Goal: Task Accomplishment & Management: Use online tool/utility

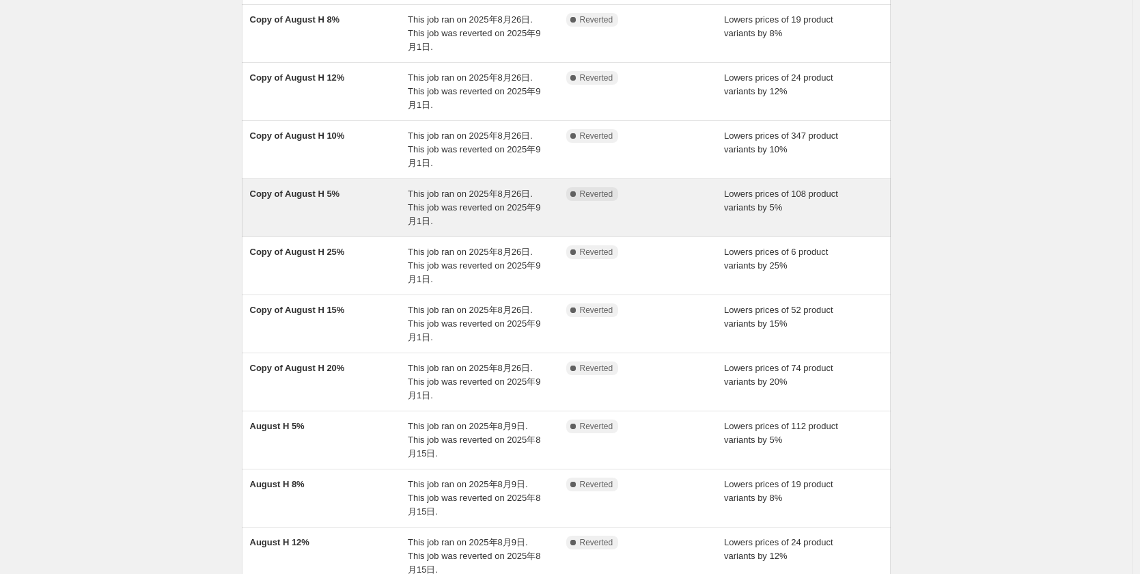
scroll to position [137, 0]
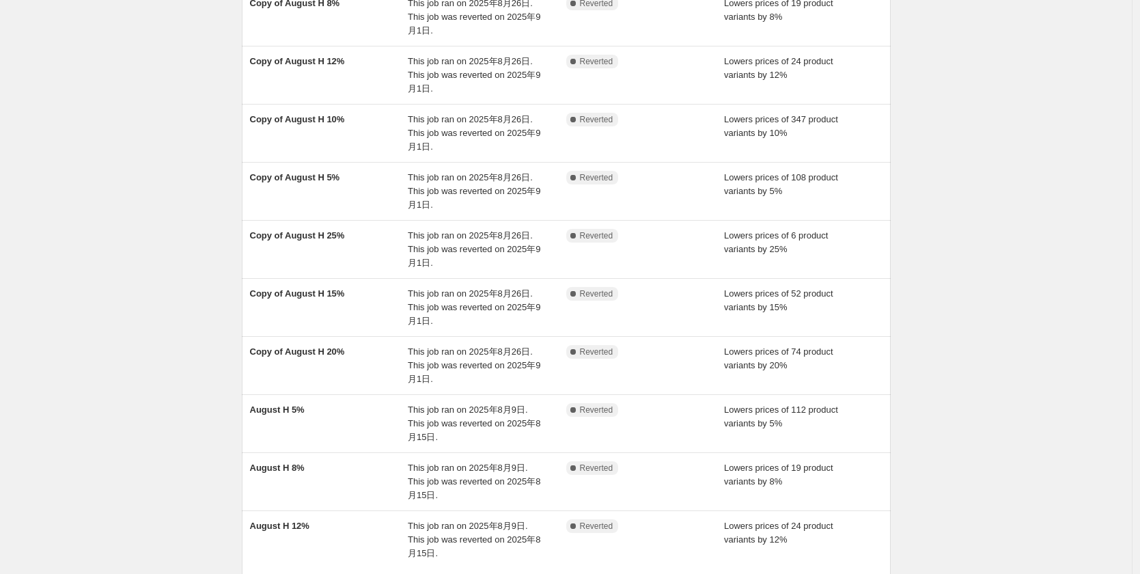
click at [133, 104] on div "NA Bulk Price Editor. This page is ready NA Bulk Price Editor Add new price [ME…" at bounding box center [566, 283] width 1132 height 840
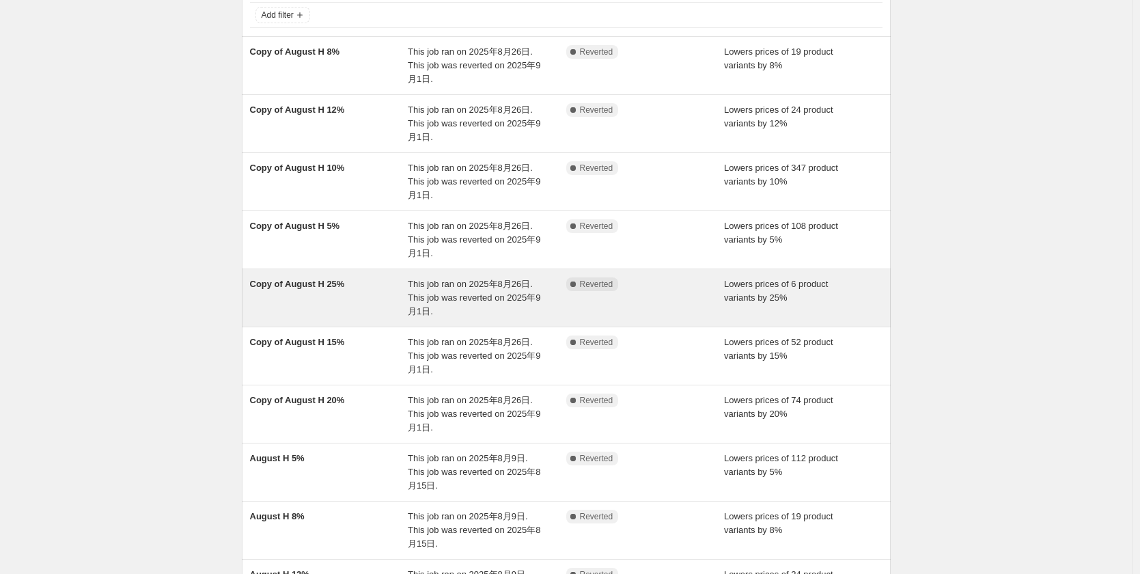
scroll to position [205, 0]
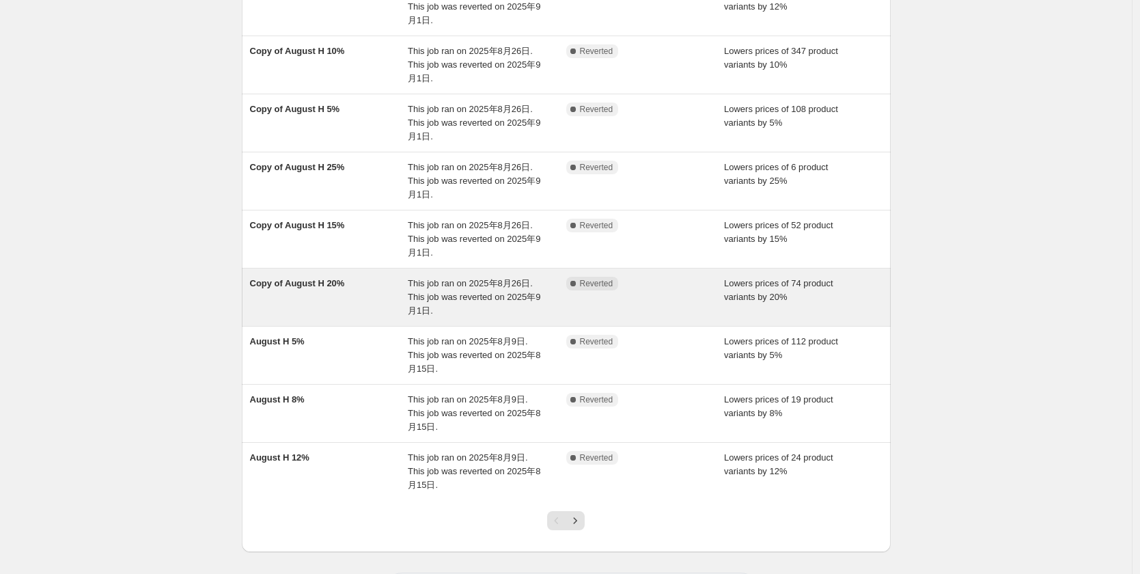
click at [334, 281] on span "Copy of August H 20%" at bounding box center [297, 283] width 95 height 10
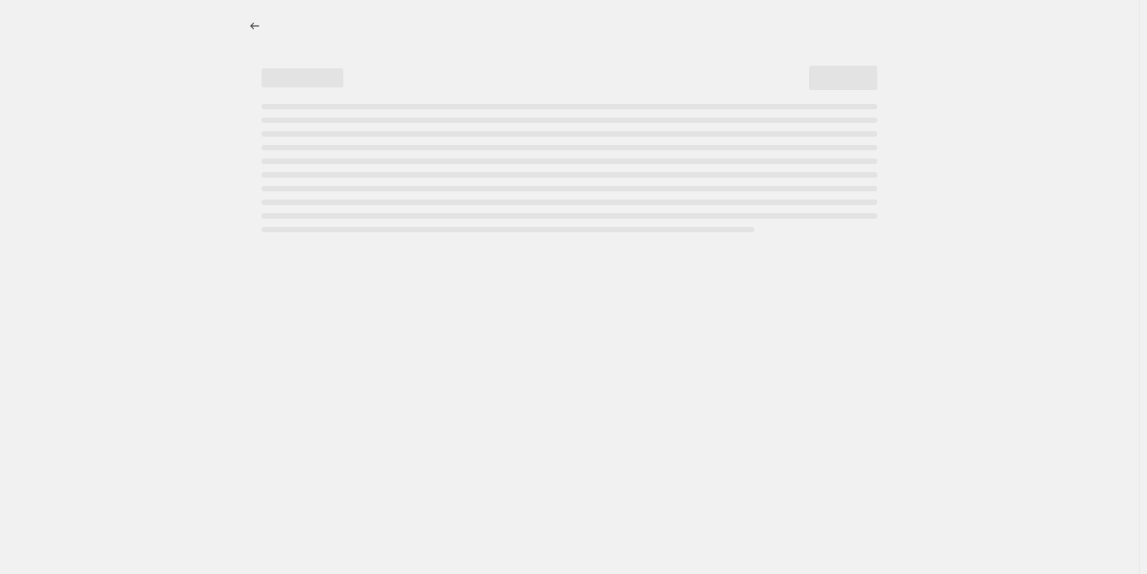
select select "percentage"
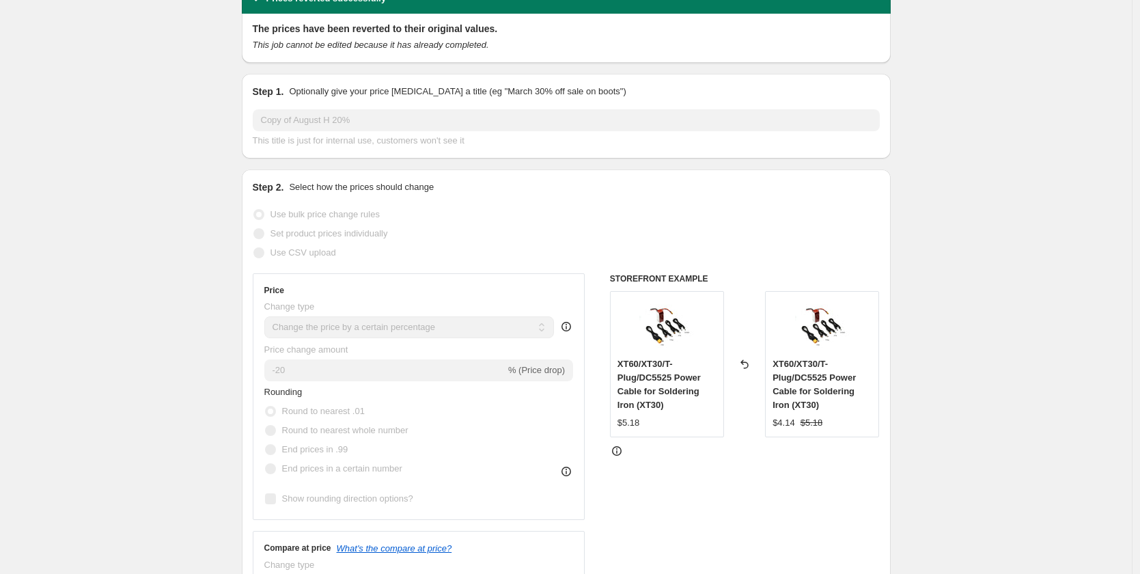
scroll to position [137, 0]
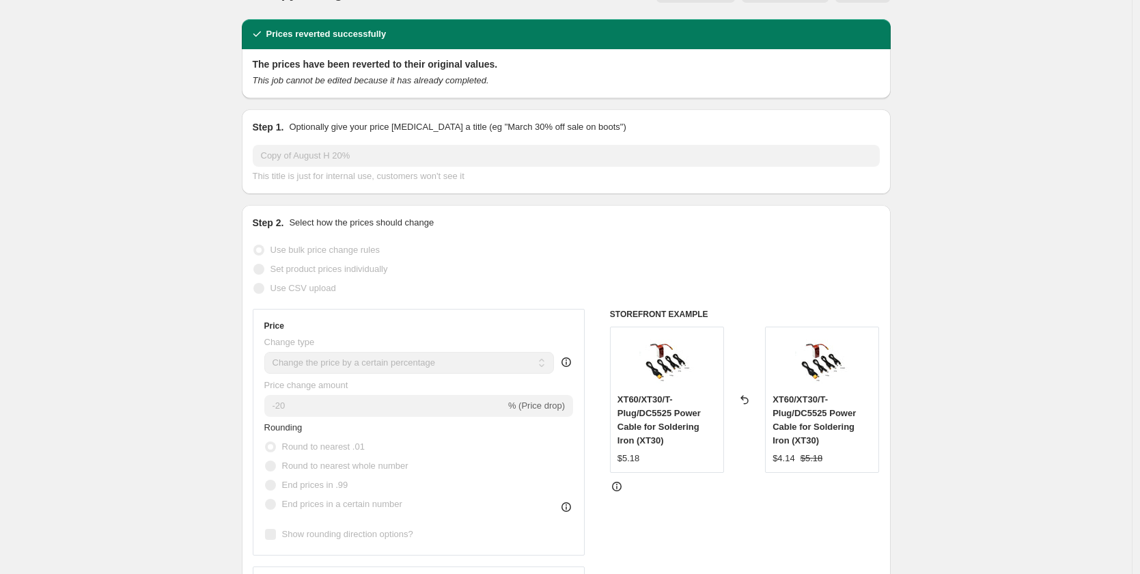
scroll to position [0, 0]
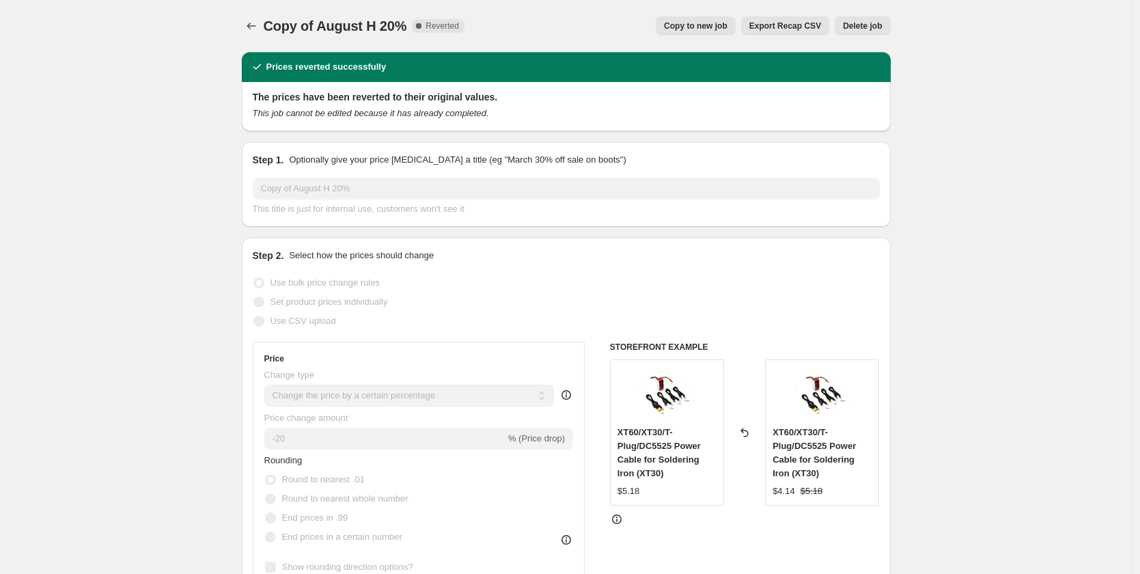
click at [712, 18] on button "Copy to new job" at bounding box center [696, 25] width 80 height 19
select select "percentage"
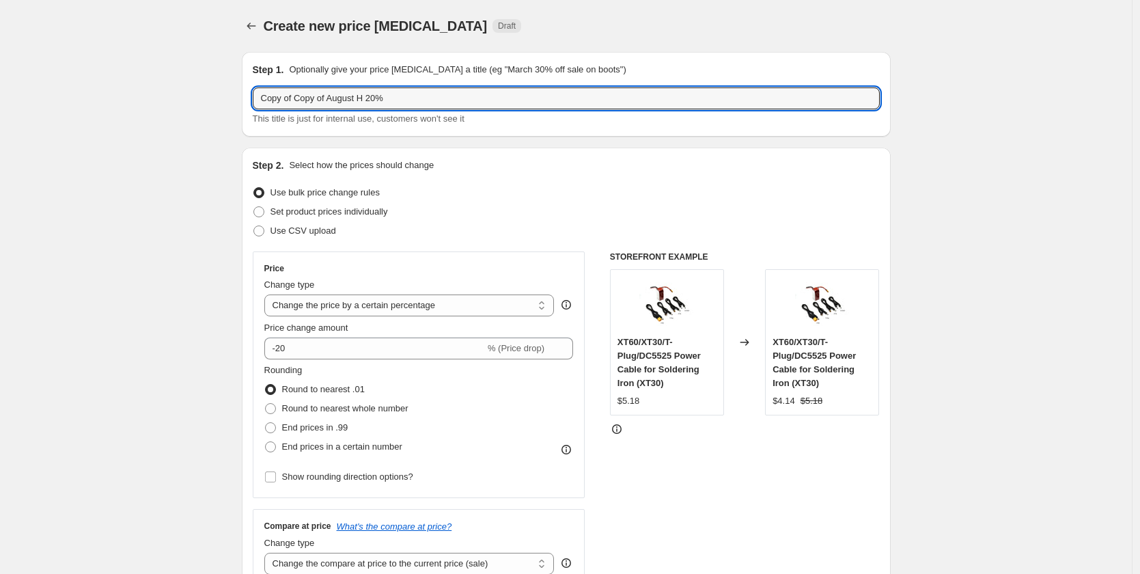
drag, startPoint x: 431, startPoint y: 93, endPoint x: 242, endPoint y: 104, distance: 188.8
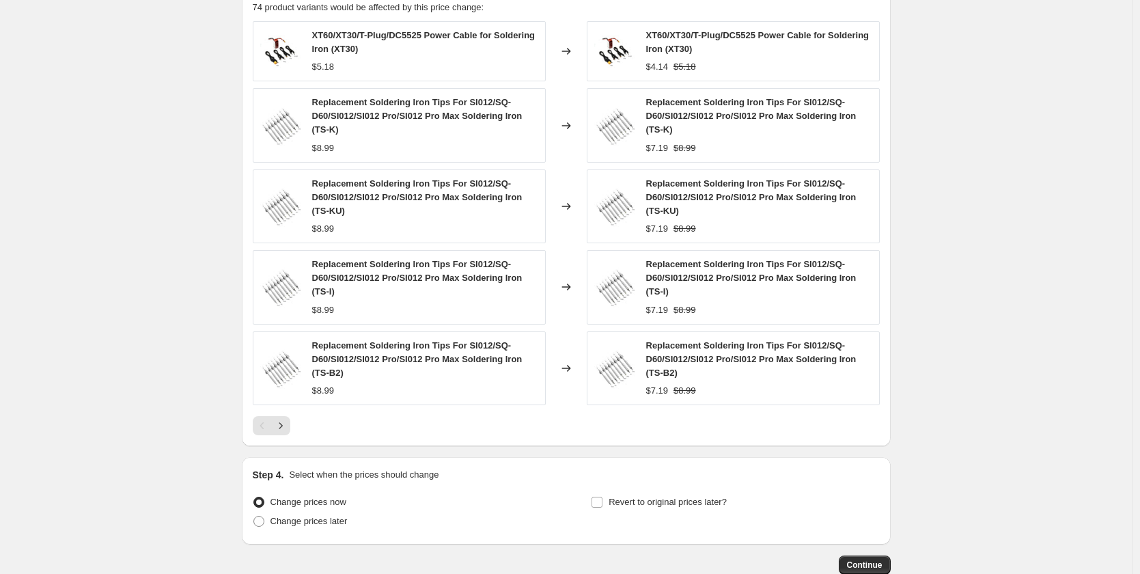
scroll to position [910, 0]
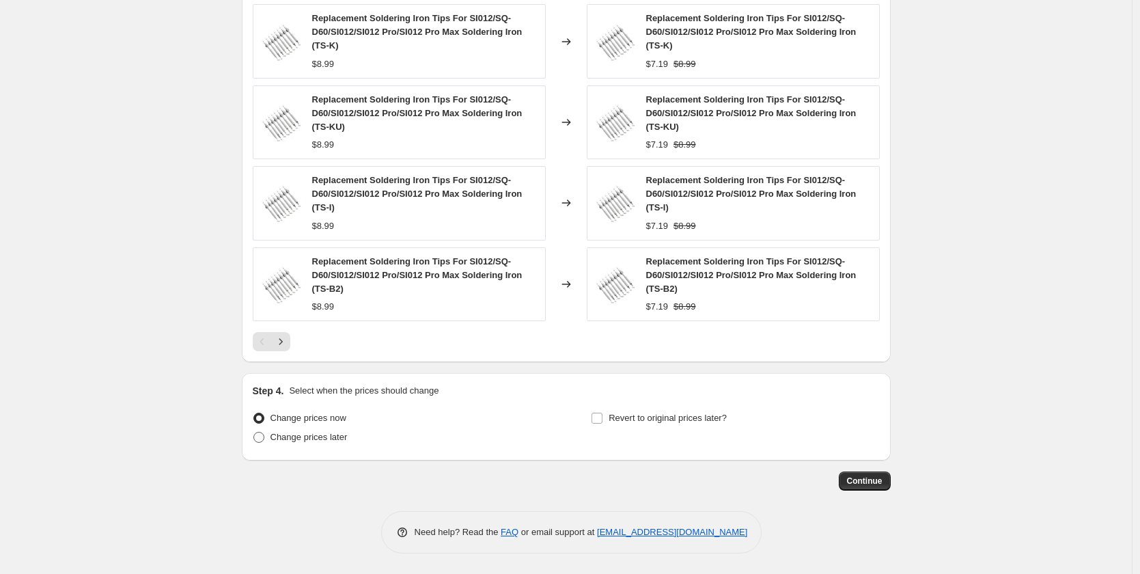
type input "3D 20% H"
click at [286, 437] on span "Change prices later" at bounding box center [308, 437] width 77 height 10
click at [254, 432] on input "Change prices later" at bounding box center [253, 432] width 1 height 1
radio input "true"
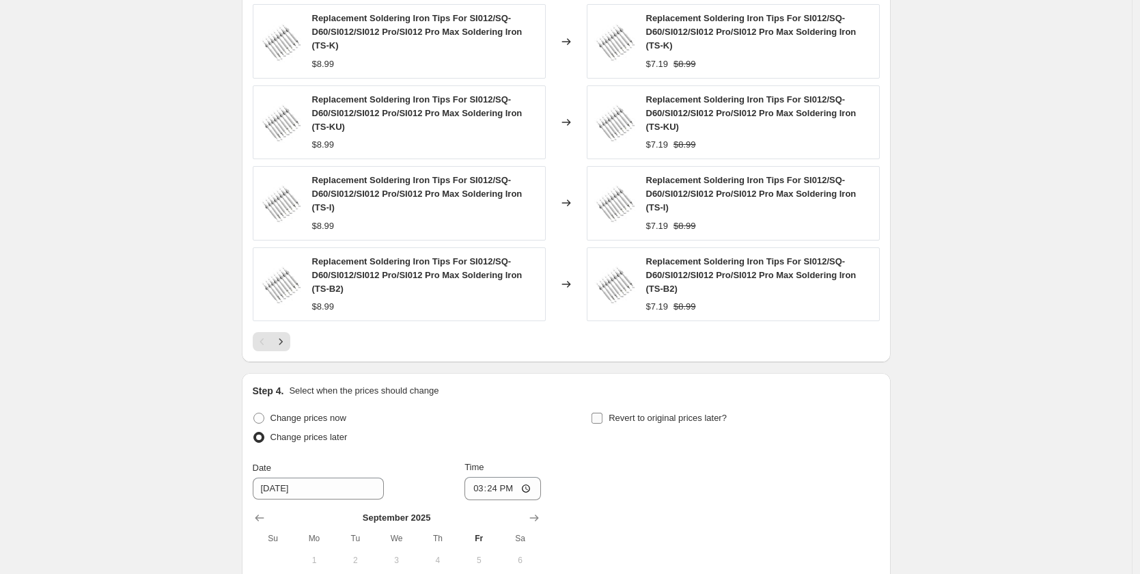
click at [602, 421] on input "Revert to original prices later?" at bounding box center [596, 417] width 11 height 11
checkbox input "true"
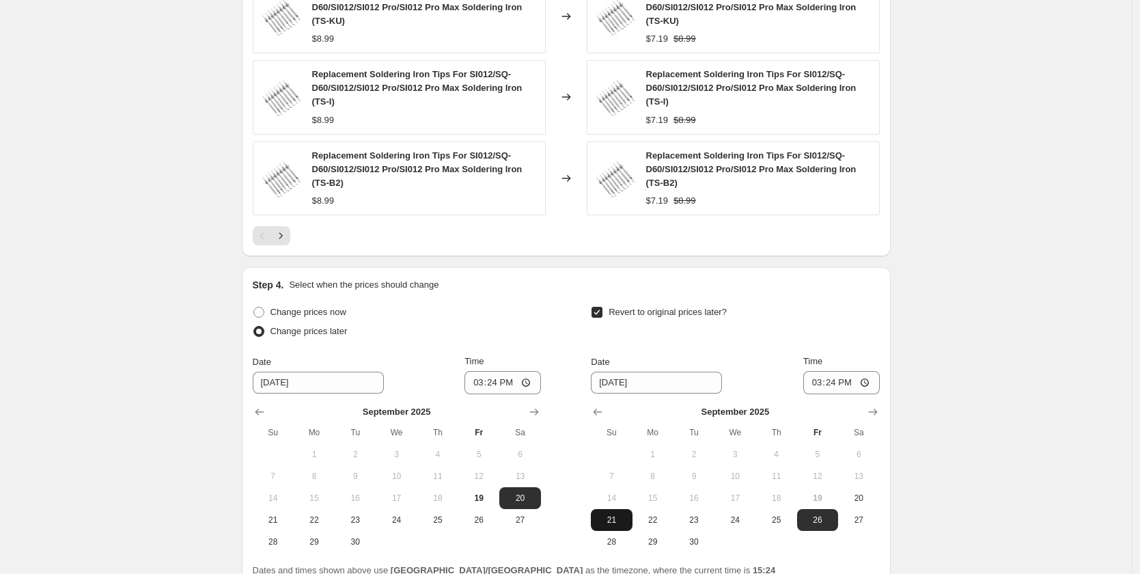
scroll to position [1143, 0]
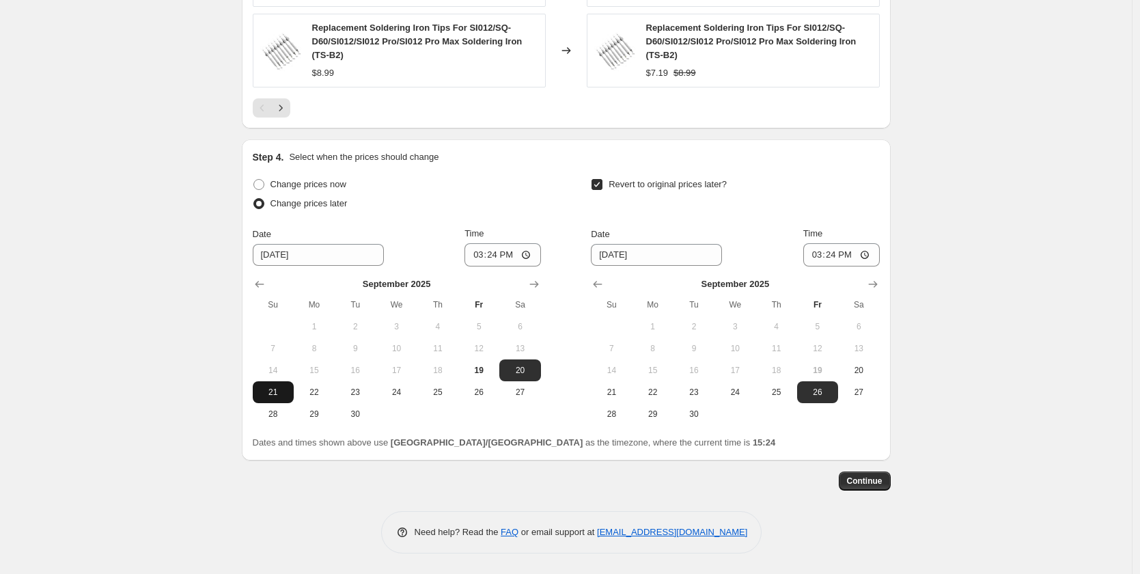
click at [277, 389] on span "21" at bounding box center [273, 392] width 30 height 11
type input "[DATE]"
click at [497, 257] on input "15:24" at bounding box center [502, 254] width 76 height 23
type input "17:00"
click at [518, 370] on span "20" at bounding box center [520, 370] width 30 height 11
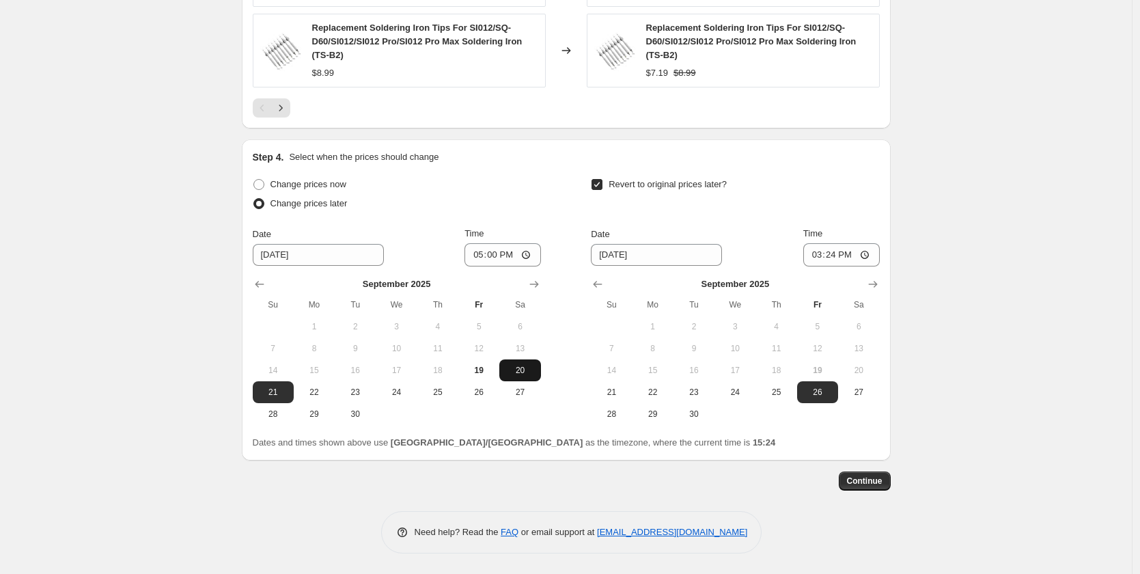
type input "[DATE]"
click at [731, 393] on span "24" at bounding box center [735, 392] width 30 height 11
type input "[DATE]"
click at [826, 257] on input "15:24" at bounding box center [841, 254] width 76 height 23
type input "10:00"
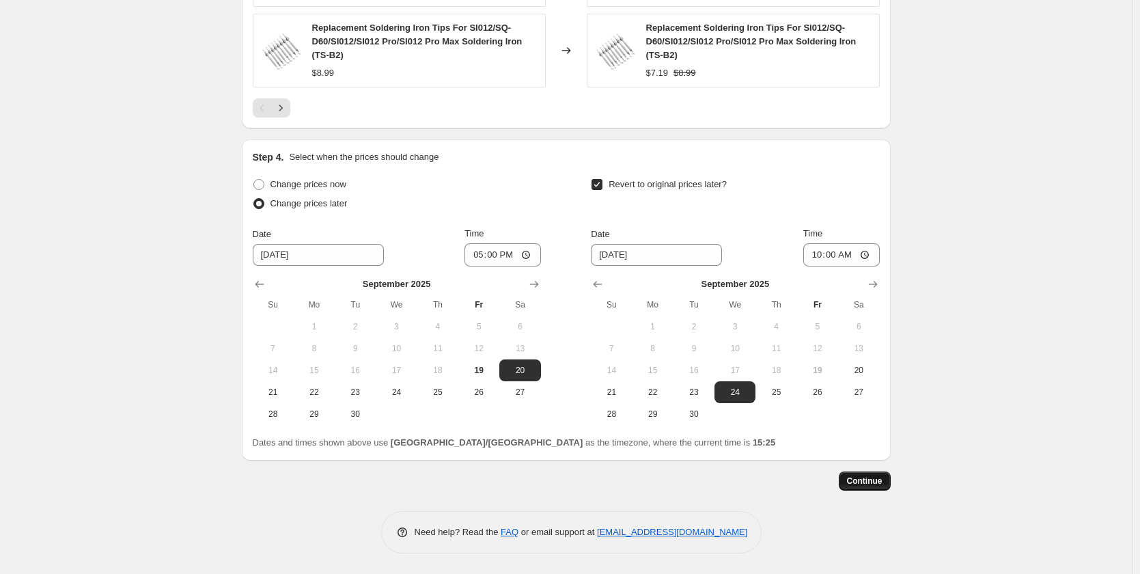
click at [881, 483] on span "Continue" at bounding box center [865, 480] width 36 height 11
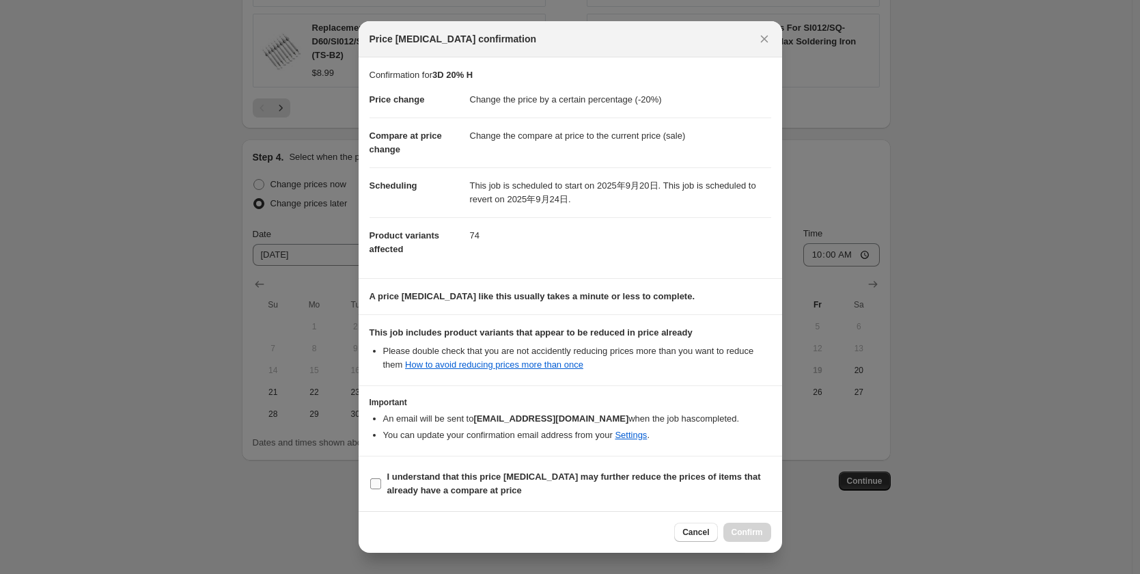
click at [376, 483] on input "I understand that this price [MEDICAL_DATA] may further reduce the prices of it…" at bounding box center [375, 483] width 11 height 11
checkbox input "true"
click at [743, 534] on span "Confirm" at bounding box center [746, 531] width 31 height 11
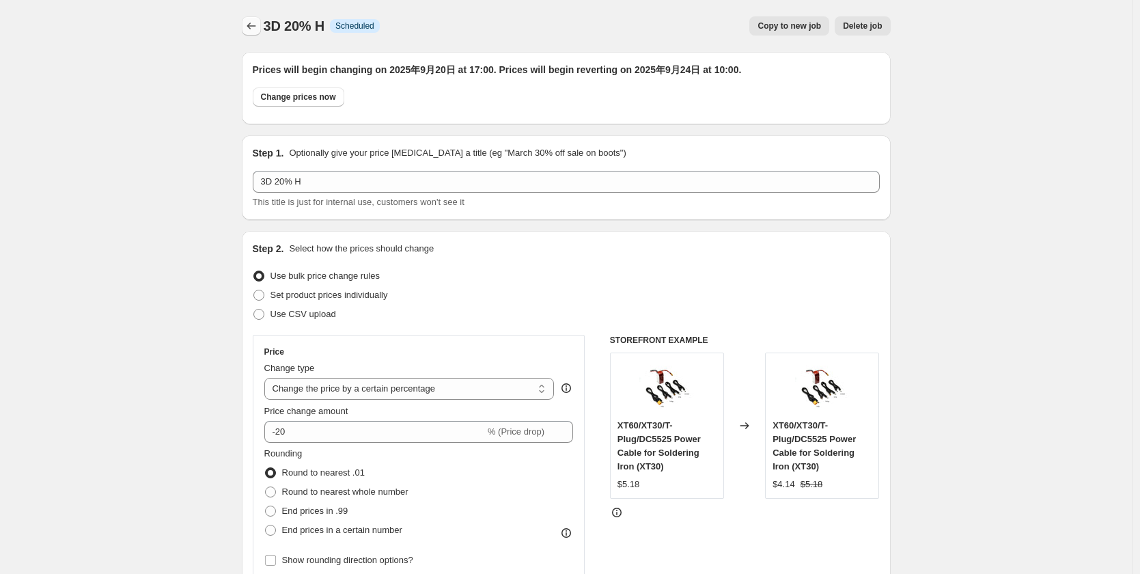
click at [253, 26] on icon "Price change jobs" at bounding box center [251, 26] width 14 height 14
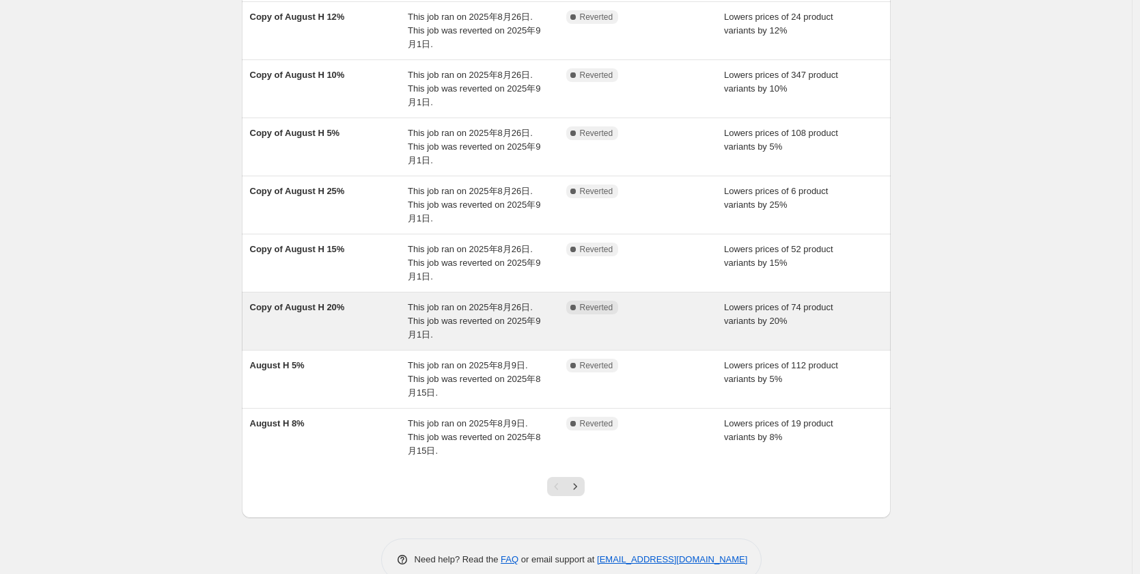
scroll to position [273, 0]
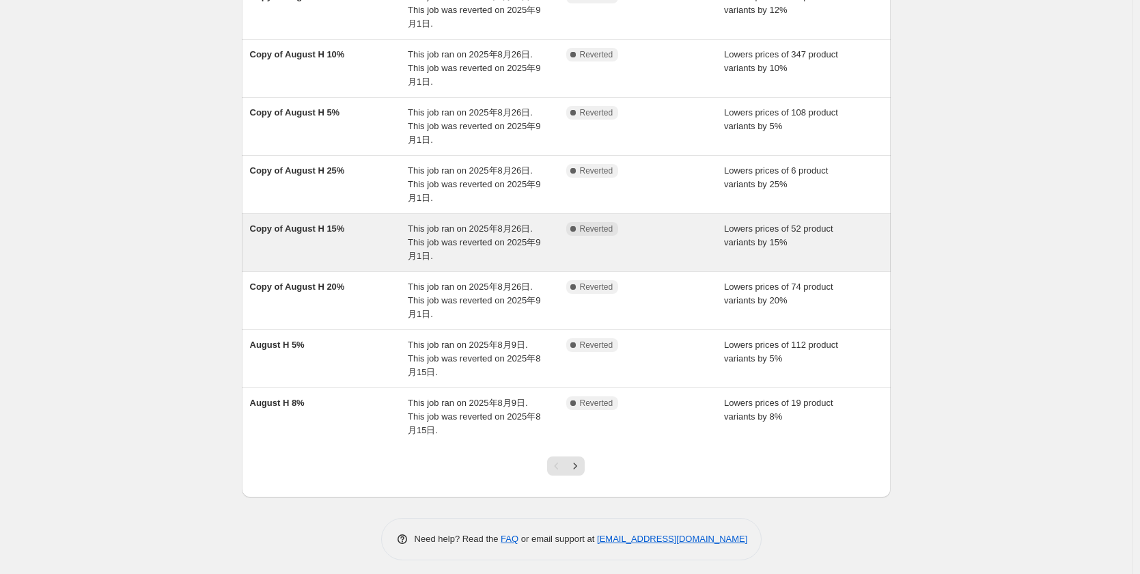
click at [309, 232] on span "Copy of August H 15%" at bounding box center [297, 228] width 95 height 10
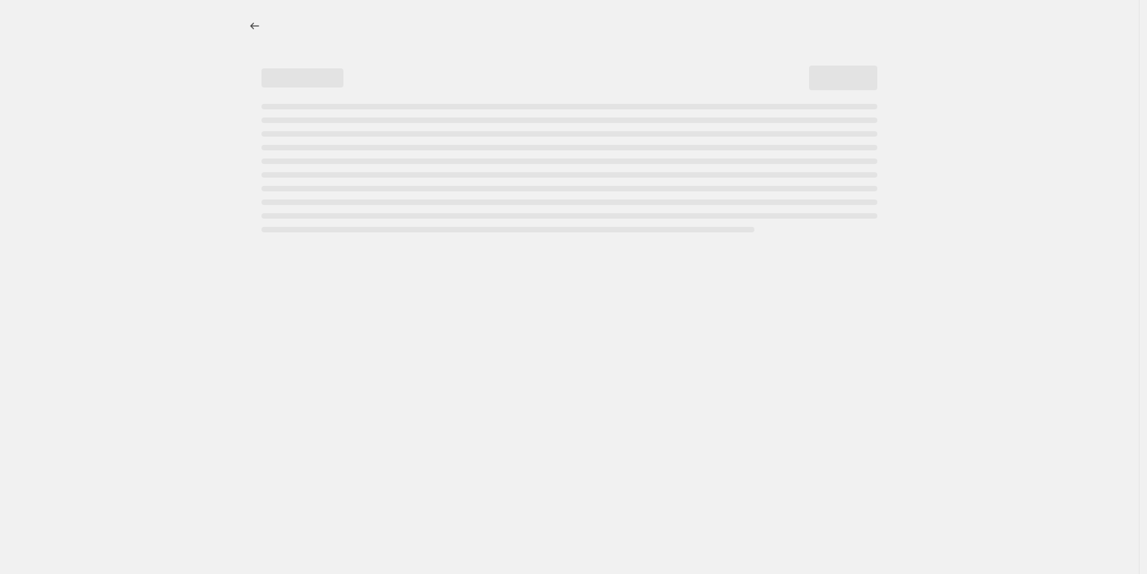
select select "percentage"
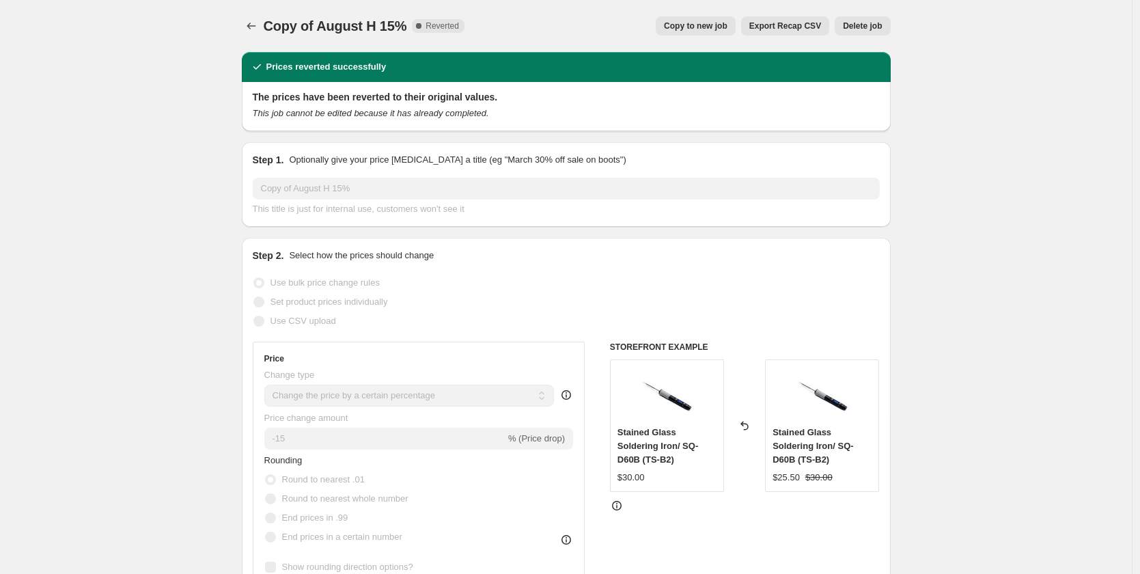
click at [697, 18] on button "Copy to new job" at bounding box center [696, 25] width 80 height 19
select select "percentage"
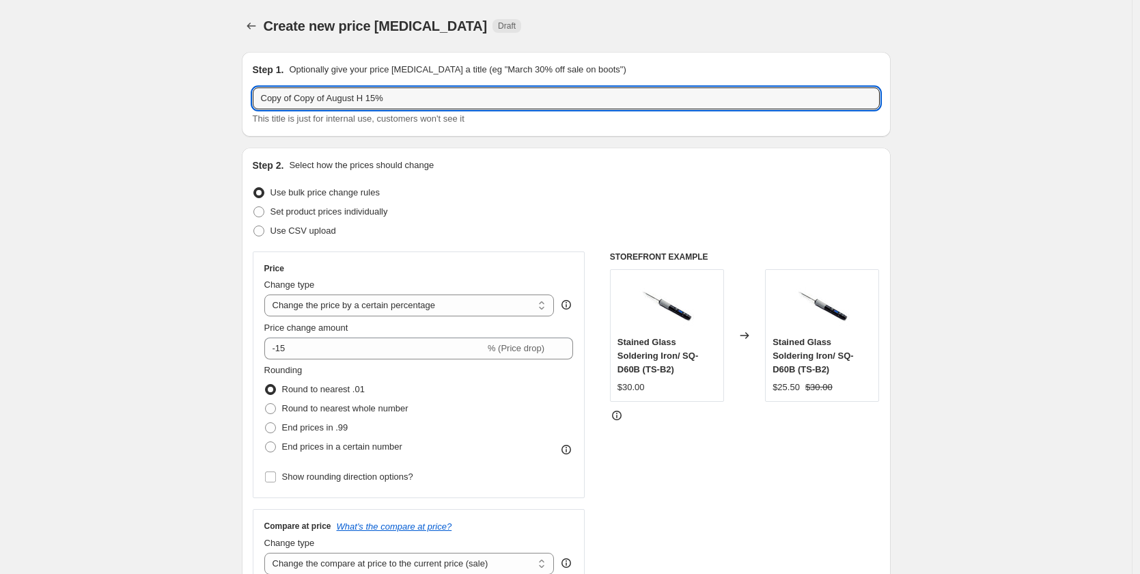
drag, startPoint x: 423, startPoint y: 93, endPoint x: 96, endPoint y: 116, distance: 327.9
click at [395, 99] on input "Copy of Copy of August H 15%" at bounding box center [566, 98] width 627 height 22
drag, startPoint x: 376, startPoint y: 98, endPoint x: 228, endPoint y: 106, distance: 147.7
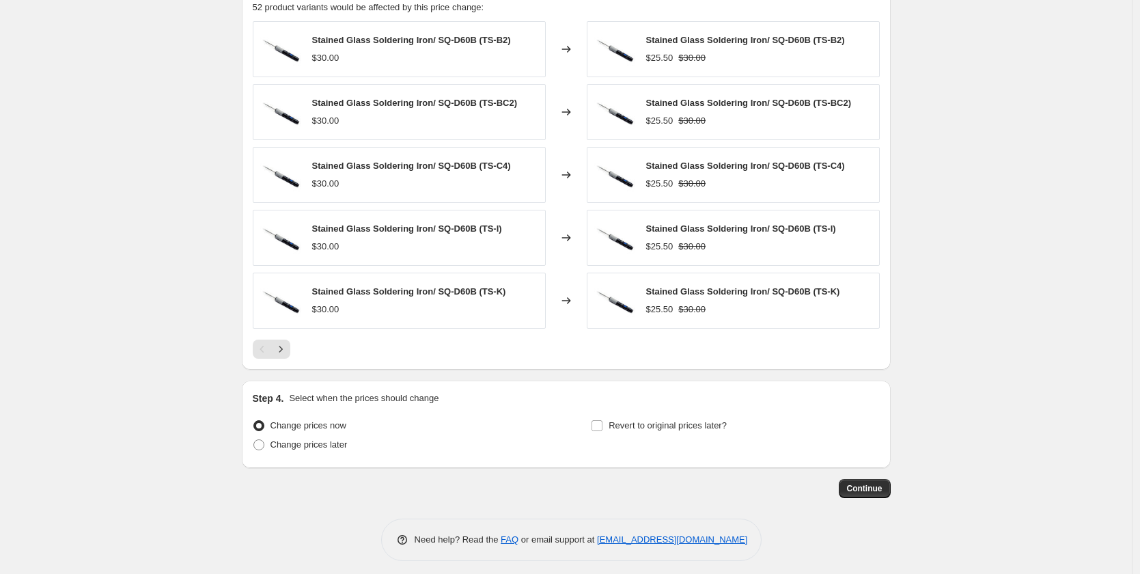
scroll to position [833, 0]
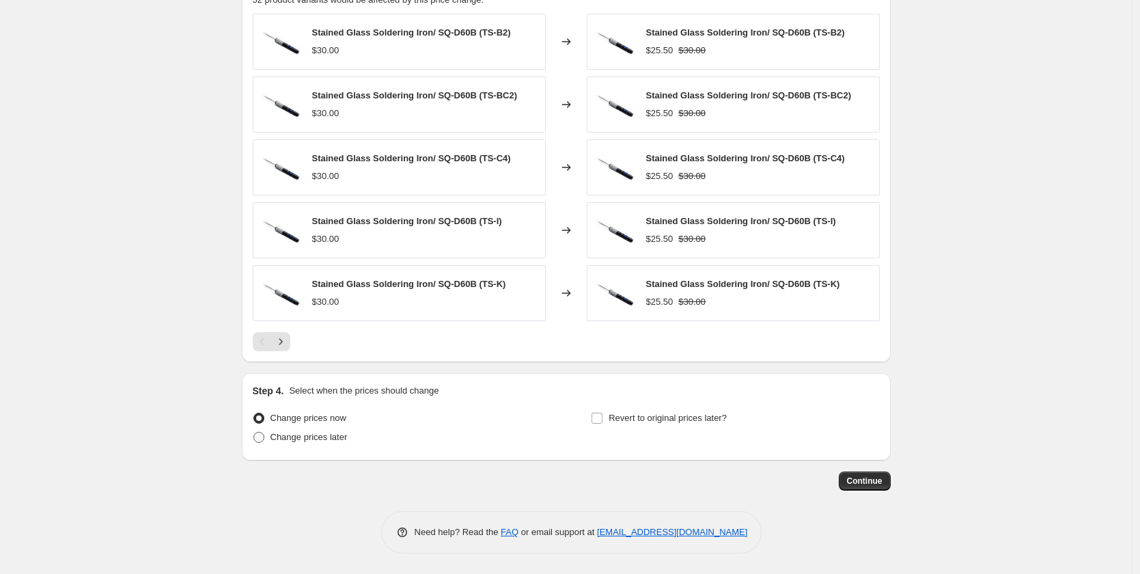
type input "3D H 15%"
drag, startPoint x: 270, startPoint y: 438, endPoint x: 291, endPoint y: 434, distance: 21.6
click at [270, 437] on label "Change prices later" at bounding box center [300, 436] width 95 height 19
click at [254, 432] on input "Change prices later" at bounding box center [253, 432] width 1 height 1
radio input "true"
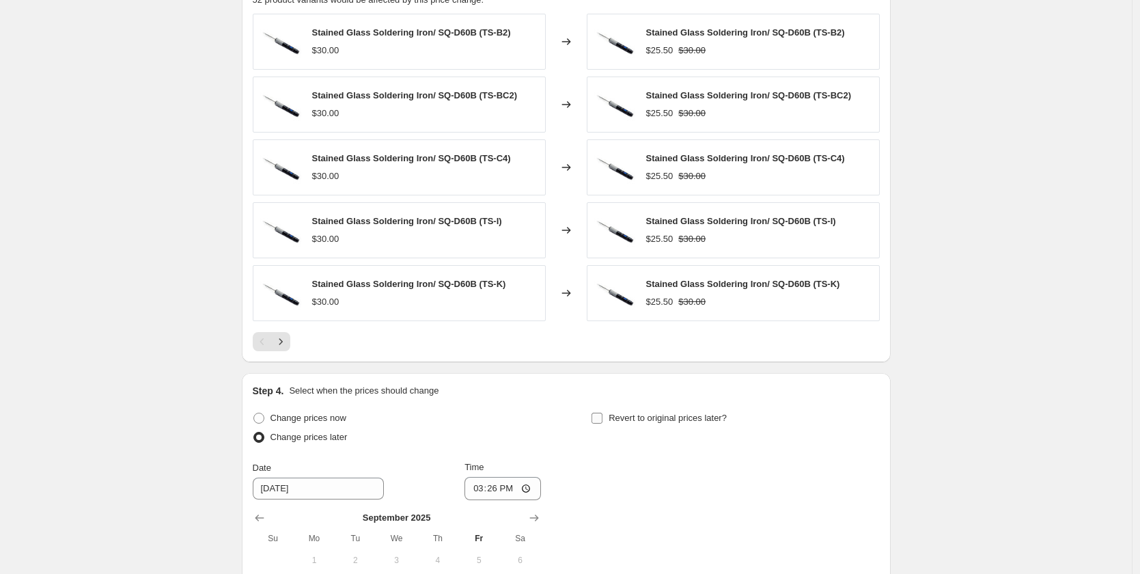
click at [602, 416] on input "Revert to original prices later?" at bounding box center [596, 417] width 11 height 11
checkbox input "true"
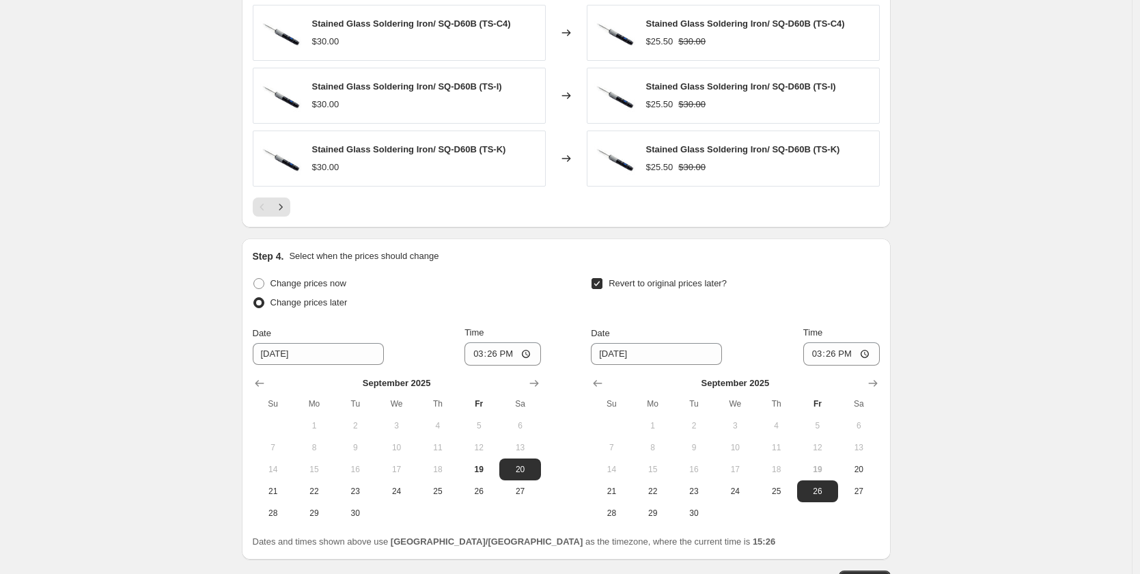
scroll to position [1067, 0]
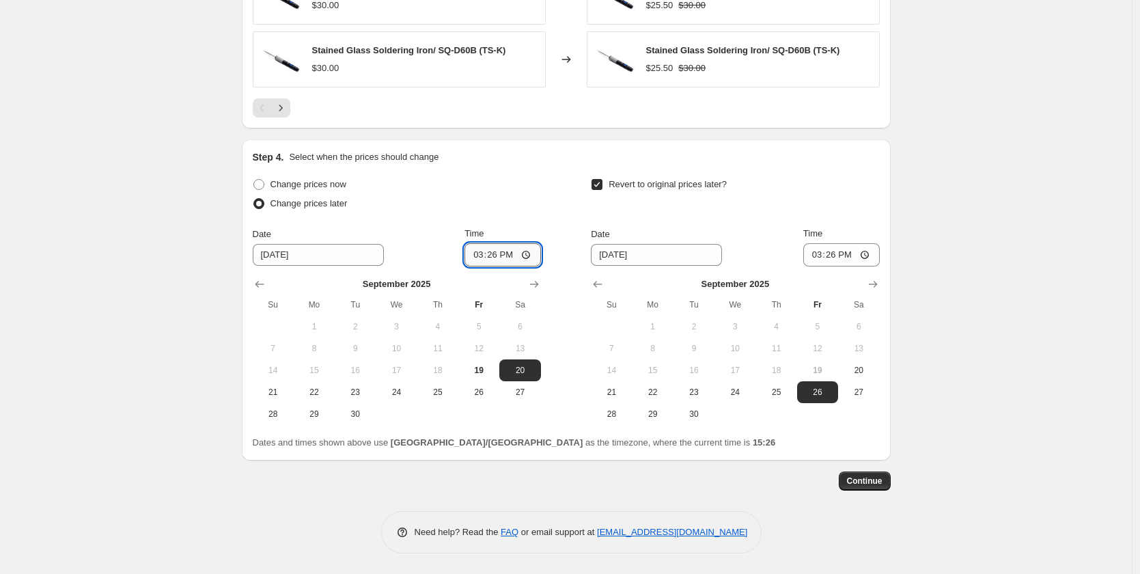
click at [492, 257] on input "15:26" at bounding box center [502, 254] width 76 height 23
type input "17:00"
click at [733, 389] on span "24" at bounding box center [735, 392] width 30 height 11
type input "[DATE]"
click at [834, 251] on input "15:26" at bounding box center [841, 254] width 76 height 23
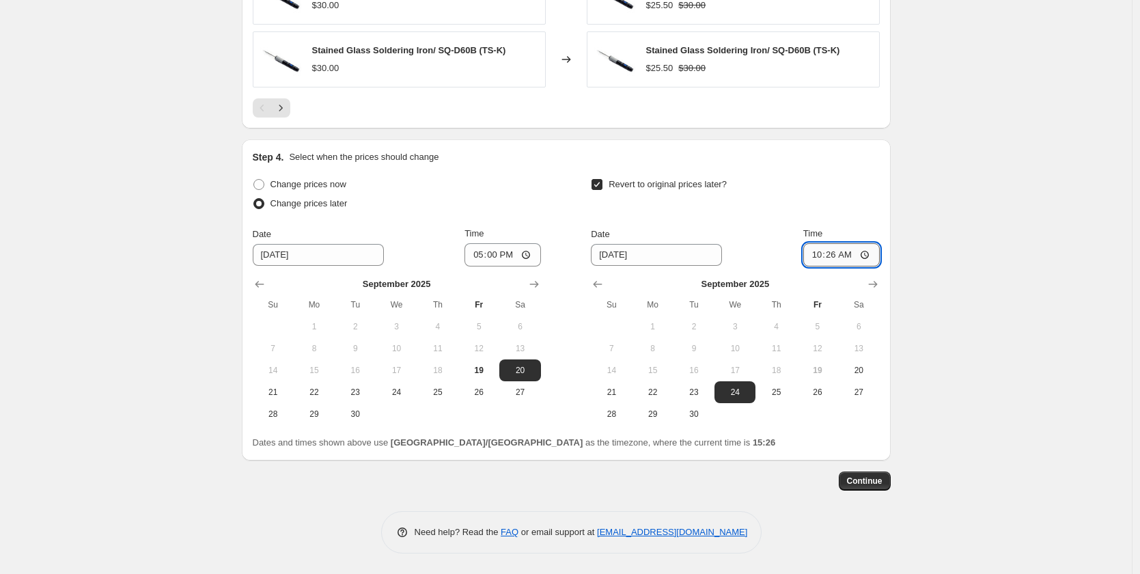
type input "10:00"
click at [869, 486] on span "Continue" at bounding box center [865, 480] width 36 height 11
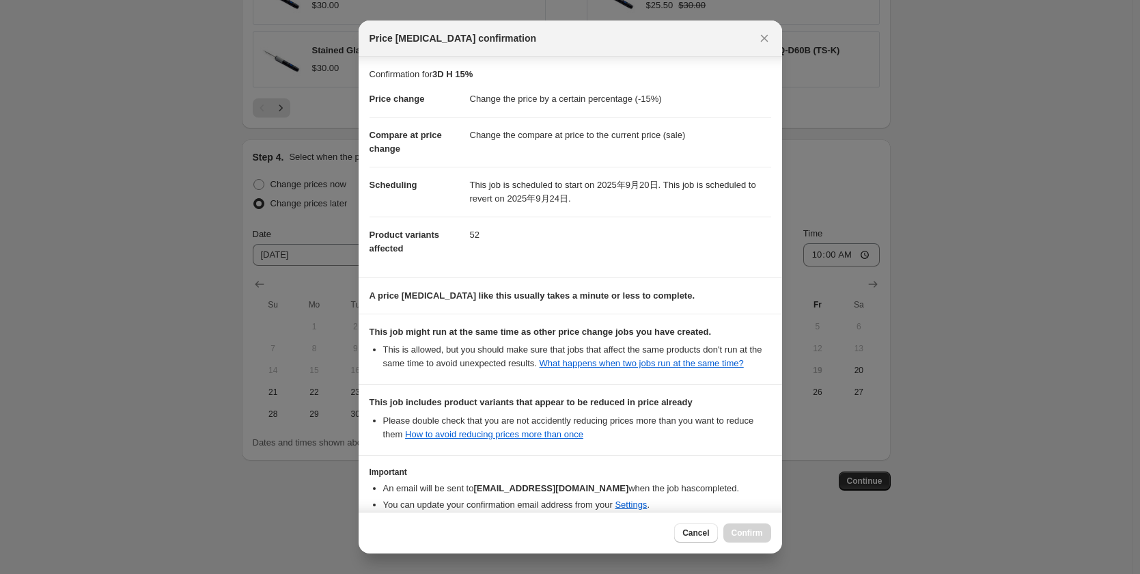
scroll to position [96, 0]
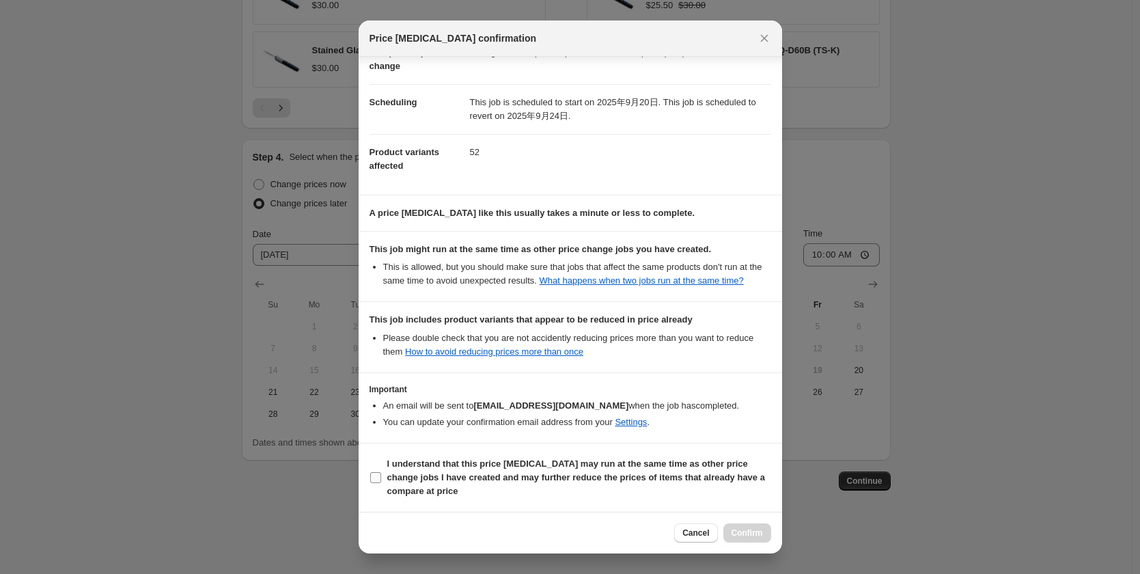
drag, startPoint x: 378, startPoint y: 474, endPoint x: 698, endPoint y: 507, distance: 321.3
click at [378, 473] on input "I understand that this price [MEDICAL_DATA] may run at the same time as other p…" at bounding box center [375, 477] width 11 height 11
checkbox input "true"
click at [759, 531] on span "Confirm" at bounding box center [746, 532] width 31 height 11
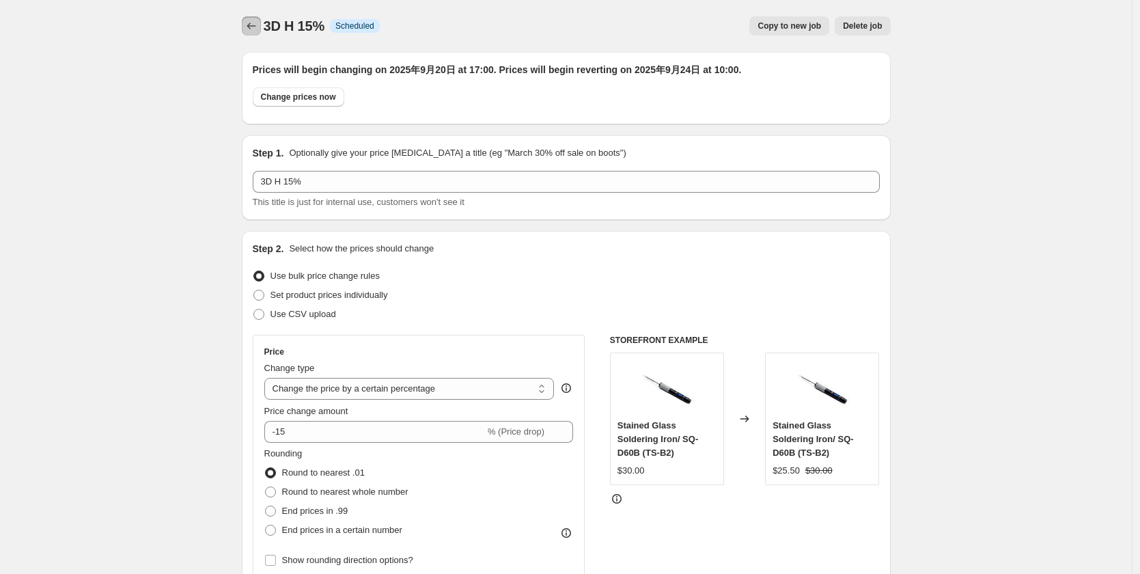
click at [248, 21] on icon "Price change jobs" at bounding box center [251, 26] width 14 height 14
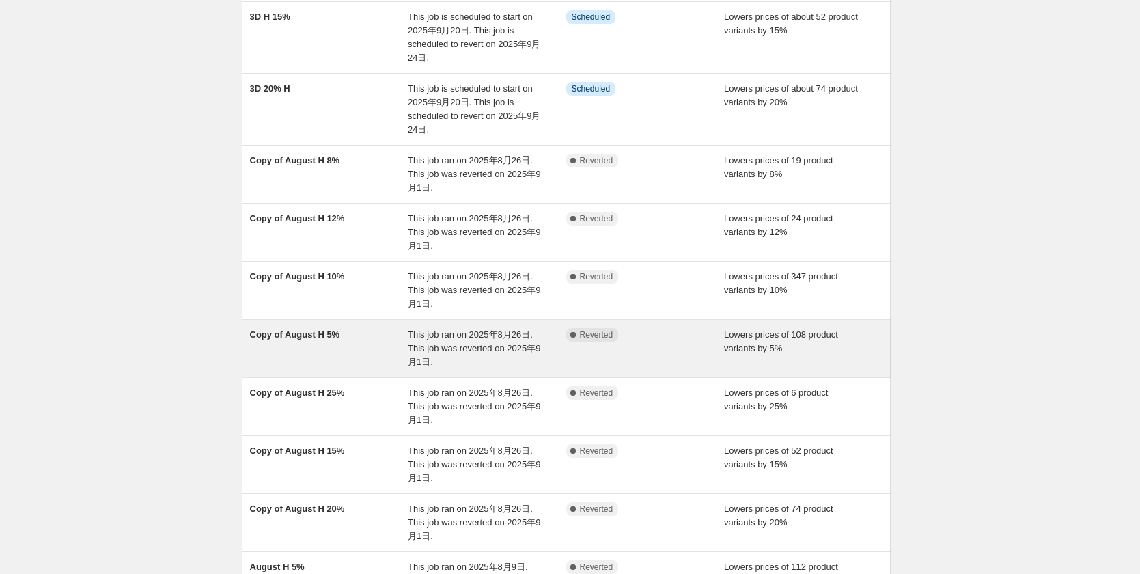
scroll to position [137, 0]
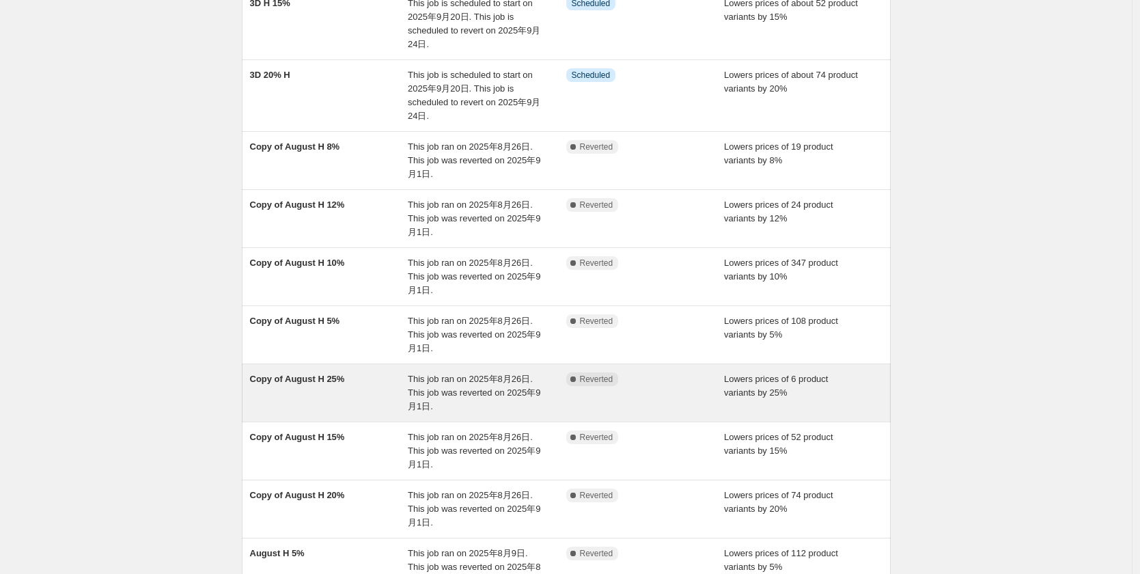
click at [321, 388] on div "Copy of August H 25%" at bounding box center [329, 392] width 158 height 41
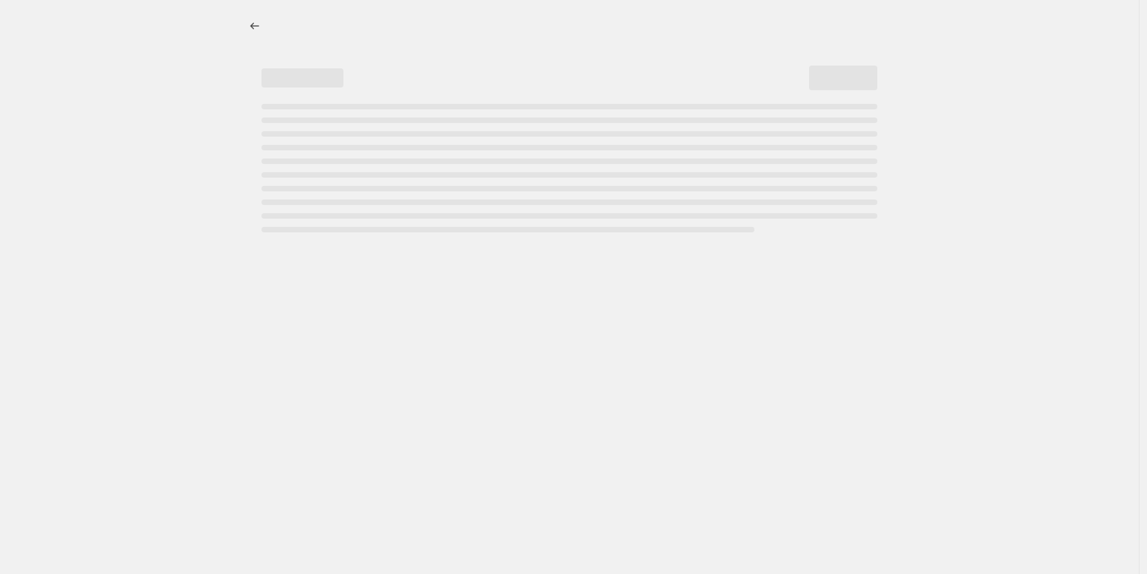
select select "percentage"
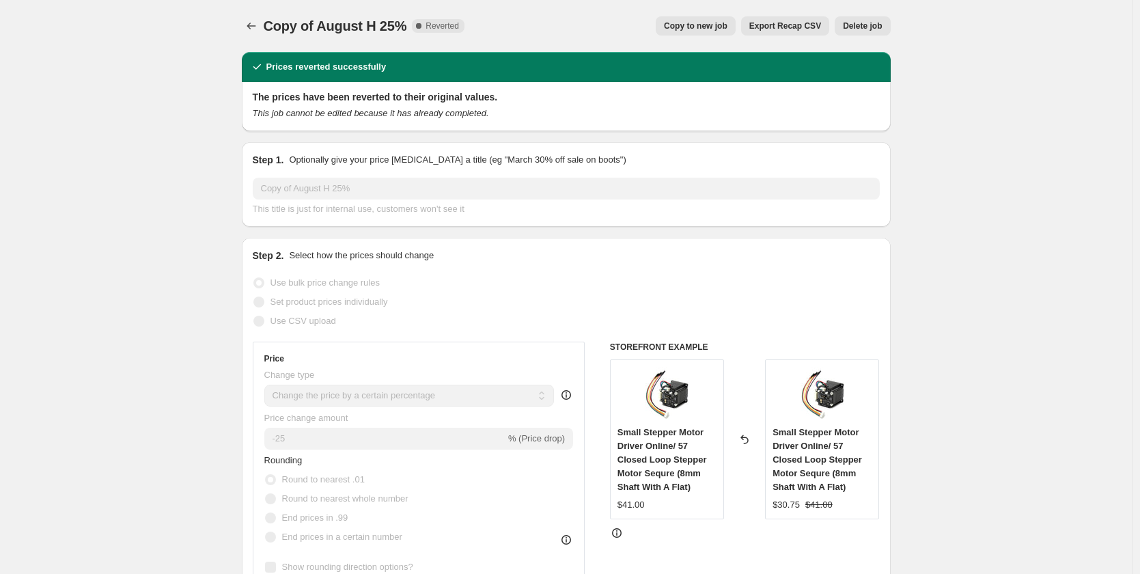
click at [698, 28] on span "Copy to new job" at bounding box center [696, 25] width 64 height 11
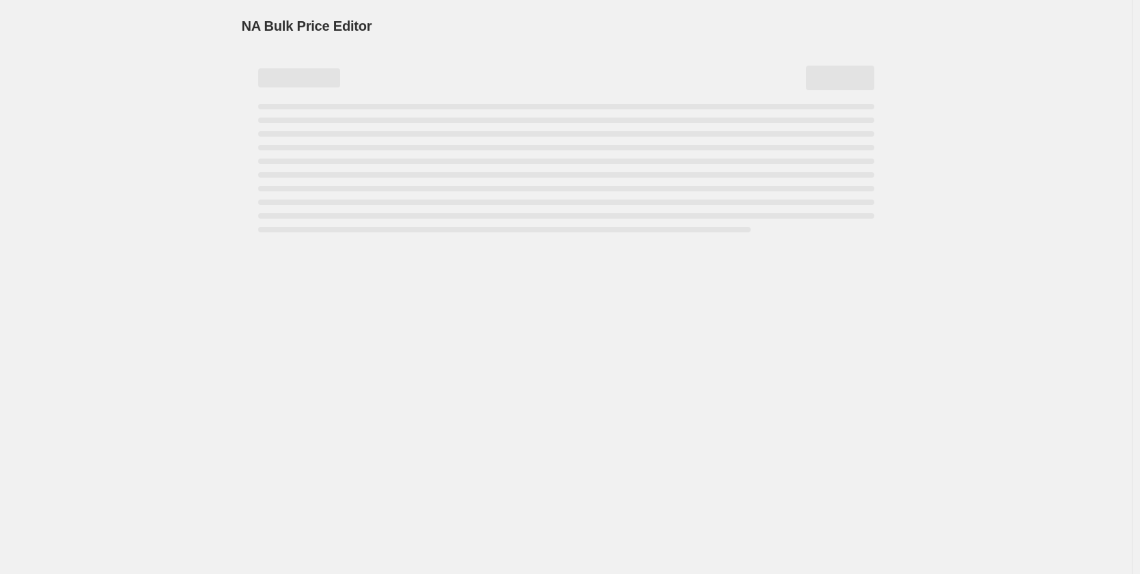
select select "percentage"
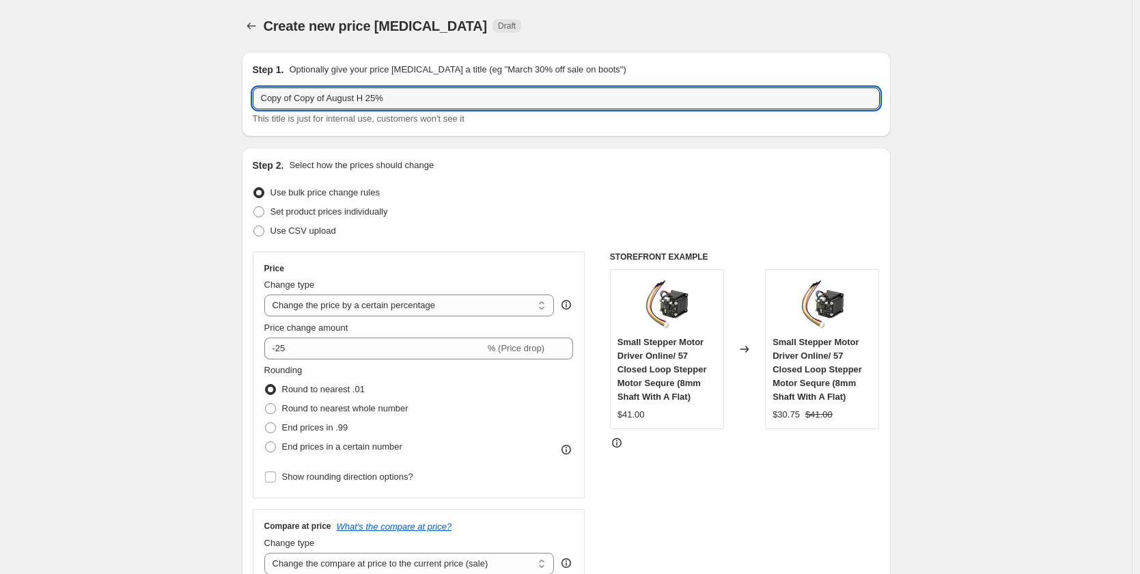
drag, startPoint x: 374, startPoint y: 97, endPoint x: -29, endPoint y: 97, distance: 402.9
click at [0, 97] on html "Home Settings Plans Skip to content Create new price [MEDICAL_DATA]. This page …" at bounding box center [570, 287] width 1140 height 574
click at [341, 95] on input "3D 25%" at bounding box center [566, 98] width 627 height 22
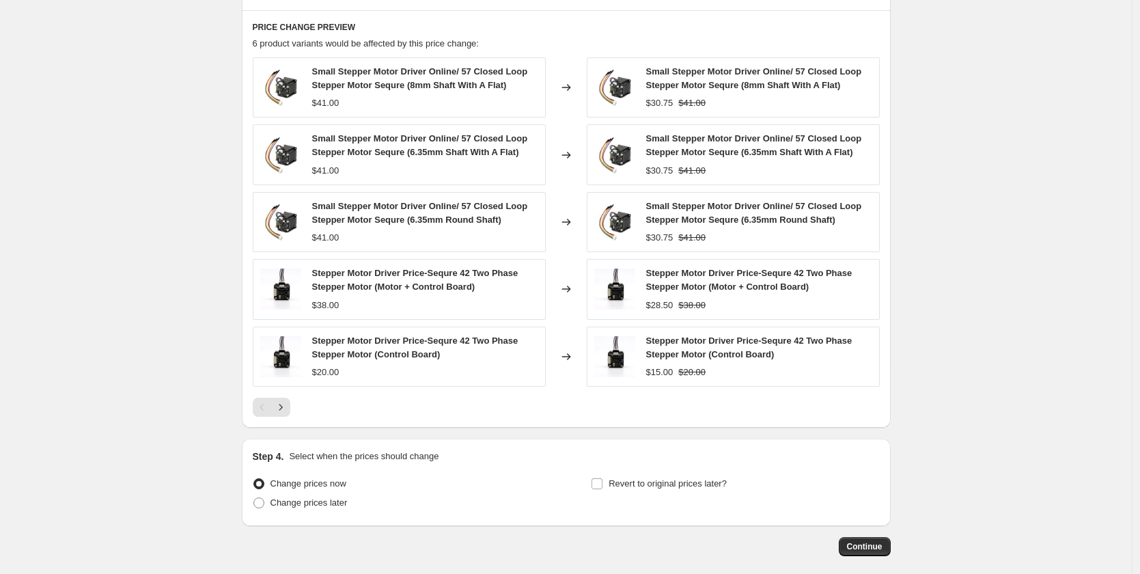
scroll to position [855, 0]
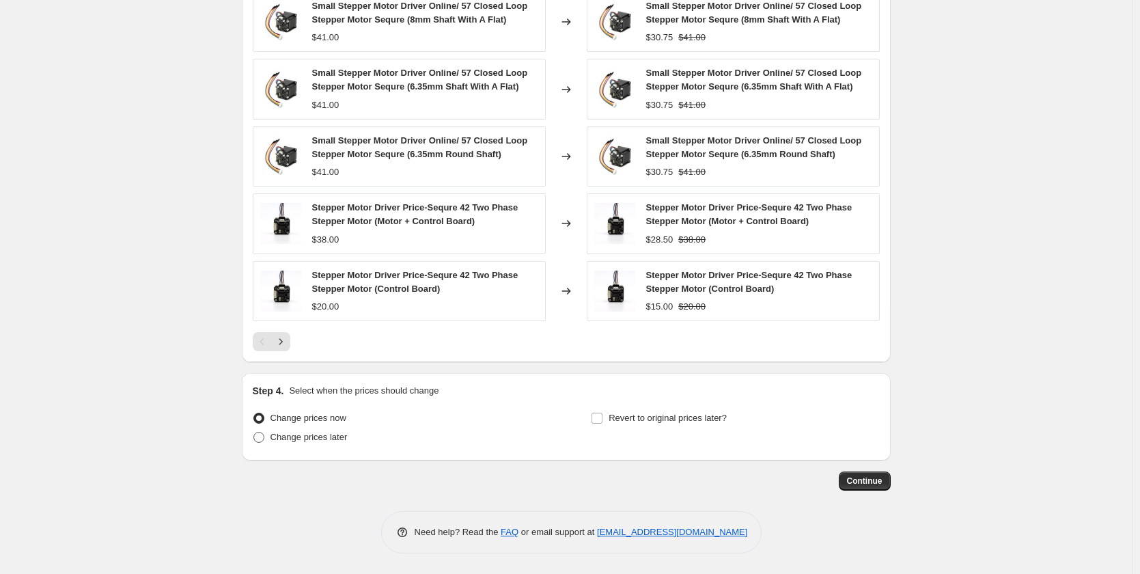
type input "3D 25% H"
drag, startPoint x: 258, startPoint y: 436, endPoint x: 346, endPoint y: 450, distance: 88.5
click at [259, 436] on span at bounding box center [258, 437] width 11 height 11
click at [254, 432] on input "Change prices later" at bounding box center [253, 432] width 1 height 1
radio input "true"
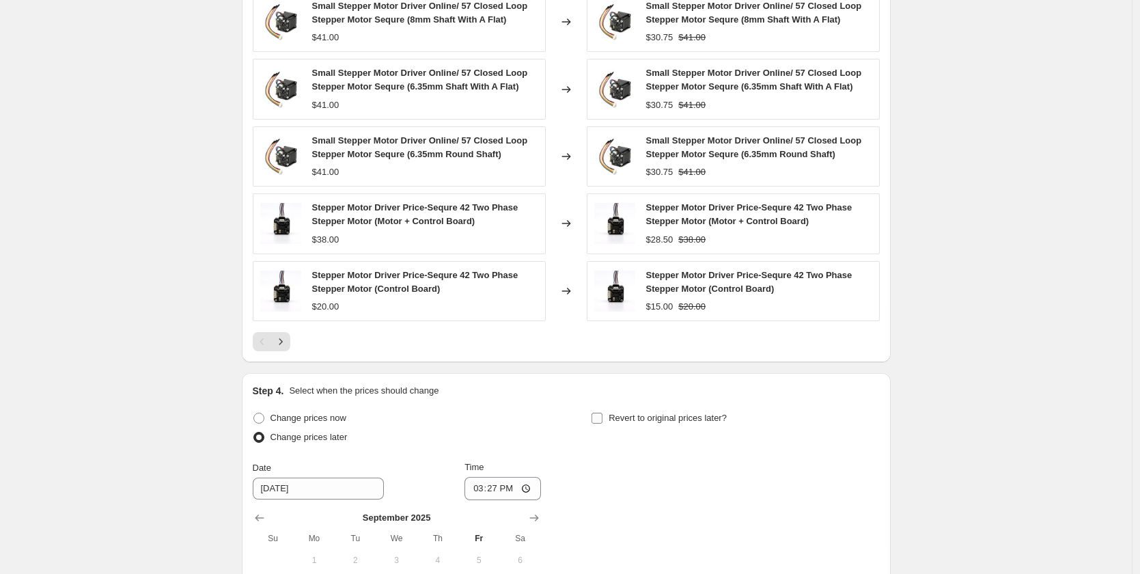
click at [600, 415] on input "Revert to original prices later?" at bounding box center [596, 417] width 11 height 11
checkbox input "true"
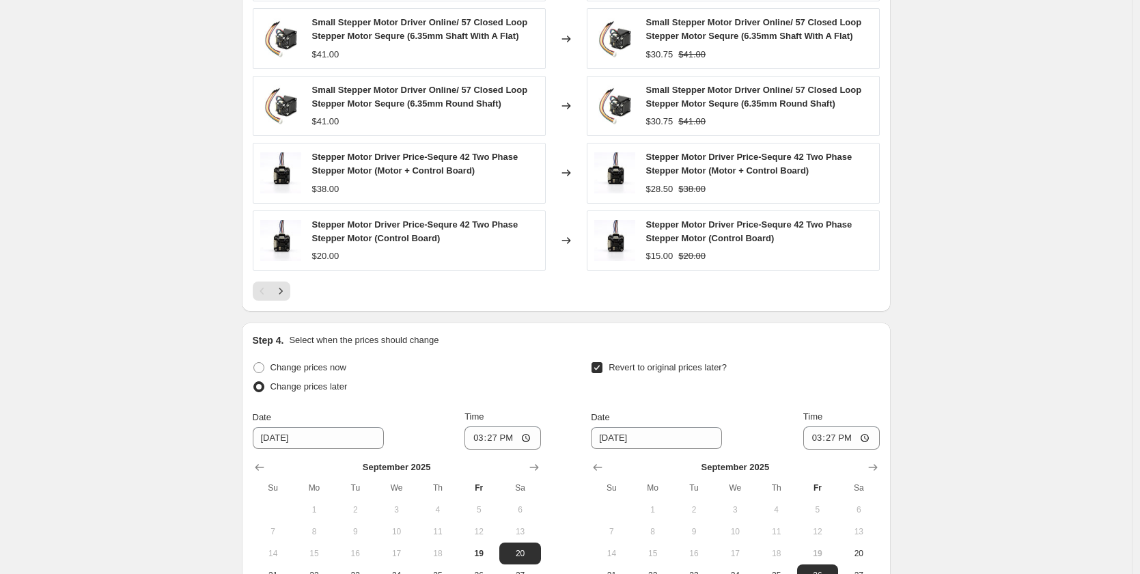
scroll to position [1088, 0]
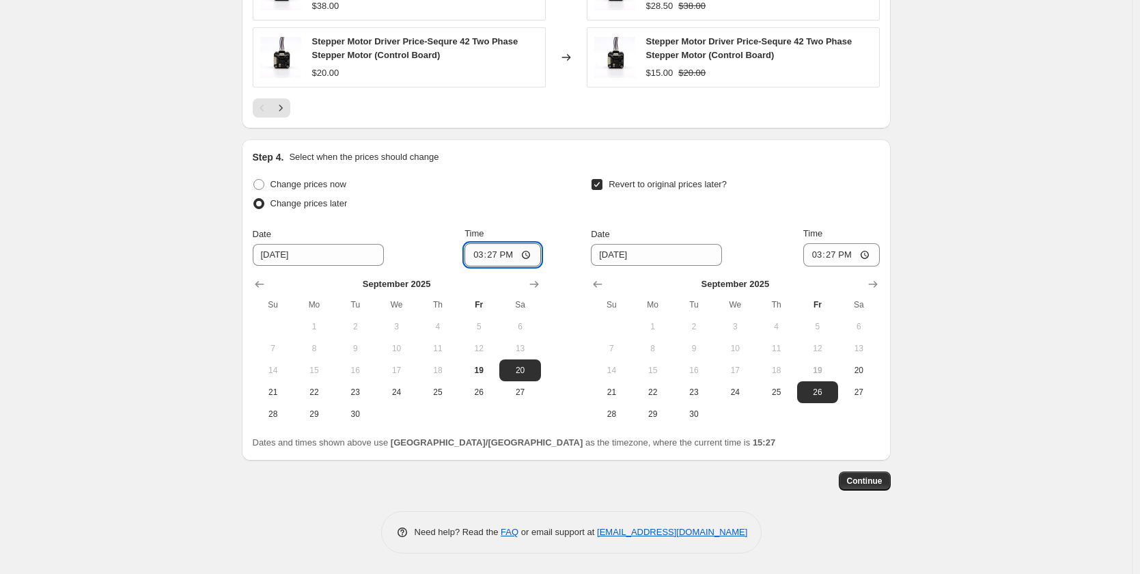
click at [493, 255] on input "15:27" at bounding box center [502, 254] width 76 height 23
type input "17:00"
click at [755, 387] on button "24" at bounding box center [734, 392] width 41 height 22
type input "[DATE]"
click at [836, 253] on input "15:27" at bounding box center [841, 254] width 76 height 23
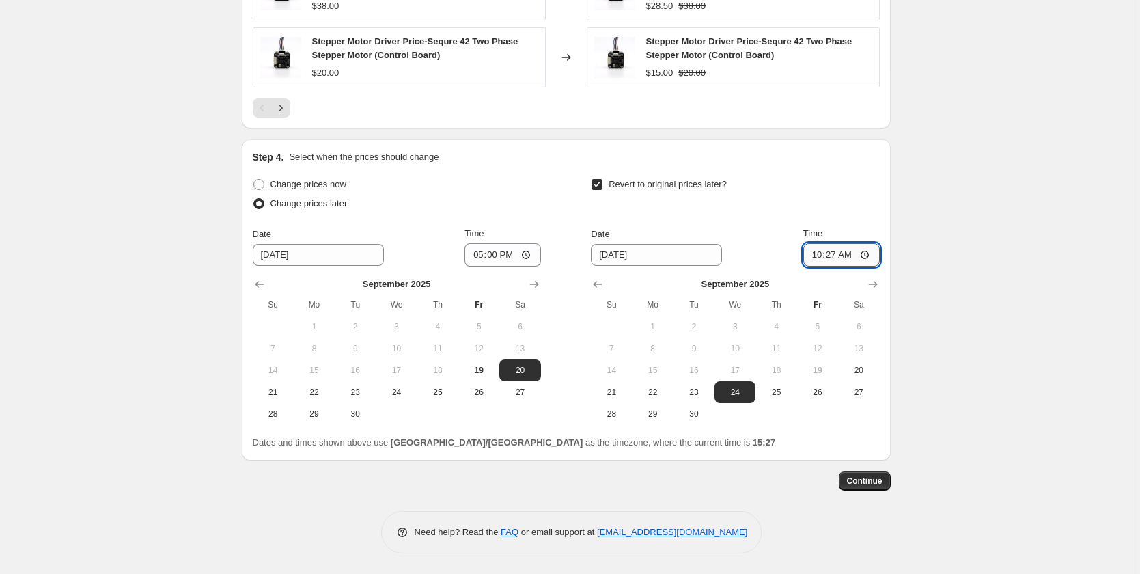
type input "10:00"
click at [854, 481] on span "Continue" at bounding box center [865, 480] width 36 height 11
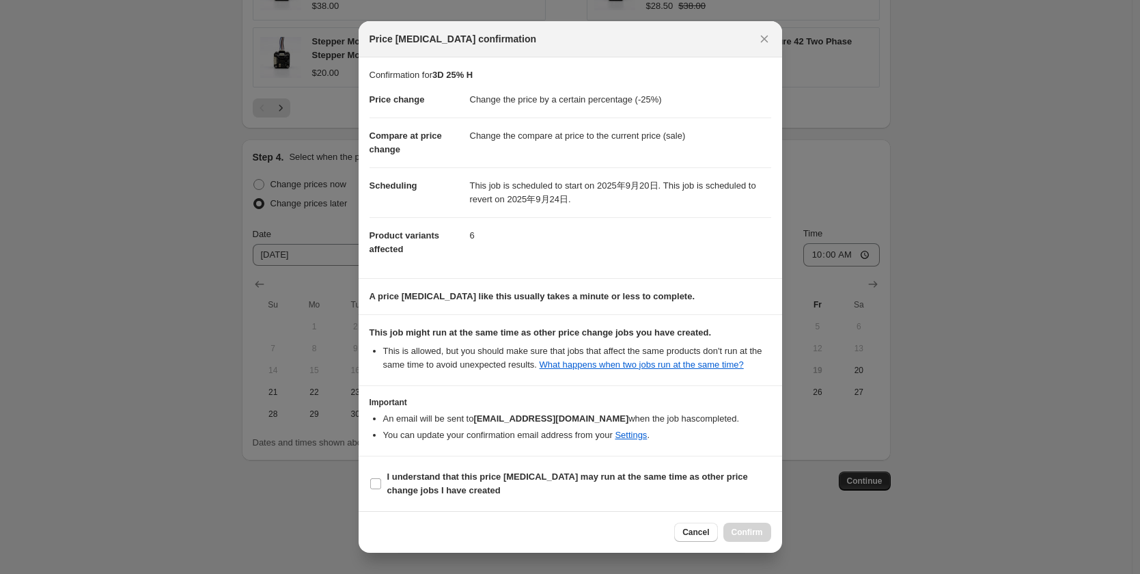
scroll to position [12, 0]
click at [376, 483] on input "I understand that this price [MEDICAL_DATA] may run at the same time as other p…" at bounding box center [375, 483] width 11 height 11
checkbox input "true"
click at [724, 525] on button "Confirm" at bounding box center [747, 531] width 48 height 19
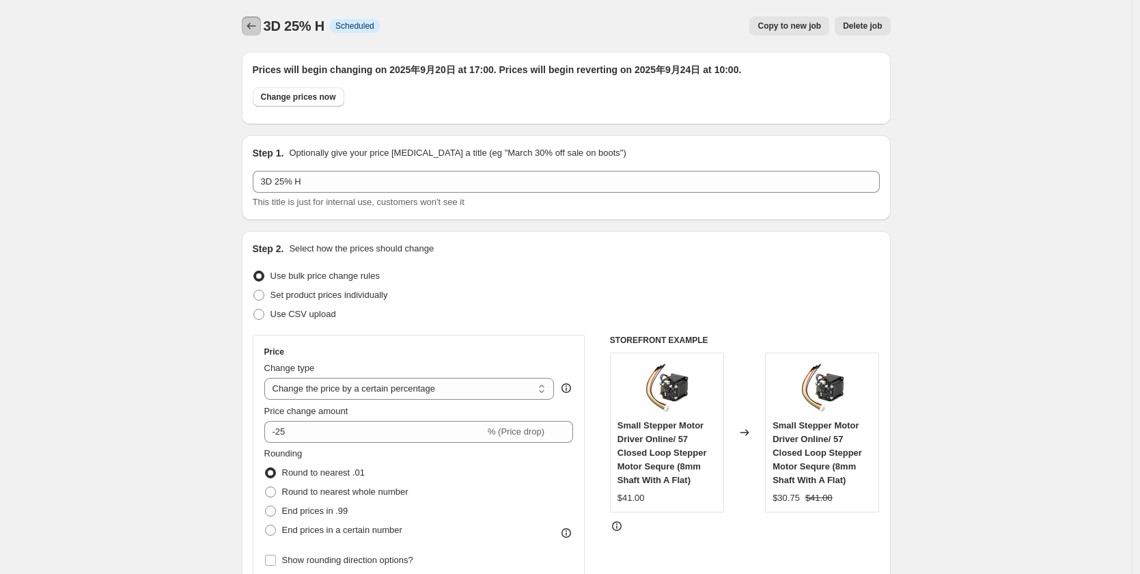
click at [251, 24] on icon "Price change jobs" at bounding box center [251, 26] width 14 height 14
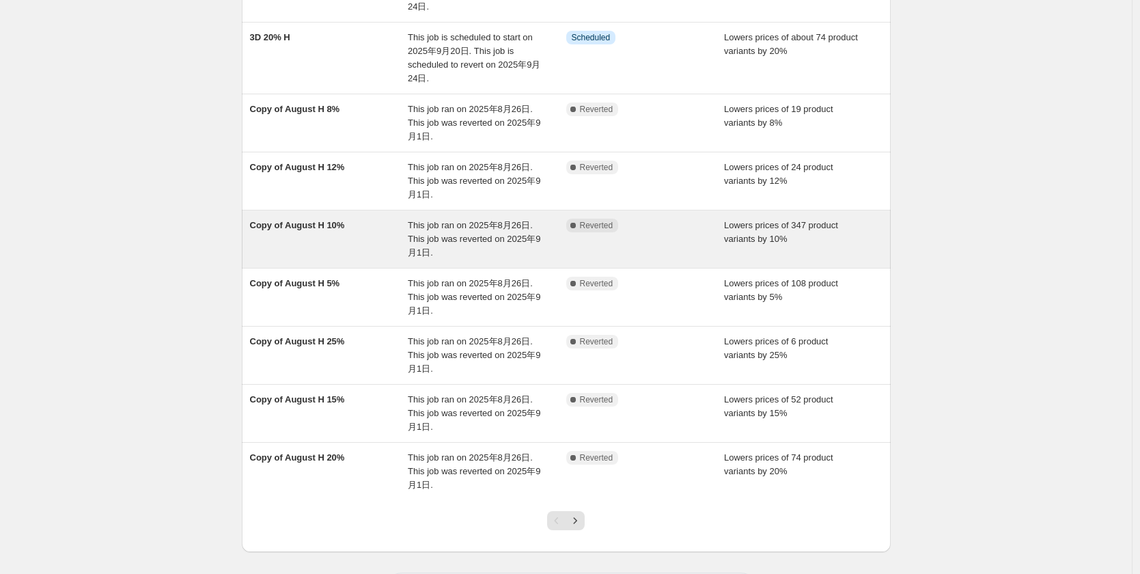
scroll to position [273, 0]
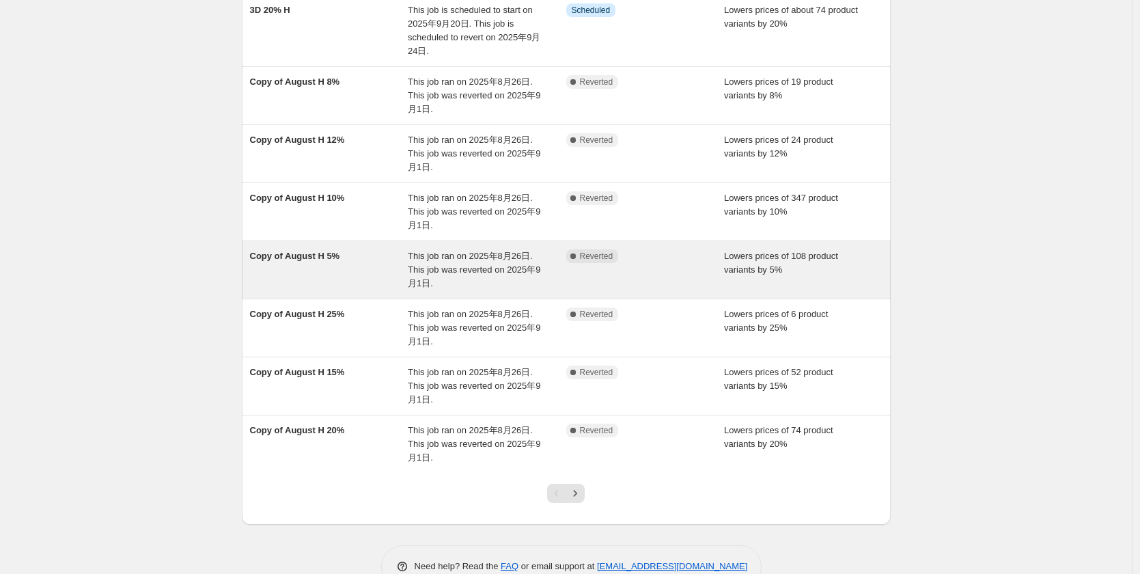
click at [334, 270] on div "Copy of August H 5%" at bounding box center [329, 269] width 158 height 41
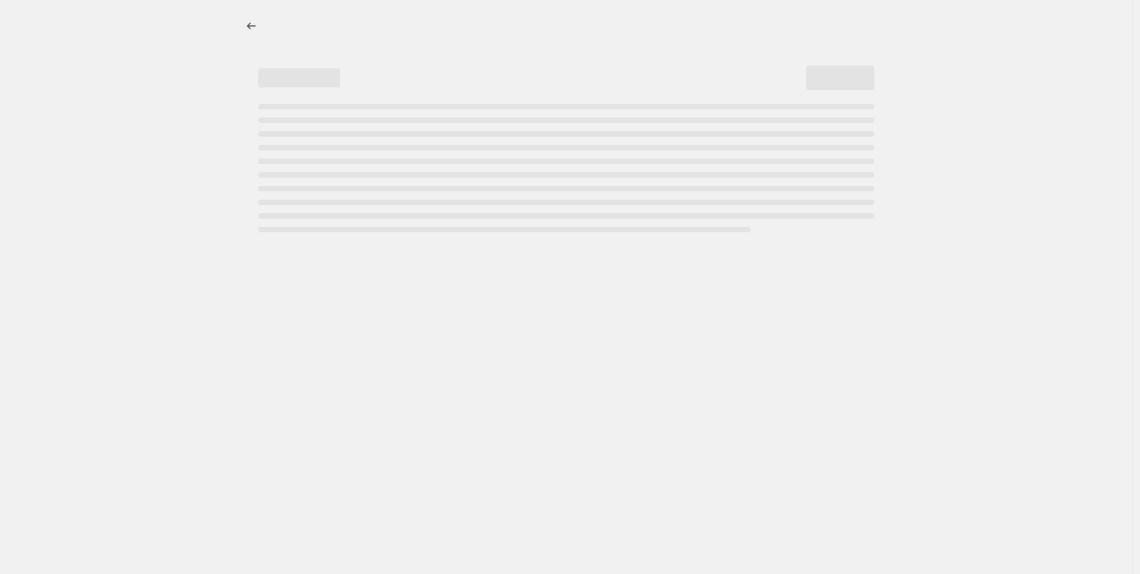
select select "percentage"
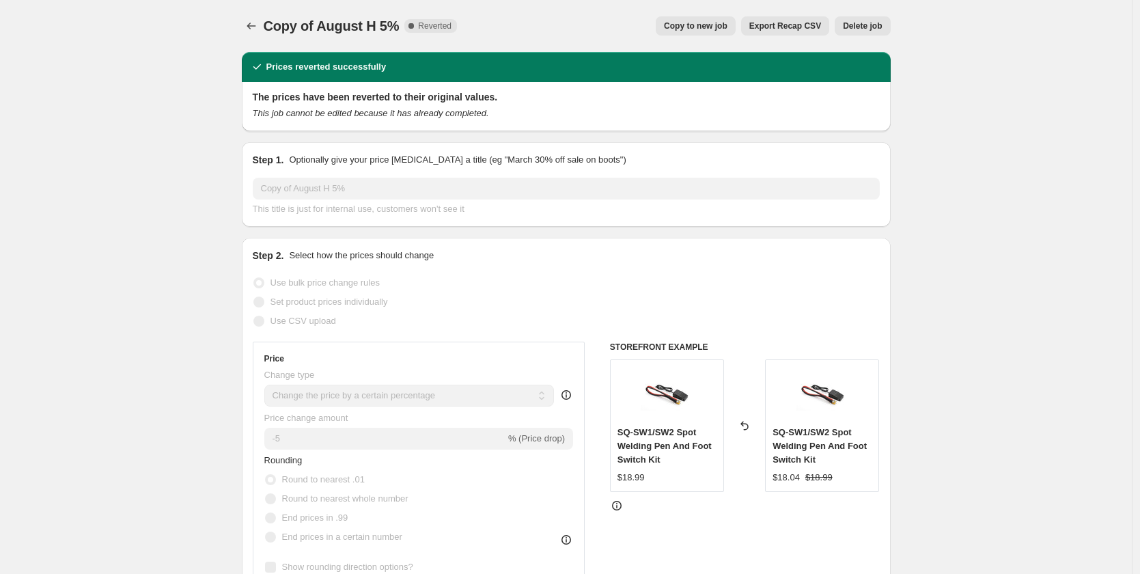
click at [710, 23] on span "Copy to new job" at bounding box center [696, 25] width 64 height 11
select select "percentage"
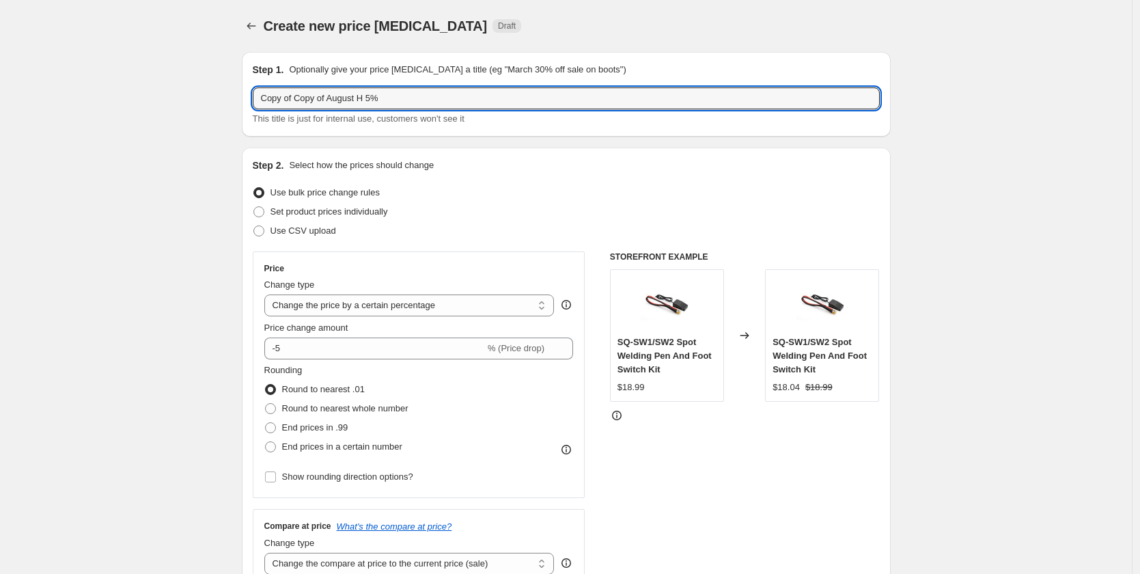
drag, startPoint x: 374, startPoint y: 98, endPoint x: 219, endPoint y: 104, distance: 154.4
click at [316, 101] on input "3D 5%" at bounding box center [566, 98] width 627 height 22
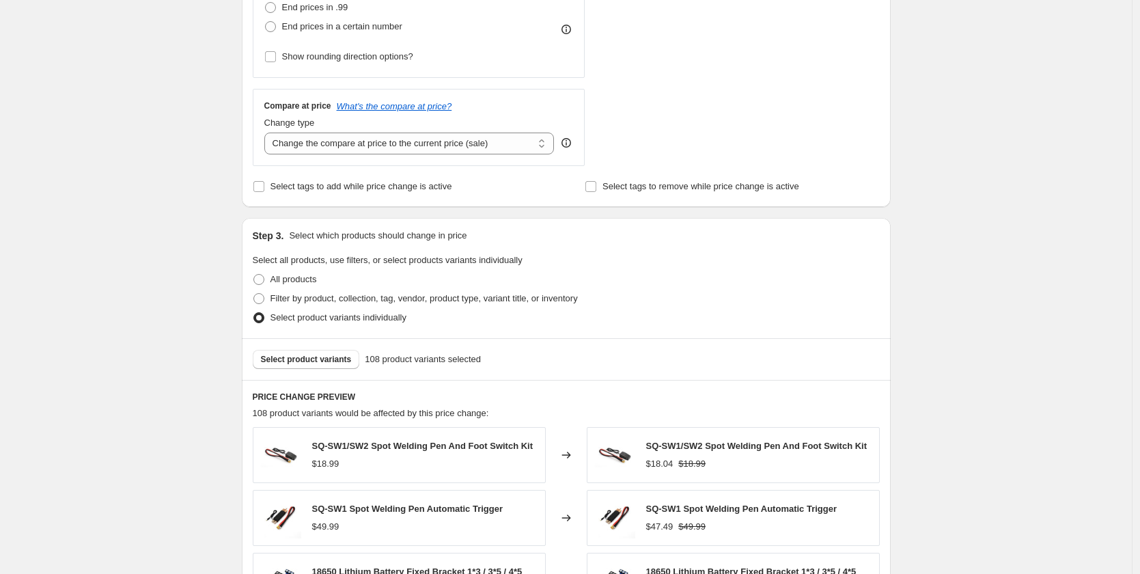
scroll to position [410, 0]
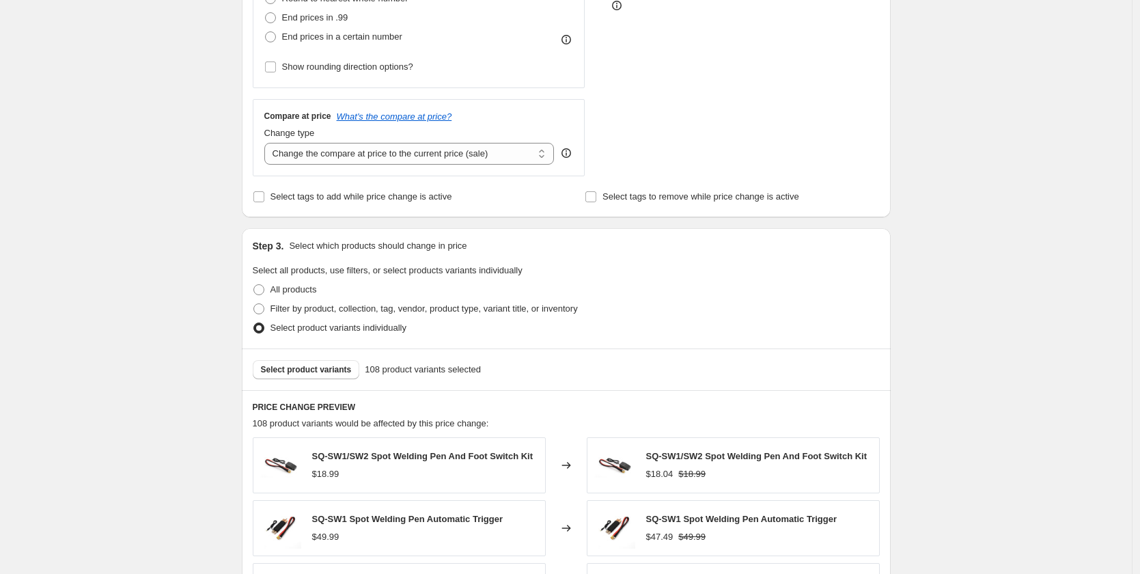
type input "3D 5% H"
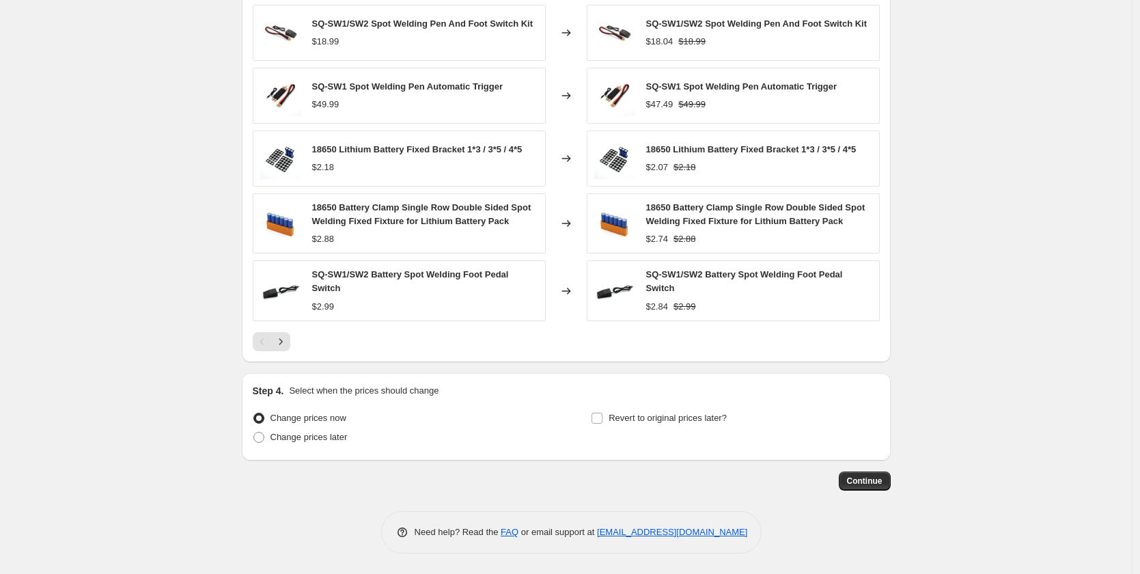
scroll to position [846, 0]
drag, startPoint x: 283, startPoint y: 436, endPoint x: 498, endPoint y: 434, distance: 215.8
click at [283, 436] on span "Change prices later" at bounding box center [308, 437] width 77 height 10
click at [602, 417] on input "Revert to original prices later?" at bounding box center [596, 417] width 11 height 11
checkbox input "true"
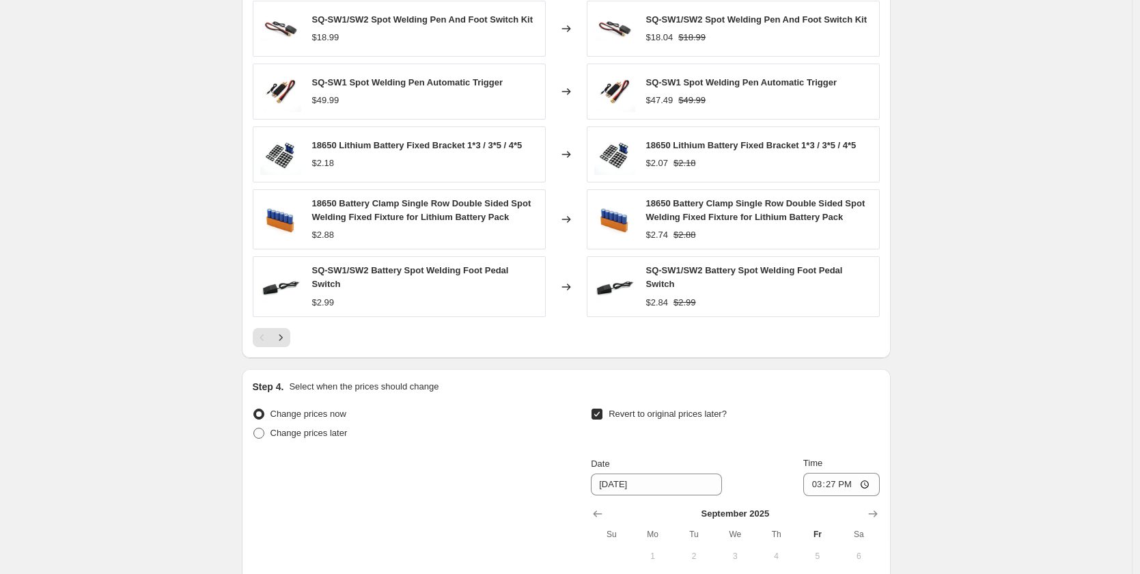
click at [264, 436] on span at bounding box center [258, 432] width 11 height 11
click at [254, 428] on input "Change prices later" at bounding box center [253, 427] width 1 height 1
radio input "true"
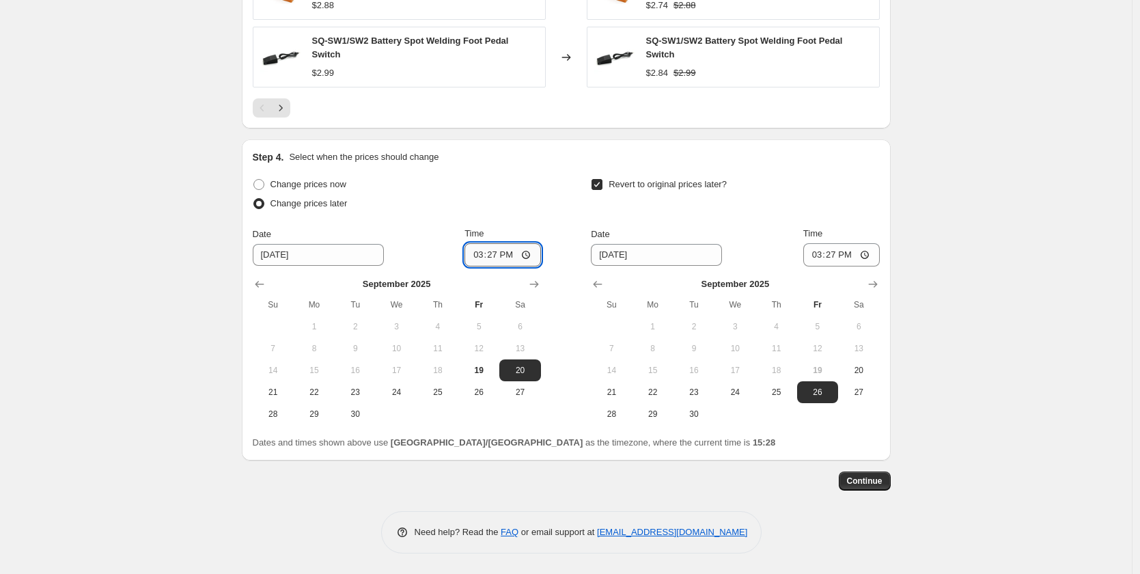
click at [491, 253] on input "15:27" at bounding box center [502, 254] width 76 height 23
type input "17:00"
click at [834, 255] on input "15:27" at bounding box center [841, 254] width 76 height 23
type input "10:00"
click at [736, 394] on span "24" at bounding box center [735, 392] width 30 height 11
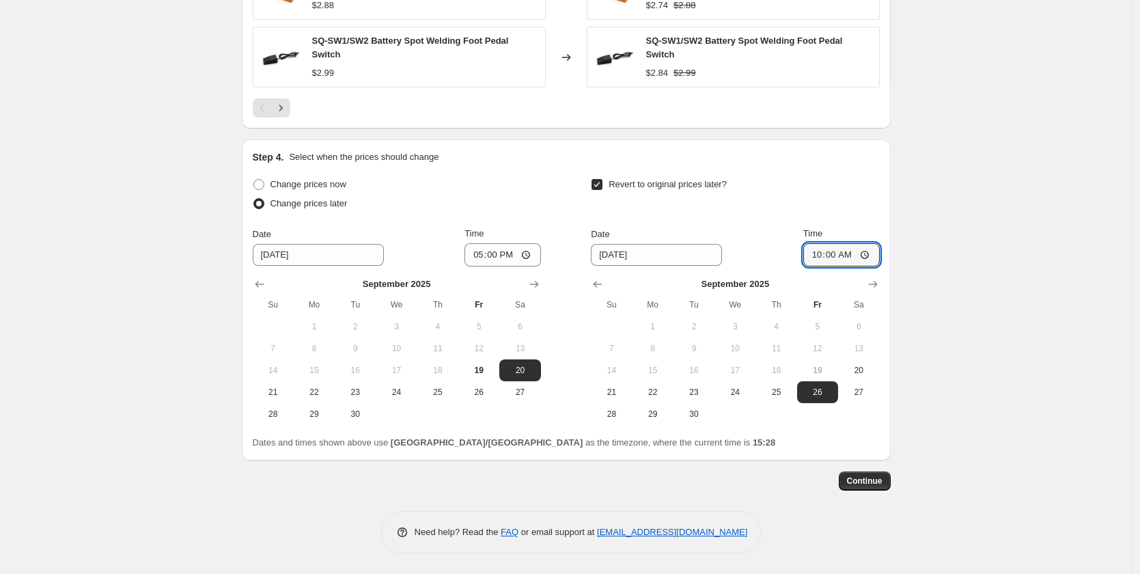
type input "[DATE]"
click at [877, 475] on button "Continue" at bounding box center [865, 480] width 52 height 19
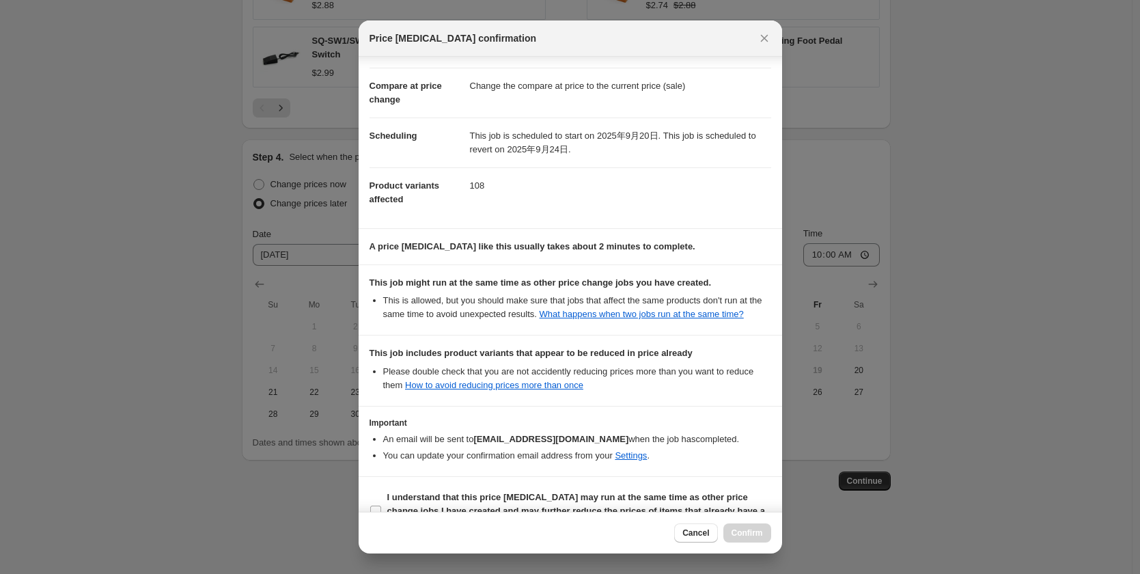
scroll to position [96, 0]
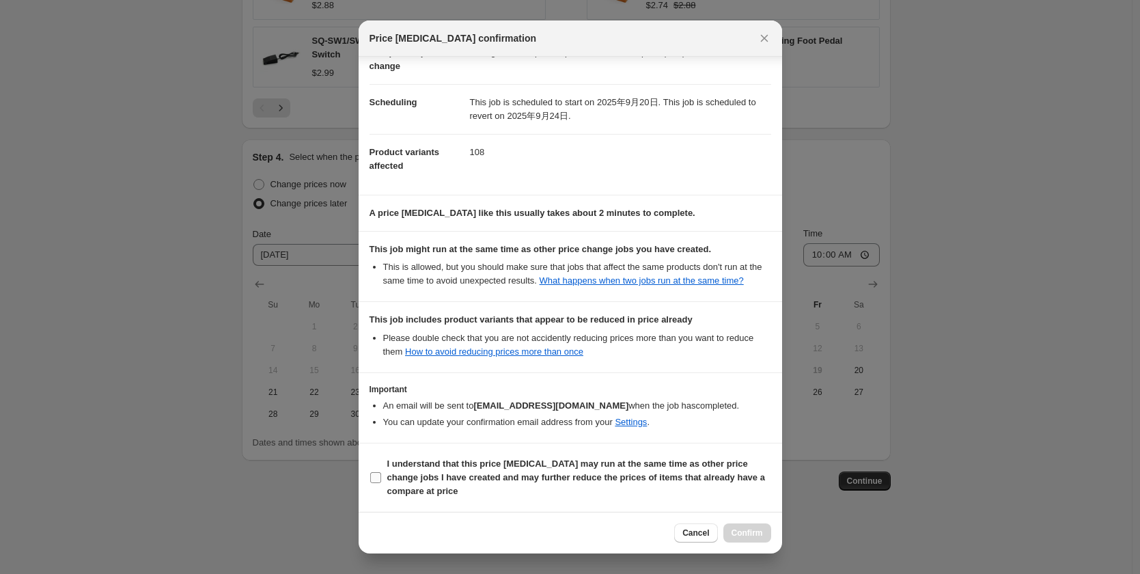
click at [379, 477] on input "I understand that this price [MEDICAL_DATA] may run at the same time as other p…" at bounding box center [375, 477] width 11 height 11
checkbox input "true"
click at [760, 530] on span "Confirm" at bounding box center [746, 532] width 31 height 11
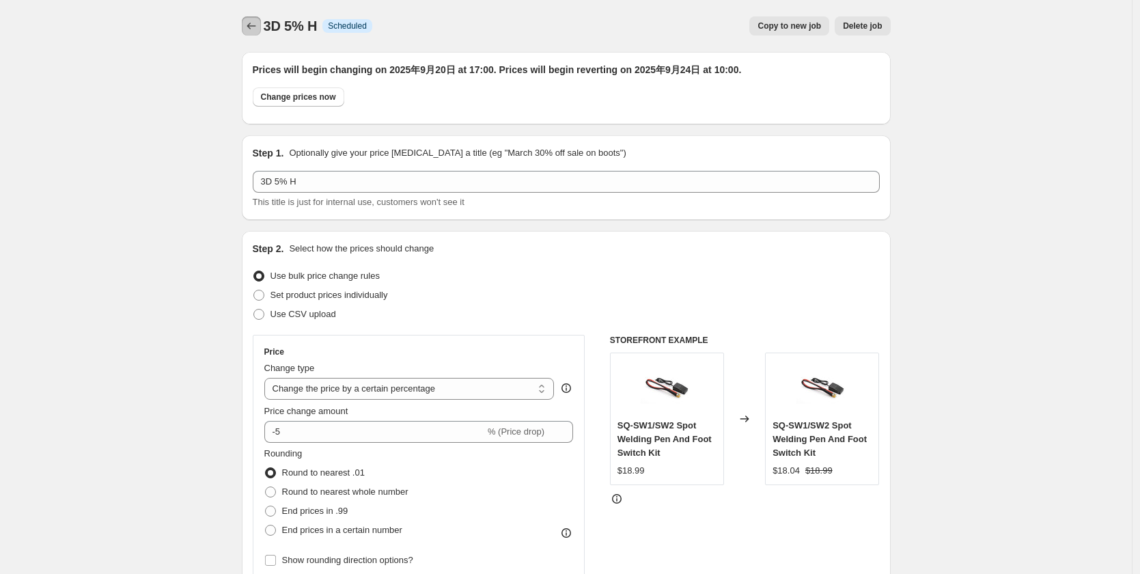
click at [249, 20] on icon "Price change jobs" at bounding box center [251, 26] width 14 height 14
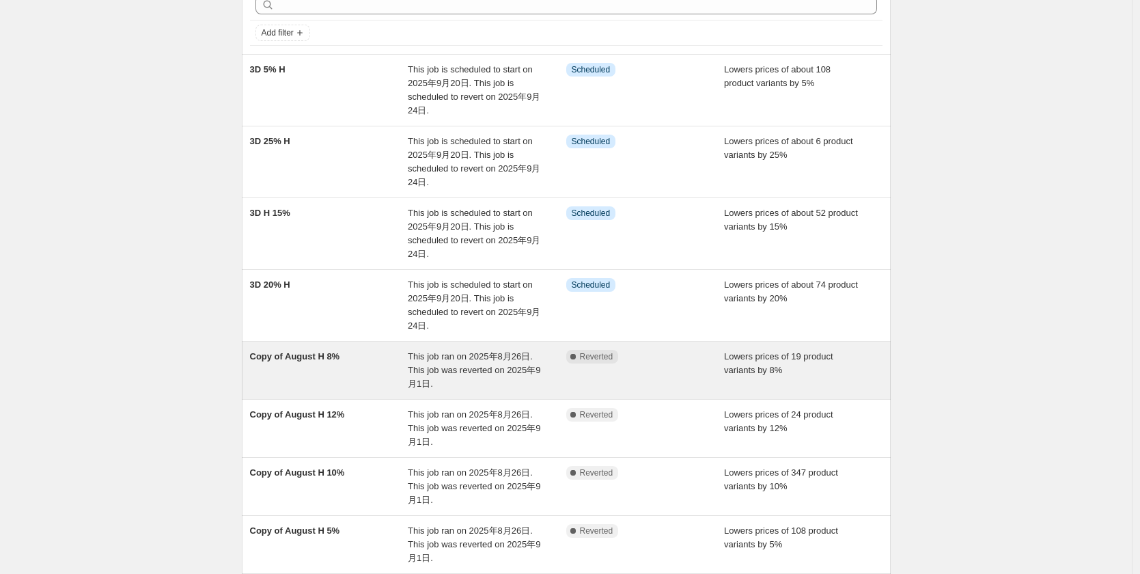
scroll to position [137, 0]
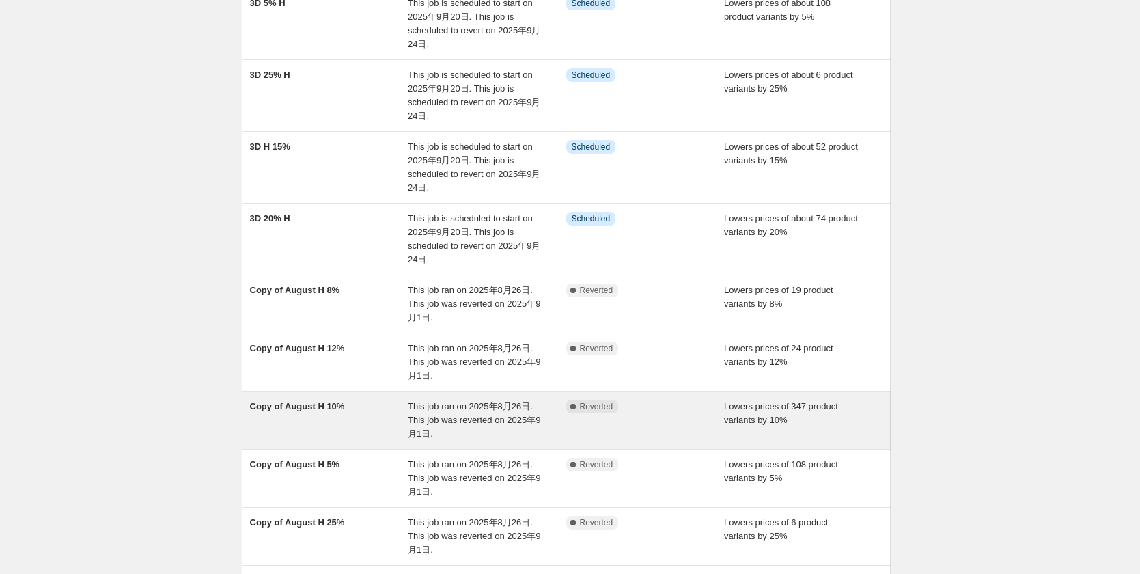
click at [327, 406] on span "Copy of August H 10%" at bounding box center [297, 406] width 95 height 10
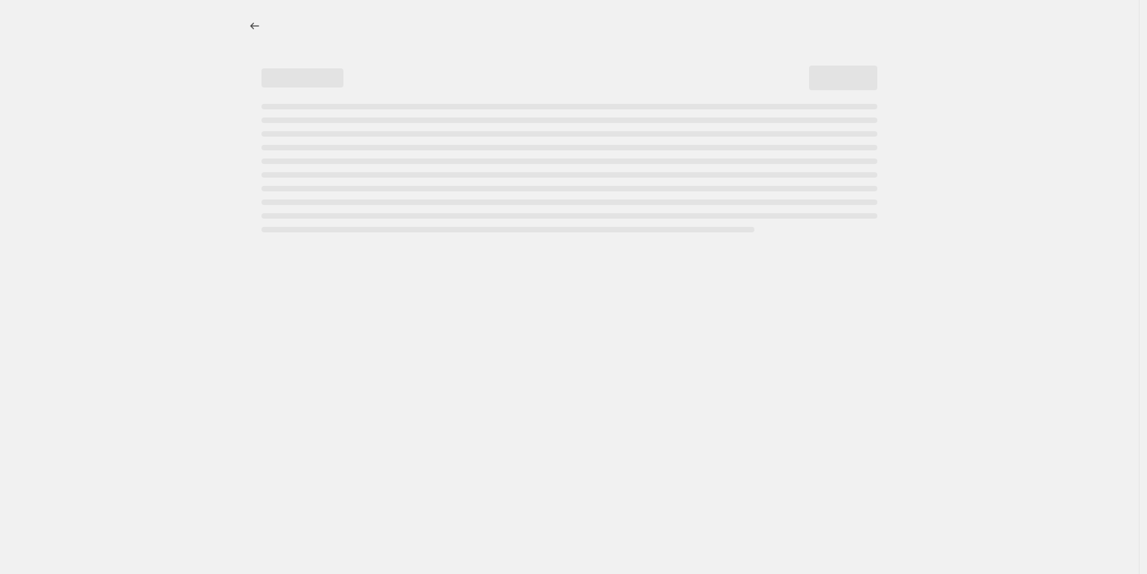
select select "percentage"
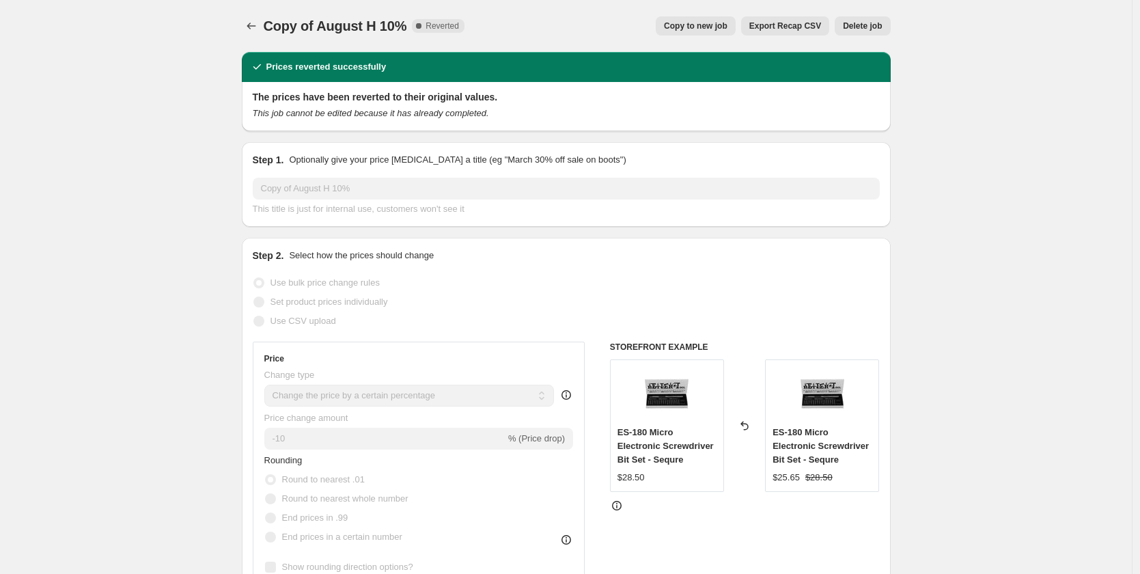
click at [700, 26] on span "Copy to new job" at bounding box center [696, 25] width 64 height 11
select select "percentage"
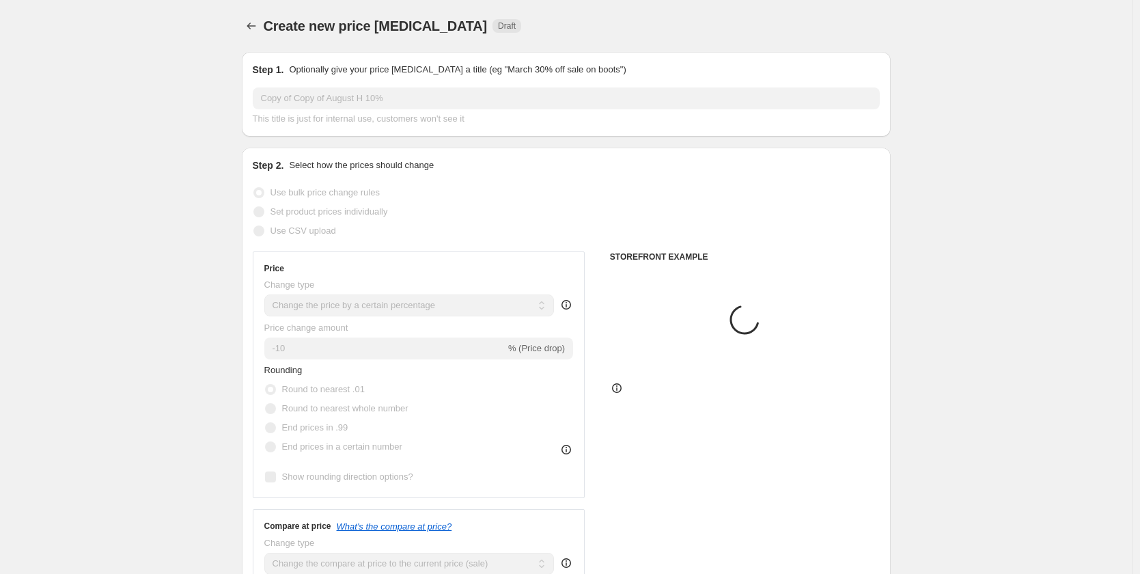
click at [374, 96] on input "Copy of Copy of August H 10%" at bounding box center [566, 98] width 627 height 22
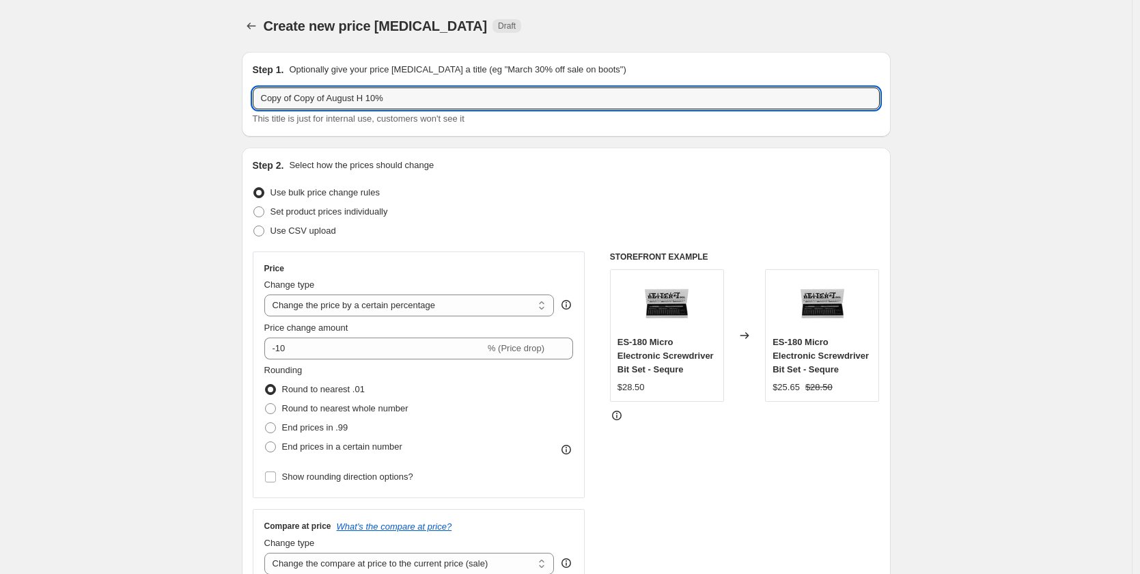
drag, startPoint x: 374, startPoint y: 96, endPoint x: 214, endPoint y: 102, distance: 160.6
click at [369, 99] on input "3D 10%" at bounding box center [566, 98] width 627 height 22
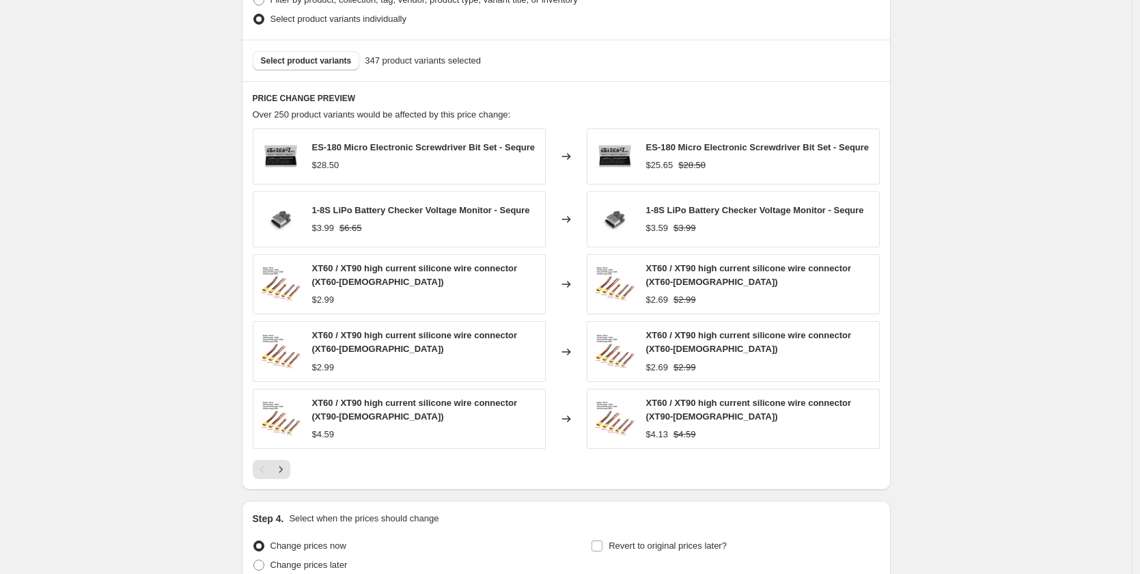
scroll to position [851, 0]
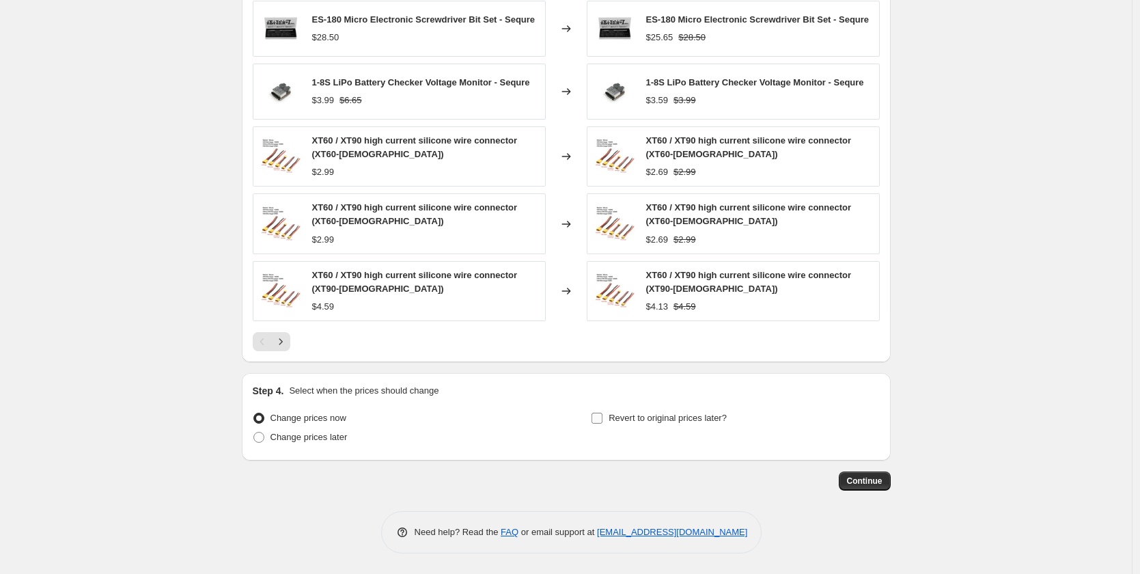
type input "3D 10% H"
drag, startPoint x: 603, startPoint y: 417, endPoint x: 575, endPoint y: 334, distance: 87.2
click at [602, 417] on input "Revert to original prices later?" at bounding box center [596, 417] width 11 height 11
checkbox input "true"
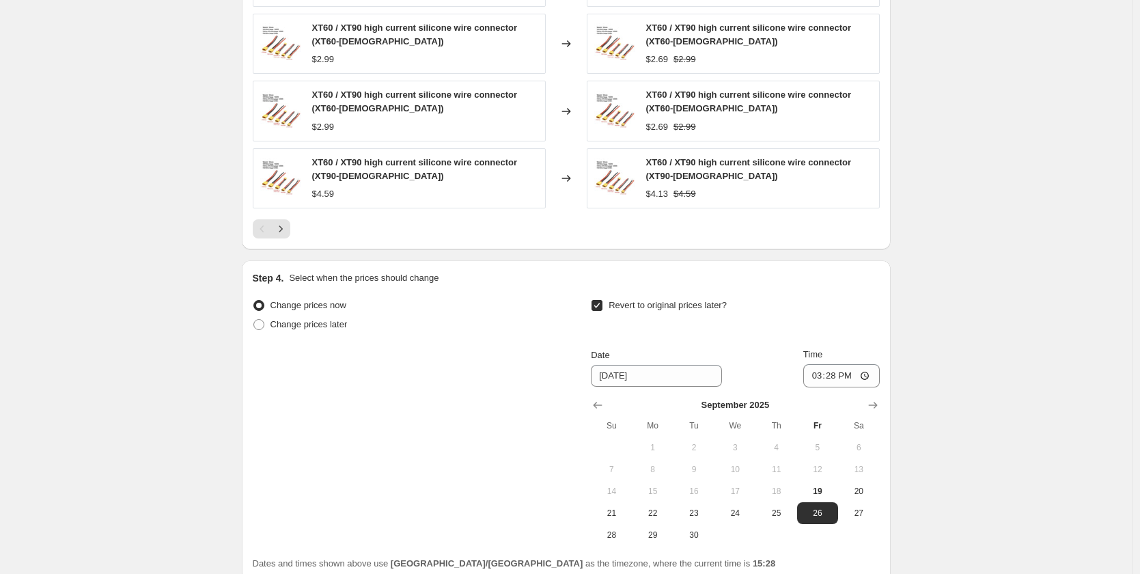
scroll to position [1084, 0]
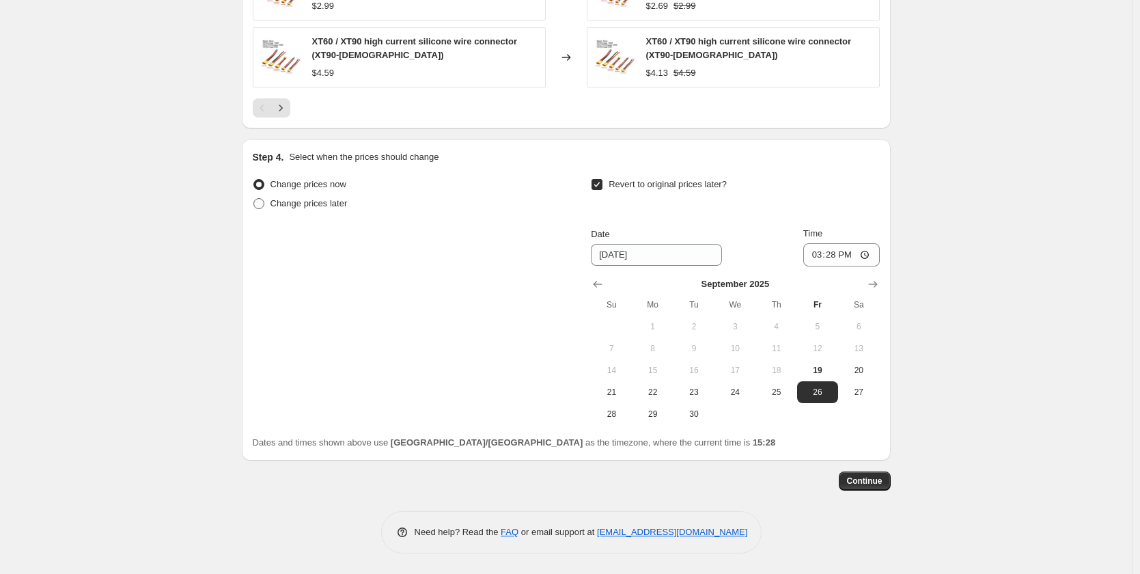
click at [326, 210] on label "Change prices later" at bounding box center [300, 203] width 95 height 19
click at [254, 199] on input "Change prices later" at bounding box center [253, 198] width 1 height 1
radio input "true"
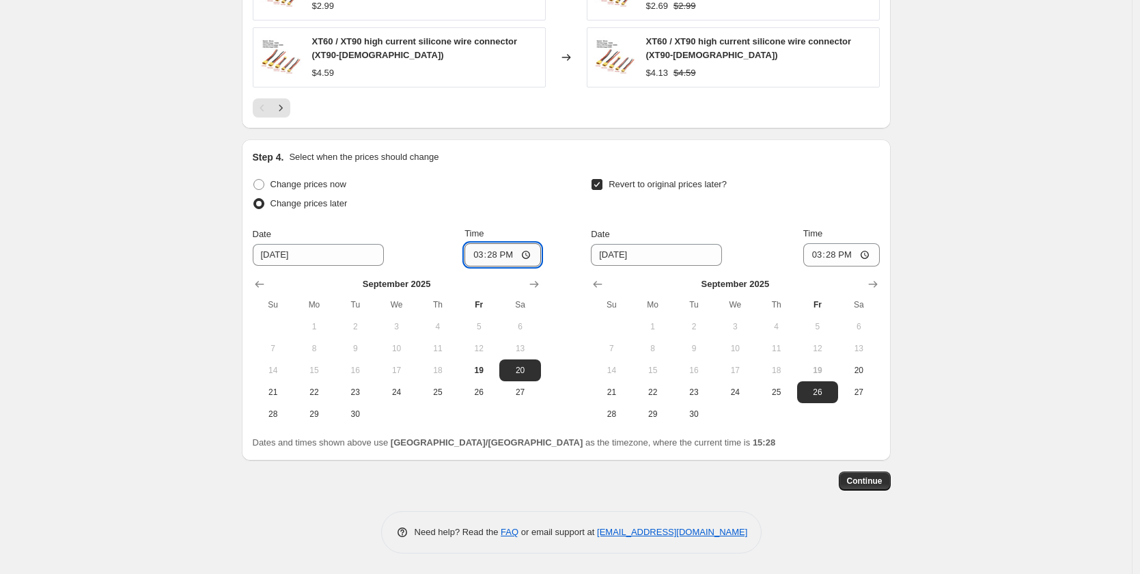
click at [495, 257] on input "15:28" at bounding box center [502, 254] width 76 height 23
type input "17:00"
click at [736, 392] on span "24" at bounding box center [735, 392] width 30 height 11
type input "[DATE]"
click at [834, 251] on input "15:28" at bounding box center [841, 254] width 76 height 23
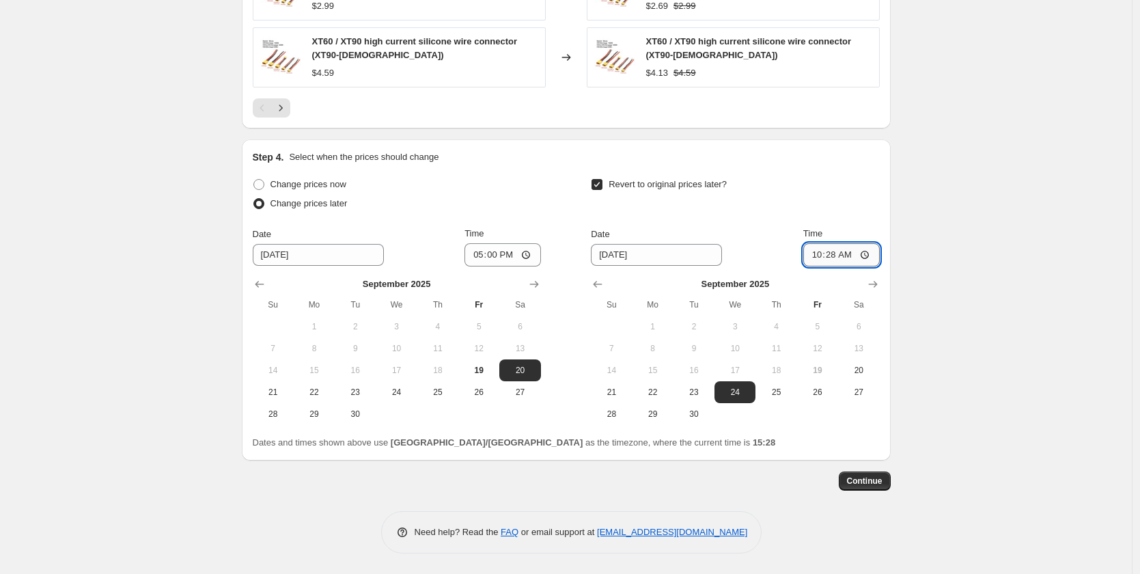
type input "10:00"
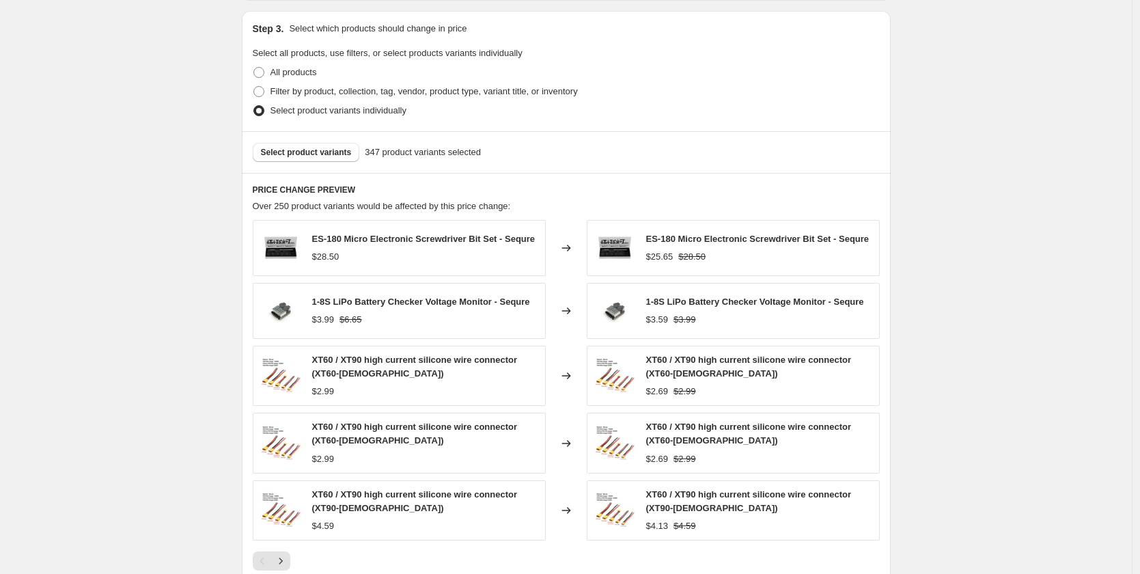
scroll to position [606, 0]
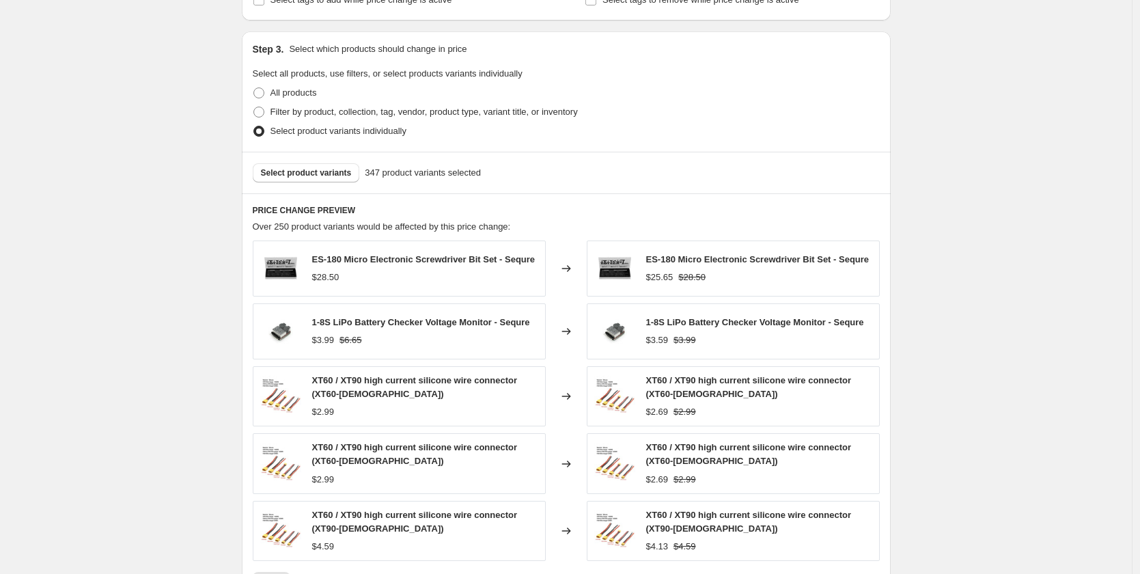
click at [324, 184] on div "Select product variants 347 product variants selected" at bounding box center [566, 173] width 649 height 42
click at [325, 178] on button "Select product variants" at bounding box center [306, 172] width 107 height 19
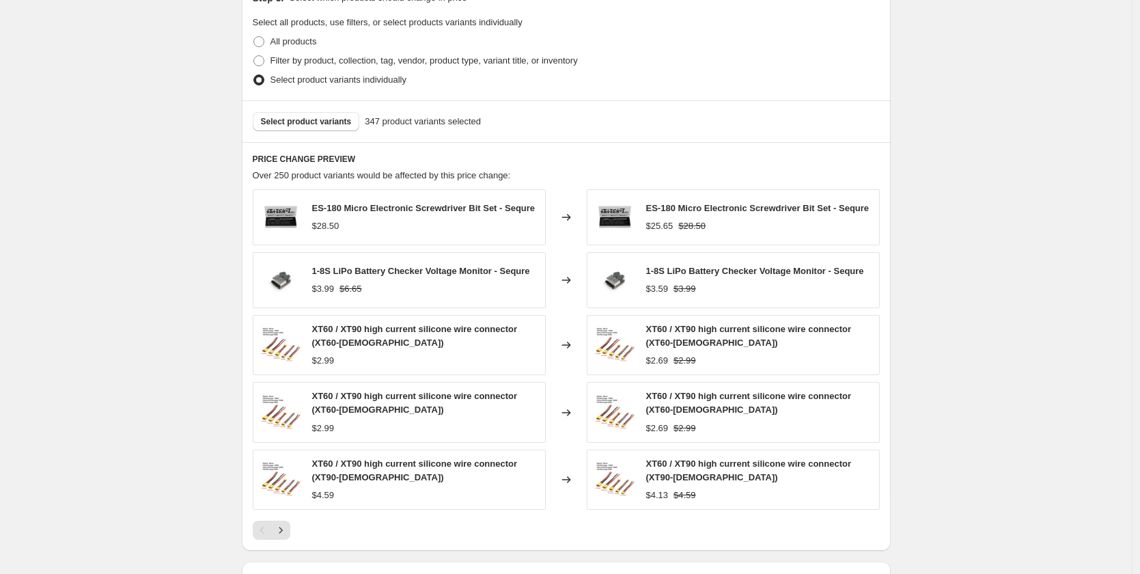
scroll to position [683, 0]
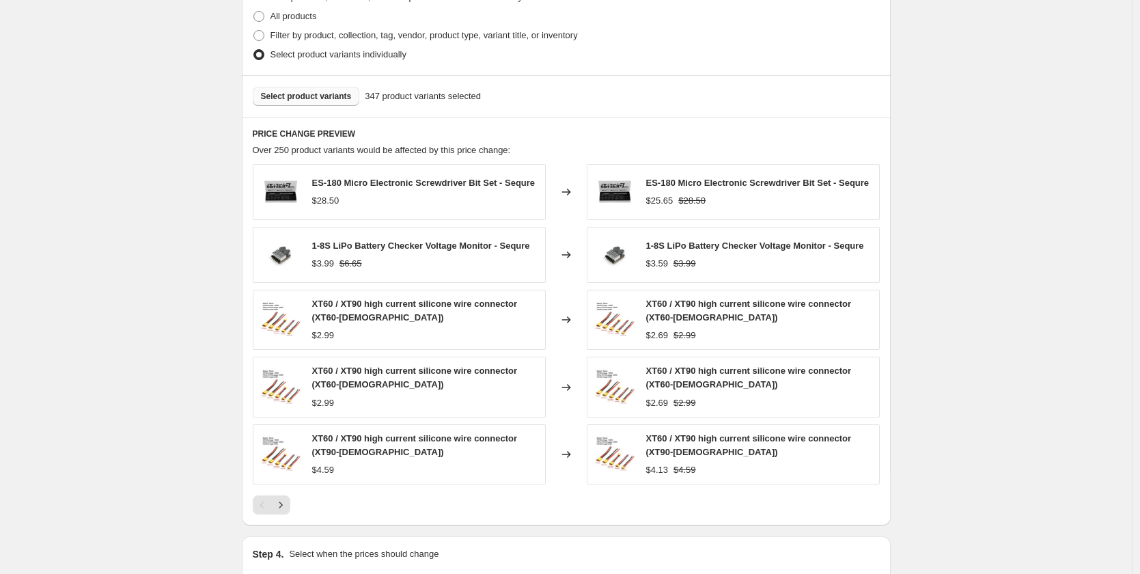
click at [315, 102] on button "Select product variants" at bounding box center [306, 96] width 107 height 19
click at [324, 93] on span "Select product variants" at bounding box center [306, 96] width 91 height 11
click at [326, 91] on span "Select product variants" at bounding box center [306, 96] width 91 height 11
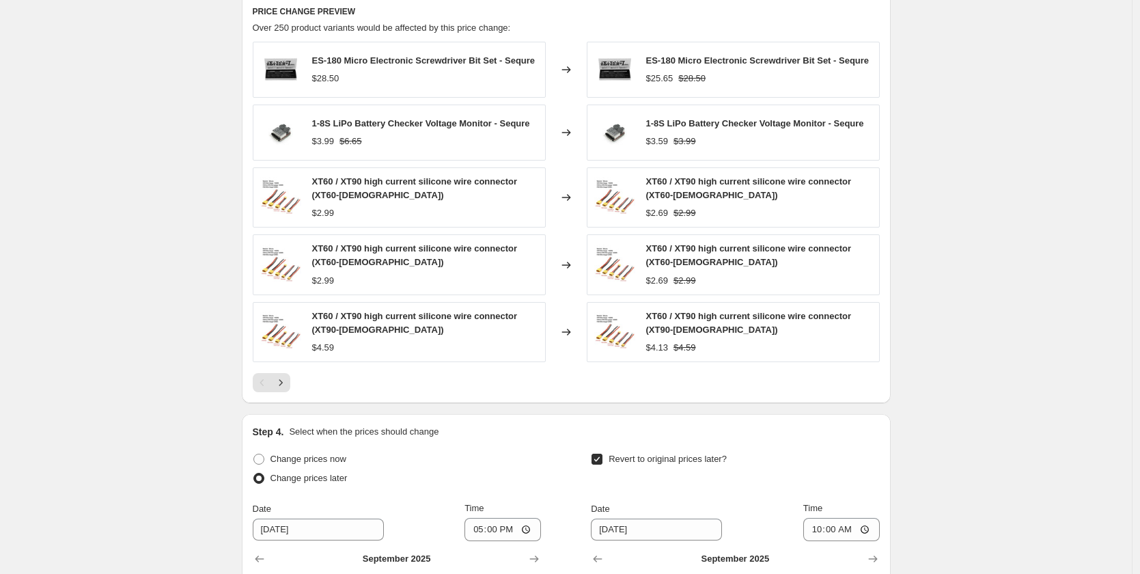
scroll to position [1084, 0]
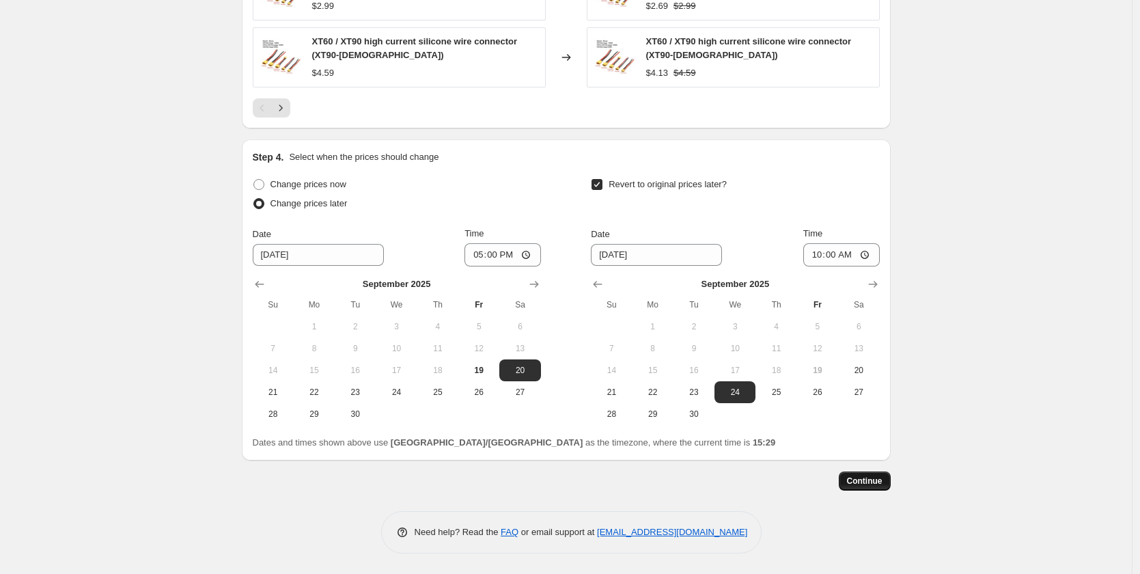
click at [861, 485] on span "Continue" at bounding box center [865, 480] width 36 height 11
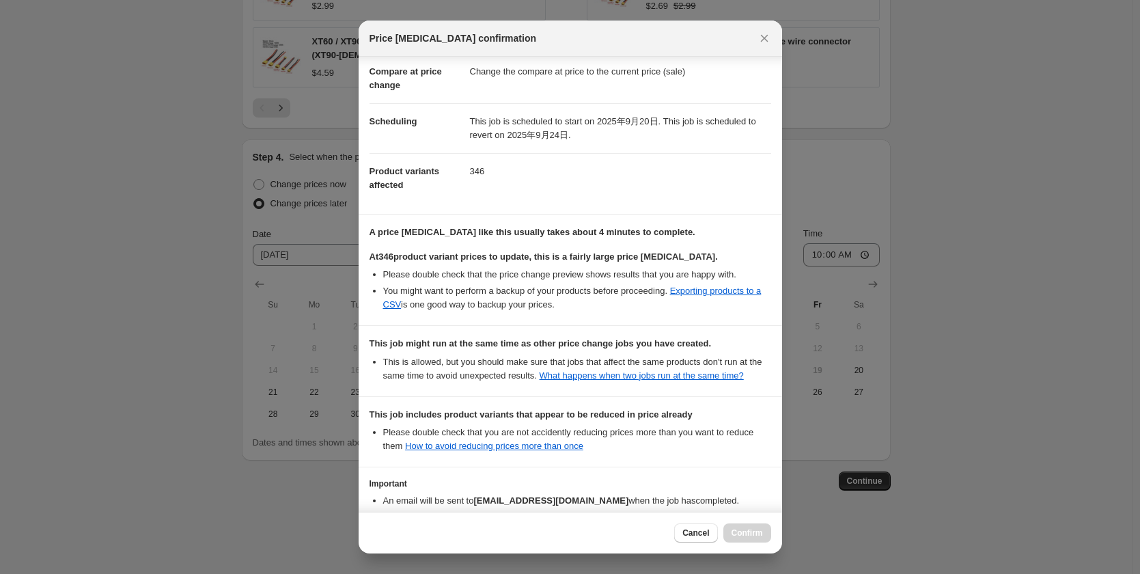
scroll to position [186, 0]
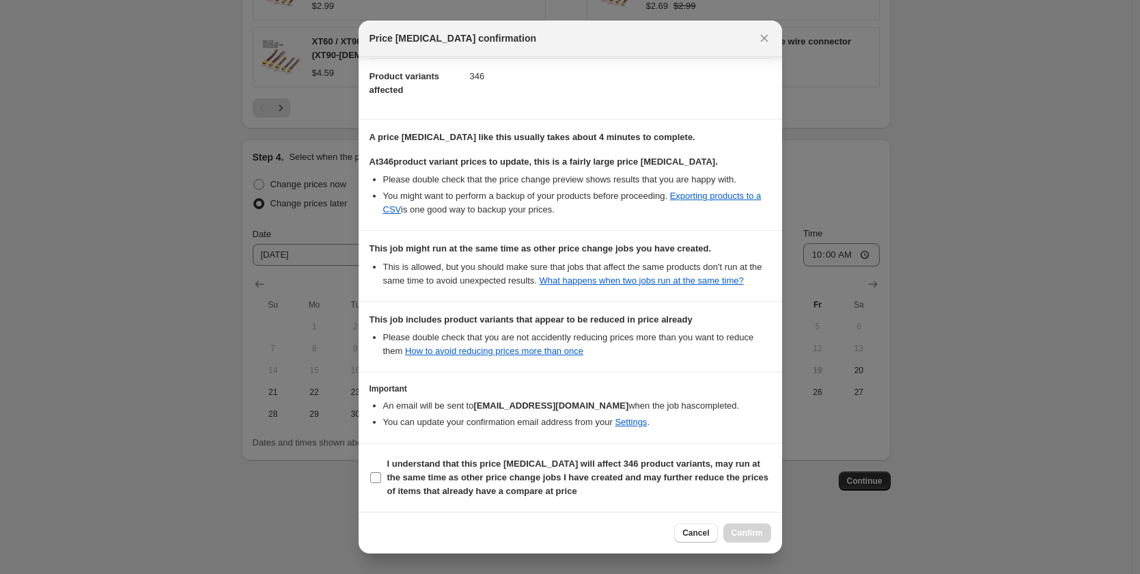
click at [373, 473] on input "I understand that this price [MEDICAL_DATA] will affect 346 product variants, m…" at bounding box center [375, 477] width 11 height 11
checkbox input "true"
click at [760, 538] on button "Confirm" at bounding box center [747, 532] width 48 height 19
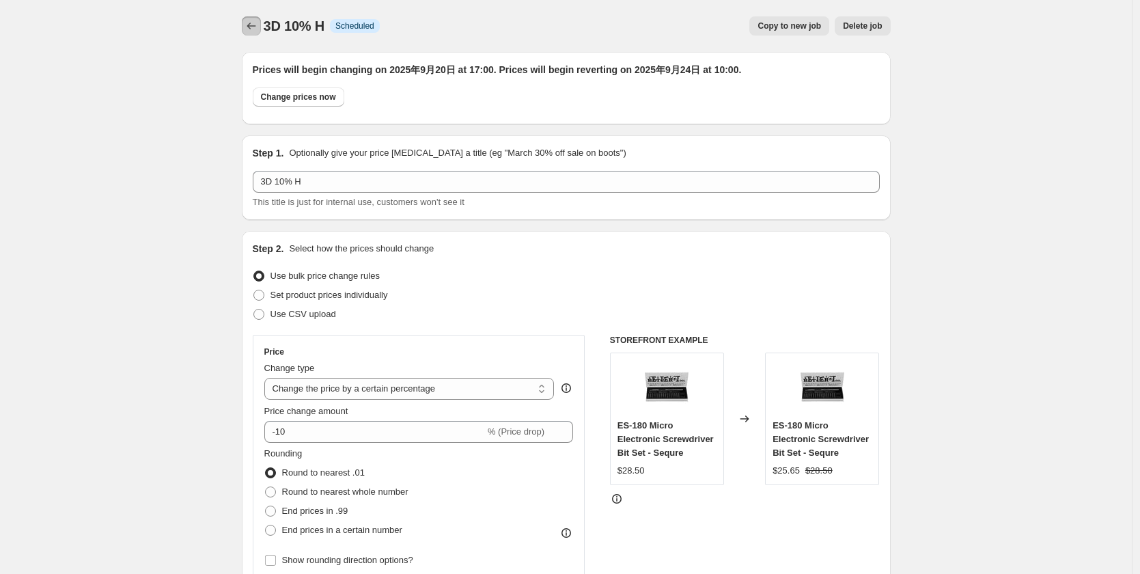
click at [249, 22] on icon "Price change jobs" at bounding box center [251, 26] width 14 height 14
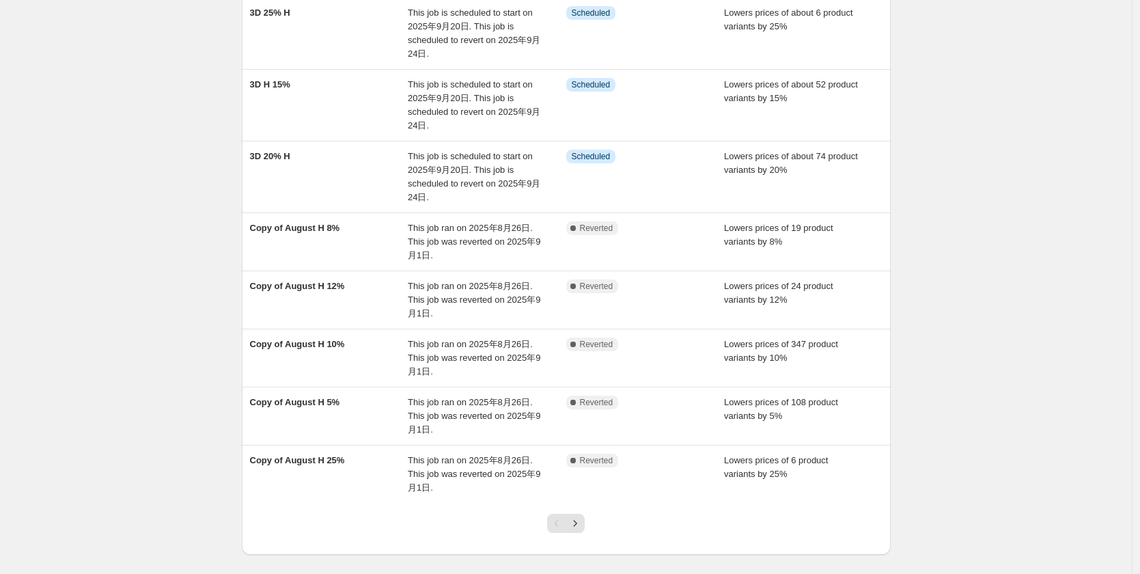
scroll to position [273, 0]
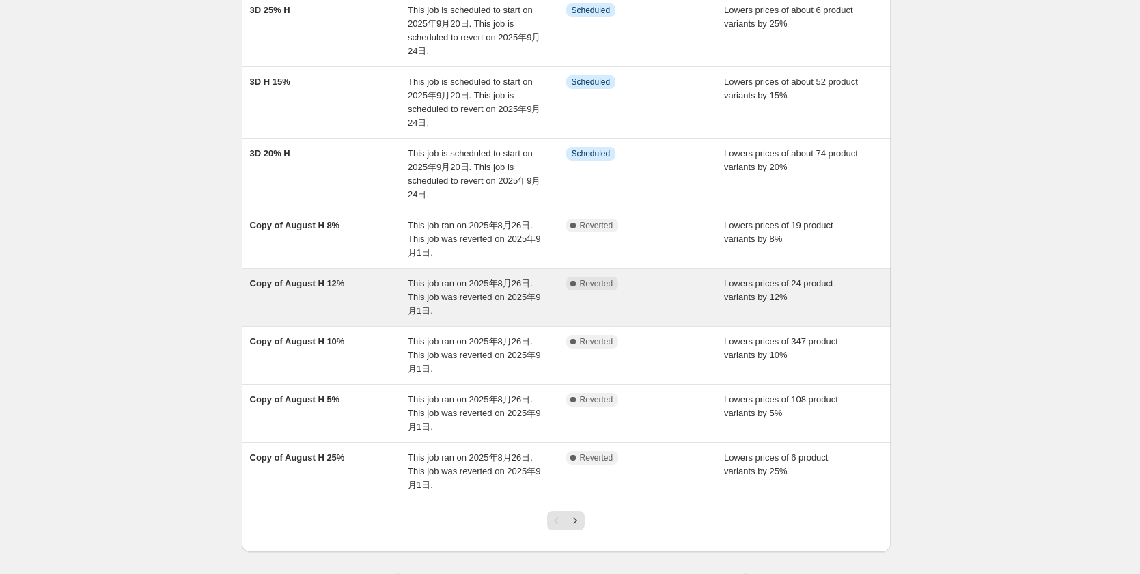
click at [311, 284] on span "Copy of August H 12%" at bounding box center [297, 283] width 95 height 10
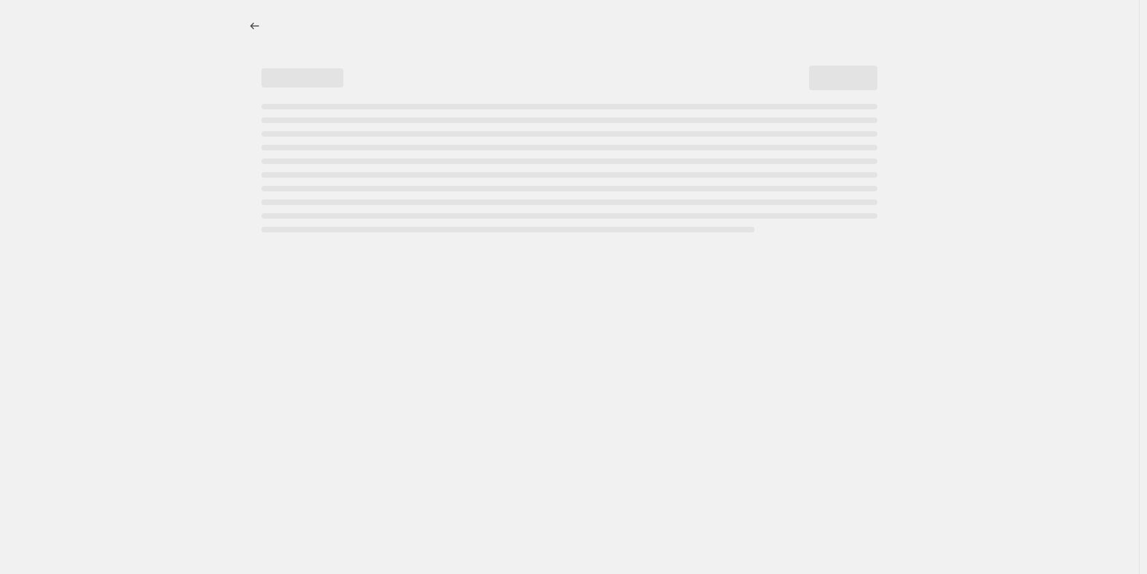
select select "percentage"
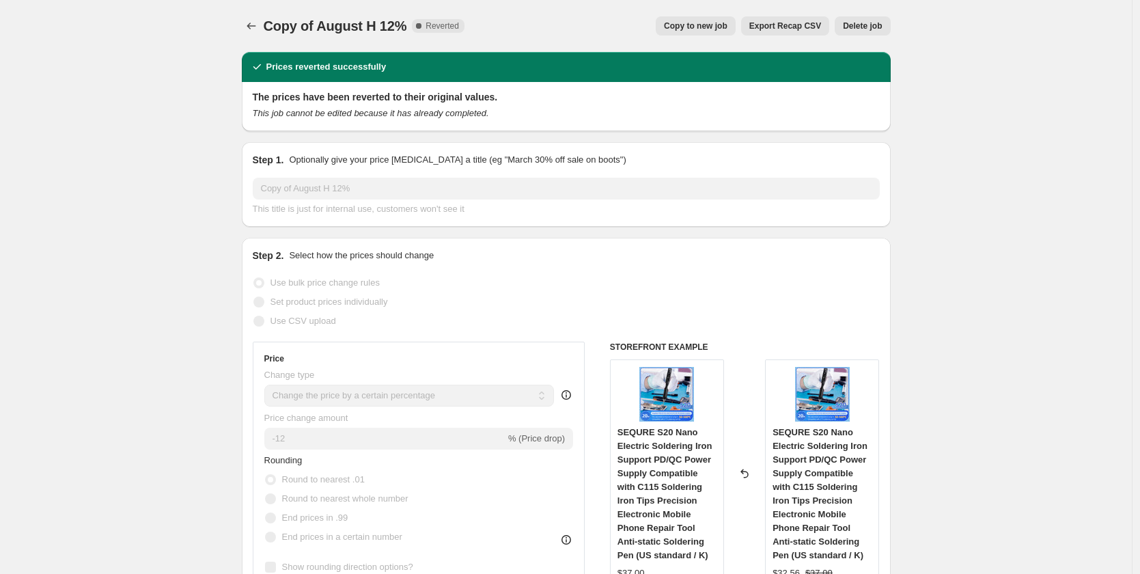
click at [701, 22] on span "Copy to new job" at bounding box center [696, 25] width 64 height 11
select select "percentage"
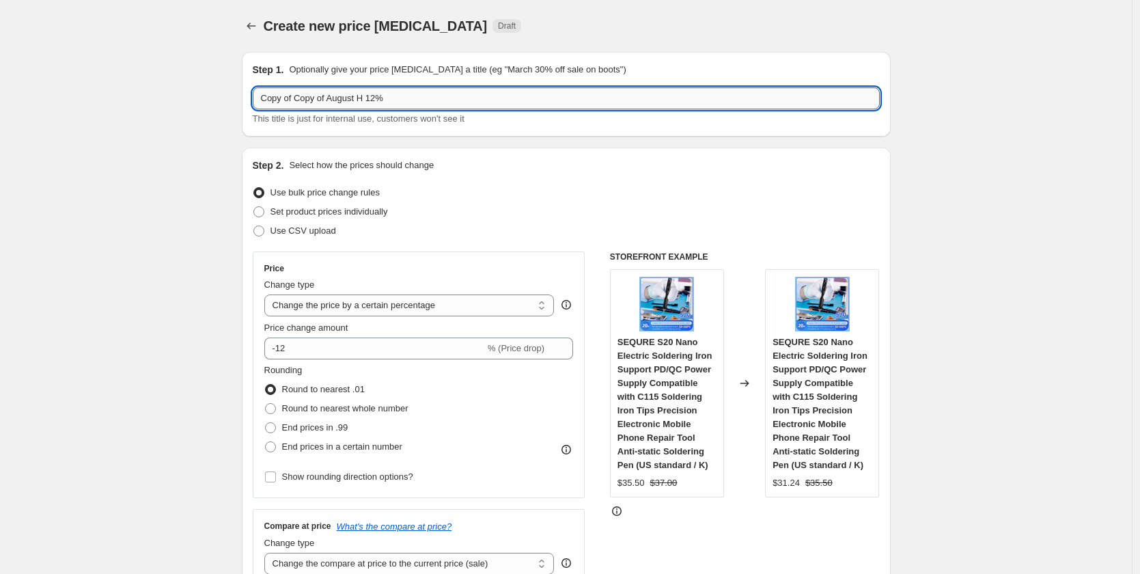
click at [415, 100] on input "Copy of Copy of August H 12%" at bounding box center [566, 98] width 627 height 22
drag, startPoint x: 378, startPoint y: 96, endPoint x: 76, endPoint y: 107, distance: 302.0
click at [320, 100] on input "3D 12%" at bounding box center [566, 98] width 627 height 22
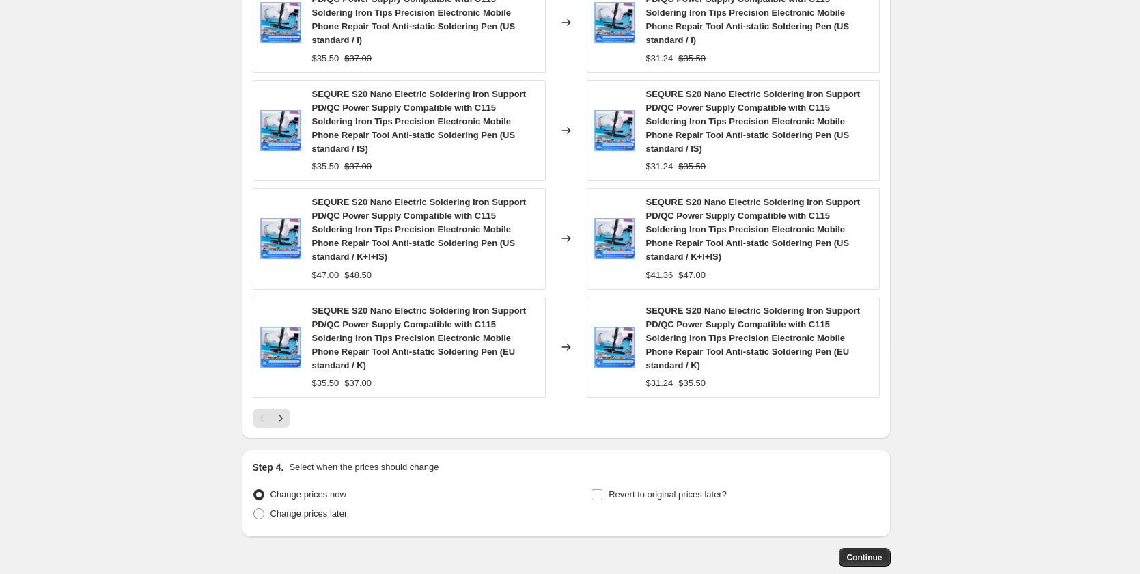
scroll to position [1060, 0]
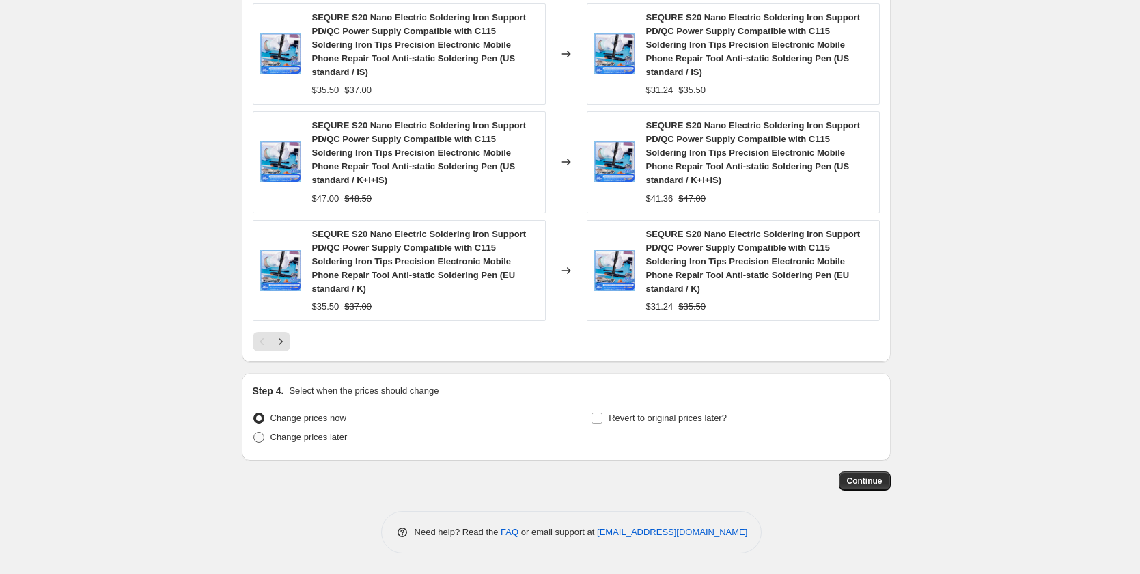
type input "3D 12% H"
click at [264, 434] on span at bounding box center [258, 437] width 11 height 11
click at [254, 432] on input "Change prices later" at bounding box center [253, 432] width 1 height 1
radio input "true"
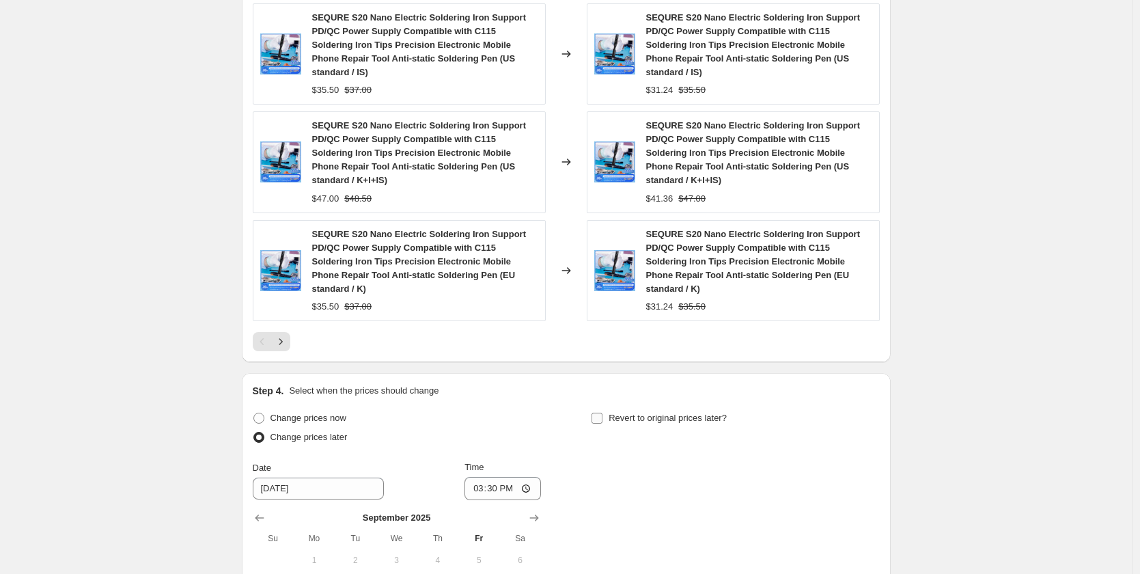
click at [602, 417] on input "Revert to original prices later?" at bounding box center [596, 417] width 11 height 11
checkbox input "true"
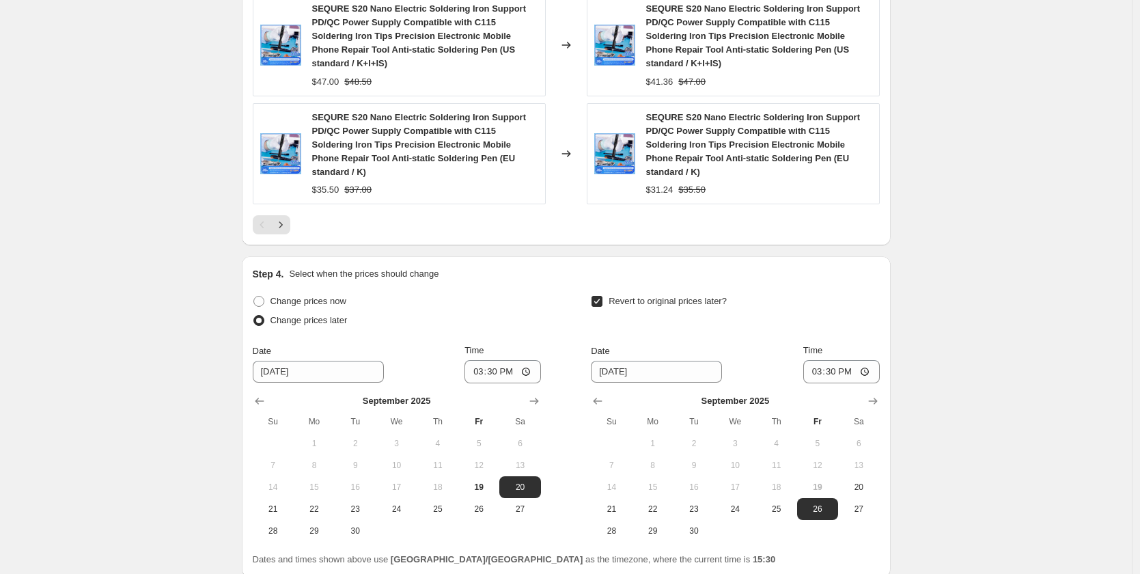
scroll to position [1293, 0]
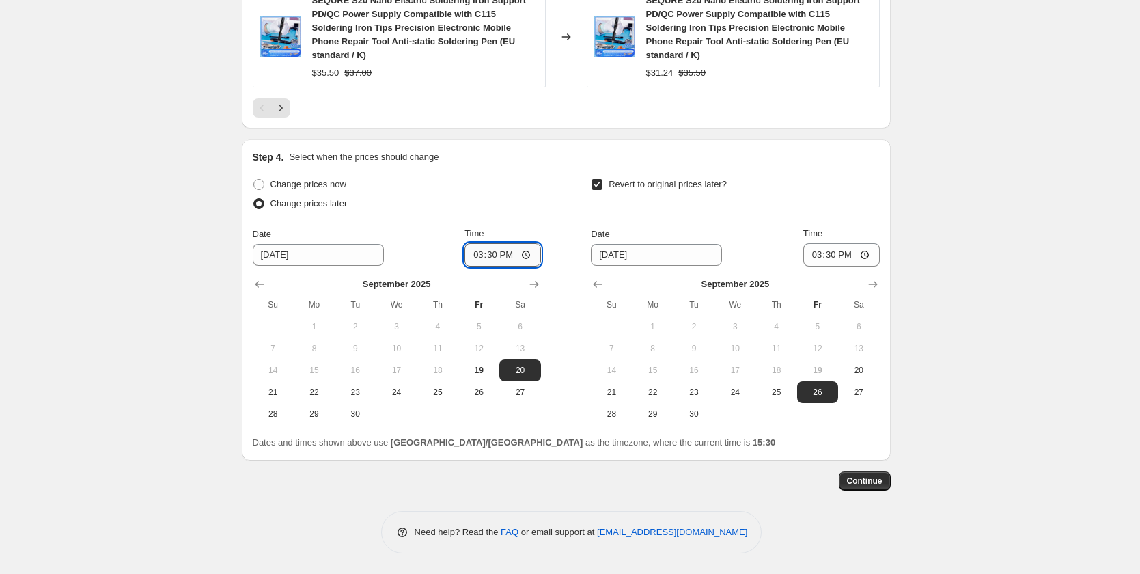
click at [496, 254] on input "15:30" at bounding box center [502, 254] width 76 height 23
type input "17:00"
drag, startPoint x: 750, startPoint y: 391, endPoint x: 867, endPoint y: 257, distance: 177.6
click at [750, 390] on span "24" at bounding box center [735, 392] width 30 height 11
type input "[DATE]"
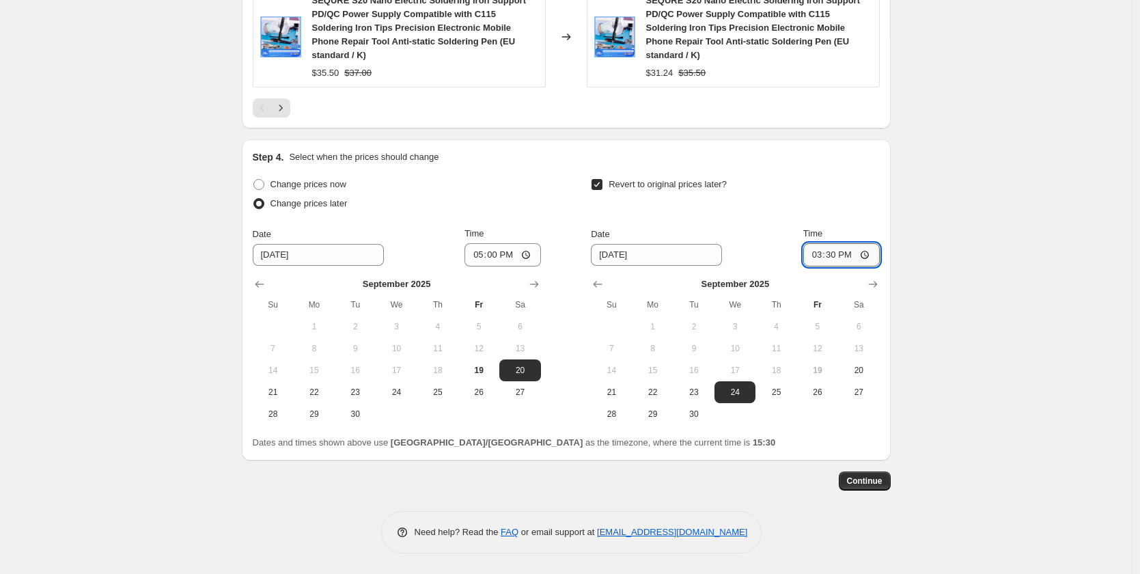
click at [839, 253] on input "15:30" at bounding box center [841, 254] width 76 height 23
type input "10:00"
click at [855, 474] on button "Continue" at bounding box center [865, 480] width 52 height 19
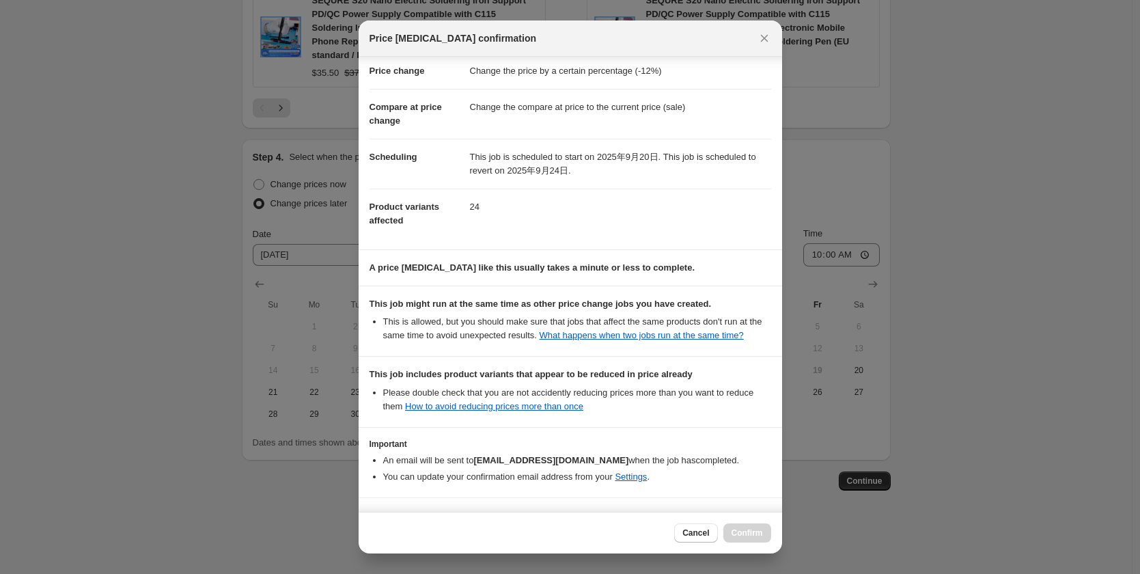
scroll to position [96, 0]
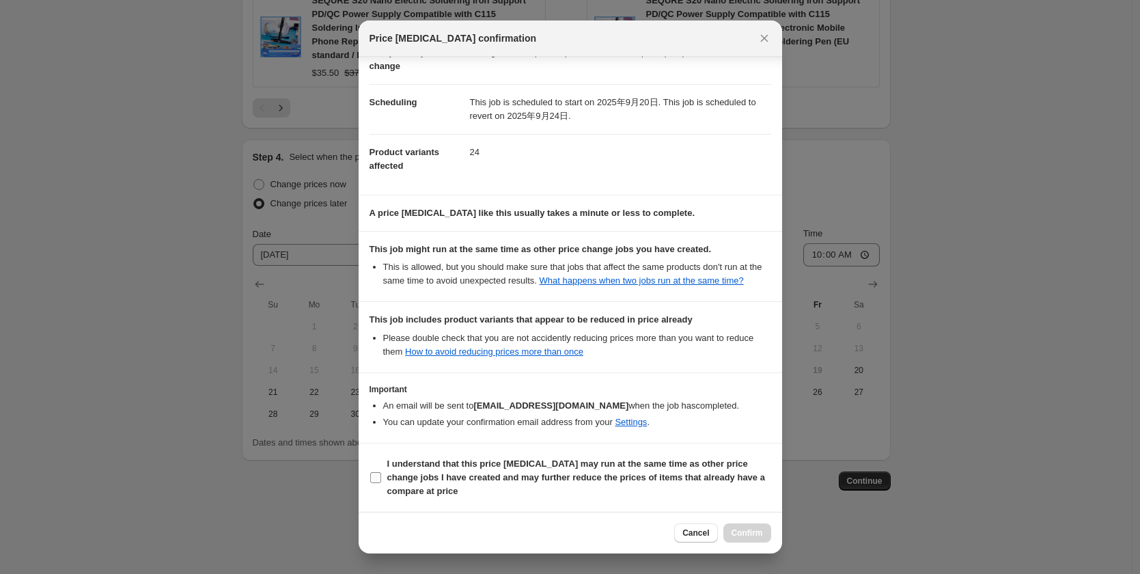
drag, startPoint x: 380, startPoint y: 478, endPoint x: 478, endPoint y: 486, distance: 98.6
click at [380, 476] on input "I understand that this price [MEDICAL_DATA] may run at the same time as other p…" at bounding box center [375, 477] width 11 height 11
checkbox input "true"
click at [748, 536] on span "Confirm" at bounding box center [746, 532] width 31 height 11
type input "3D 12% H"
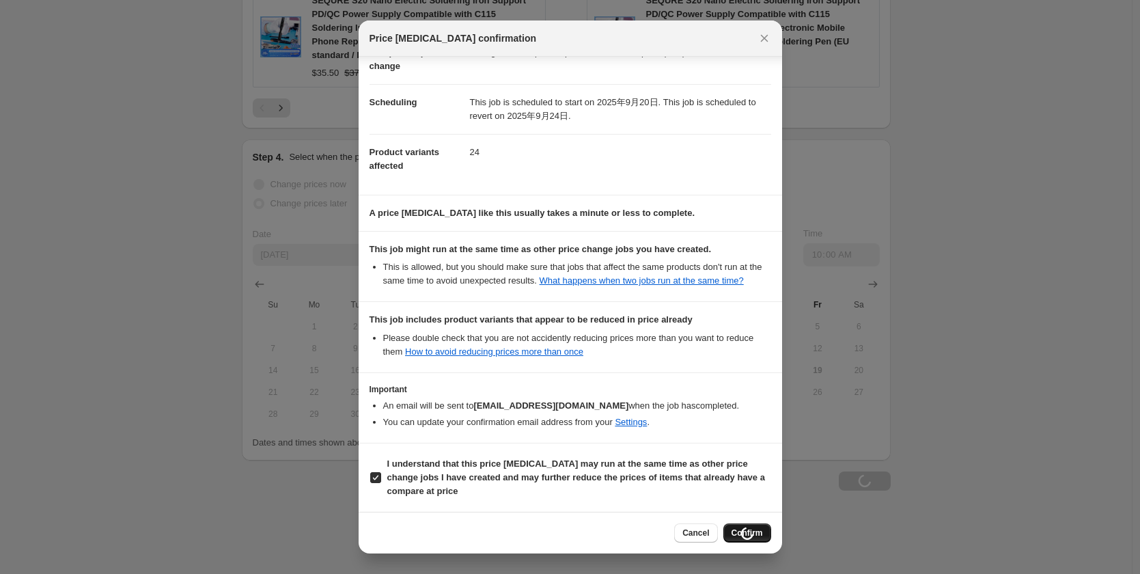
scroll to position [1293, 0]
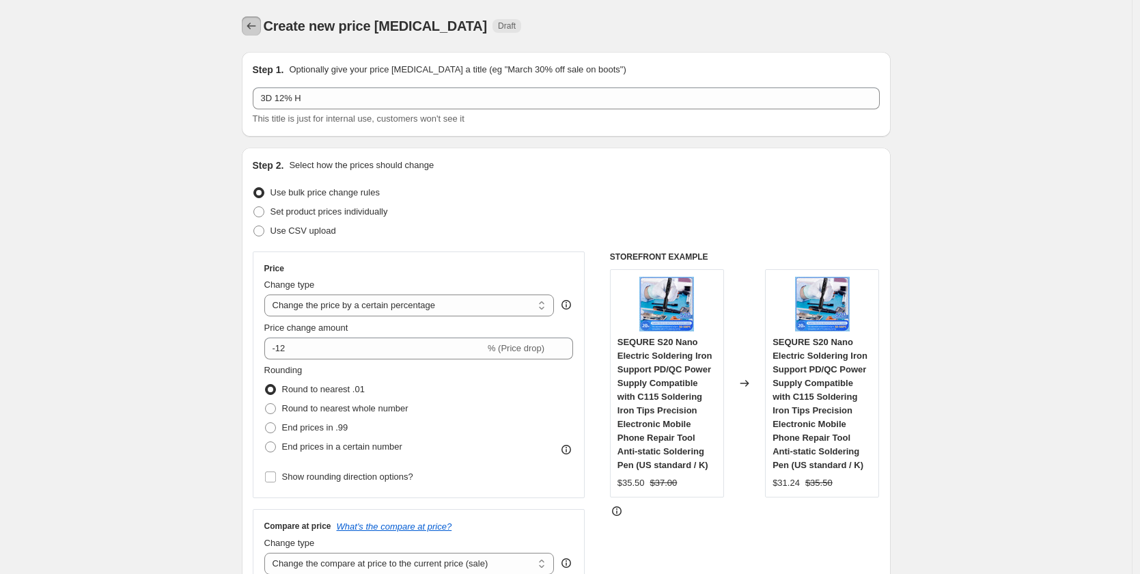
click at [253, 17] on button "Price change jobs" at bounding box center [251, 25] width 19 height 19
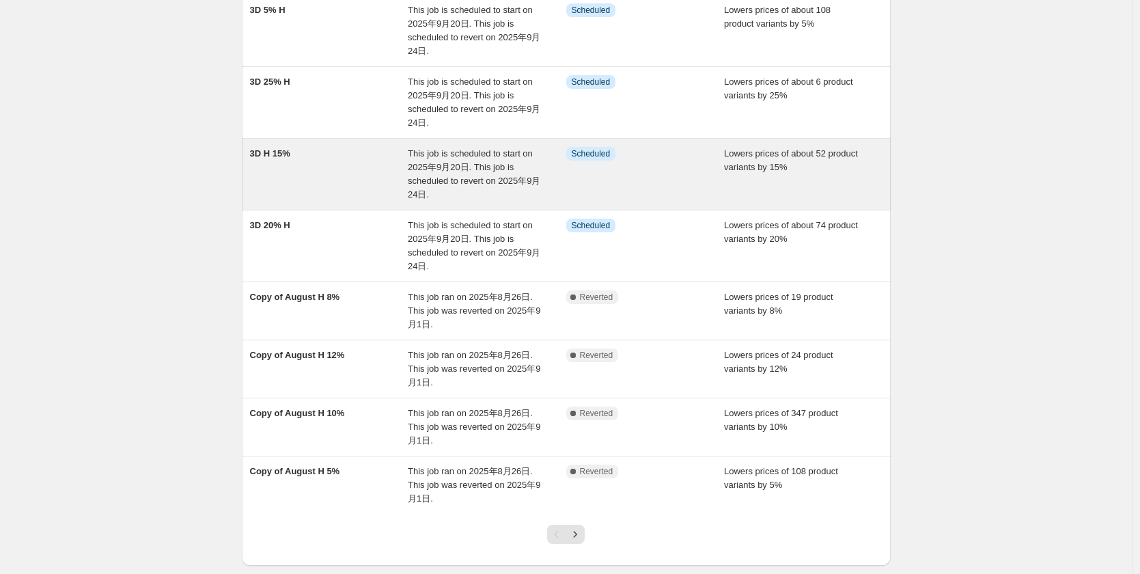
scroll to position [341, 0]
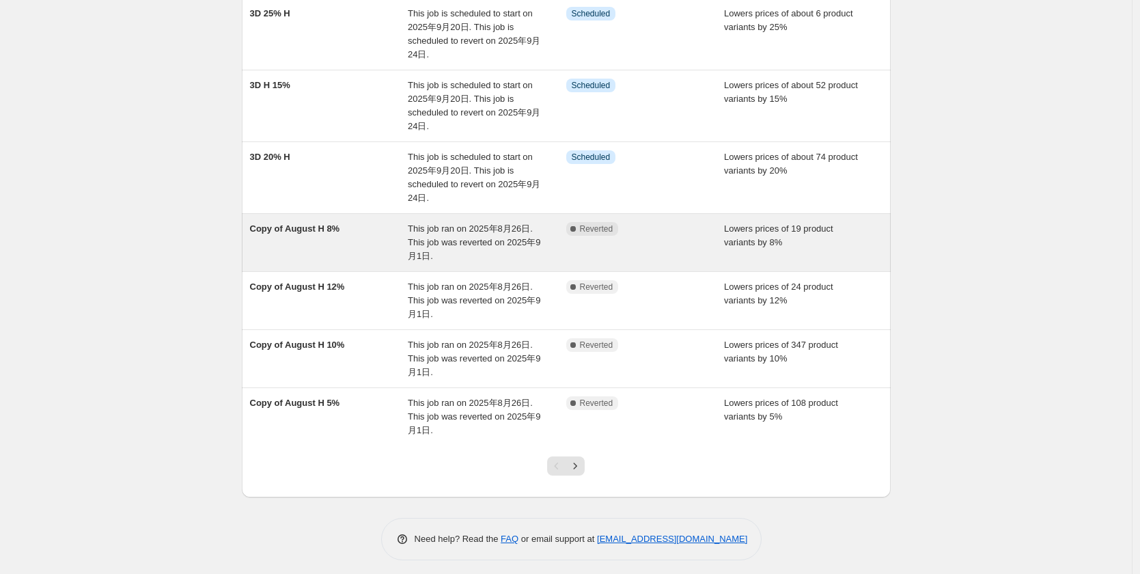
click at [347, 229] on div "Copy of August H 8%" at bounding box center [329, 242] width 158 height 41
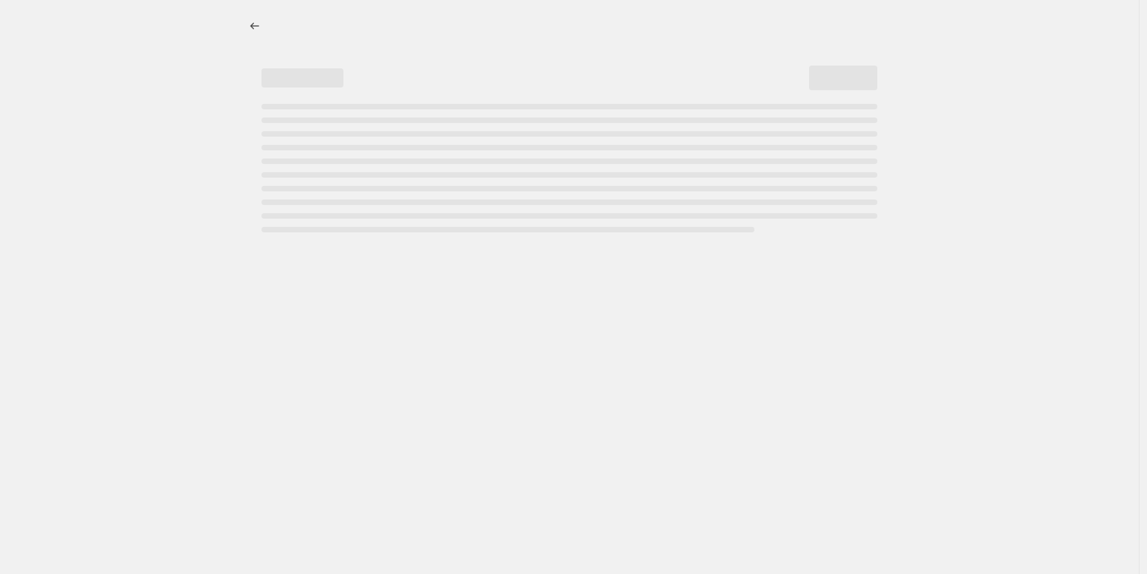
select select "percentage"
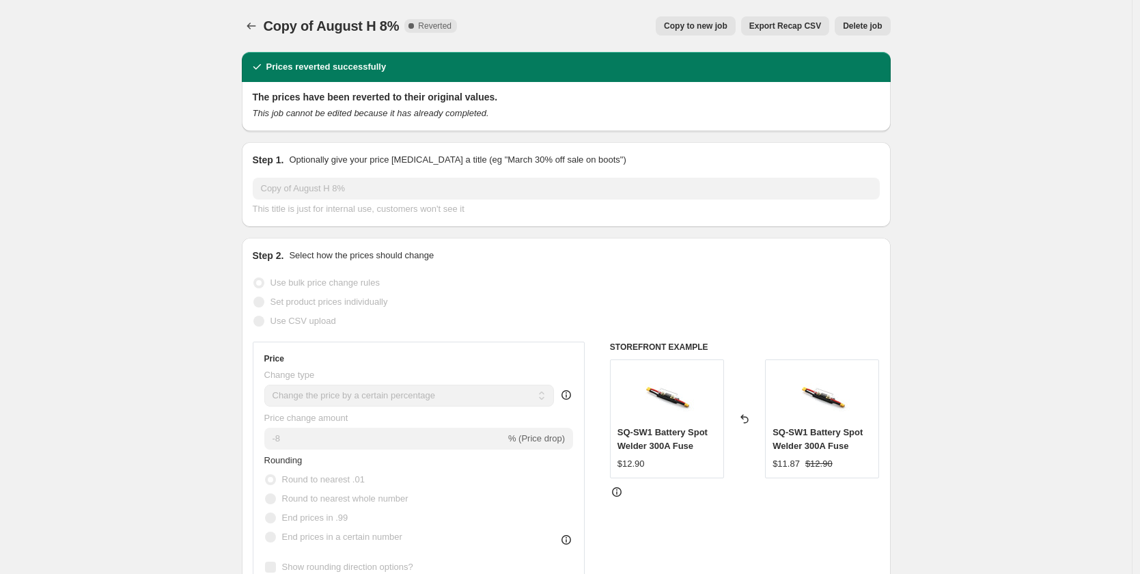
click at [703, 20] on button "Copy to new job" at bounding box center [696, 25] width 80 height 19
select select "percentage"
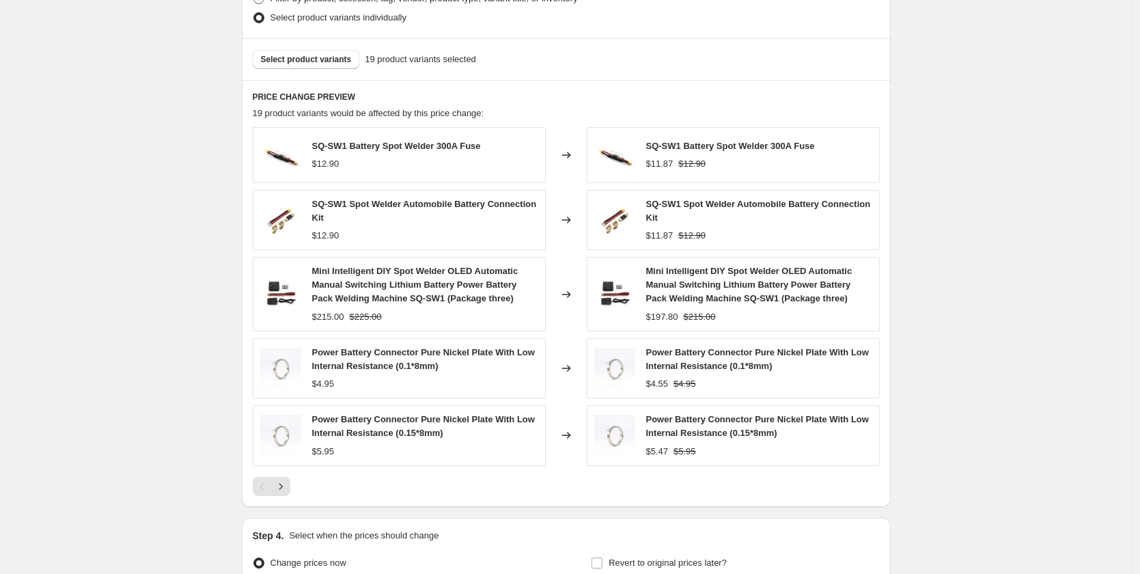
scroll to position [615, 0]
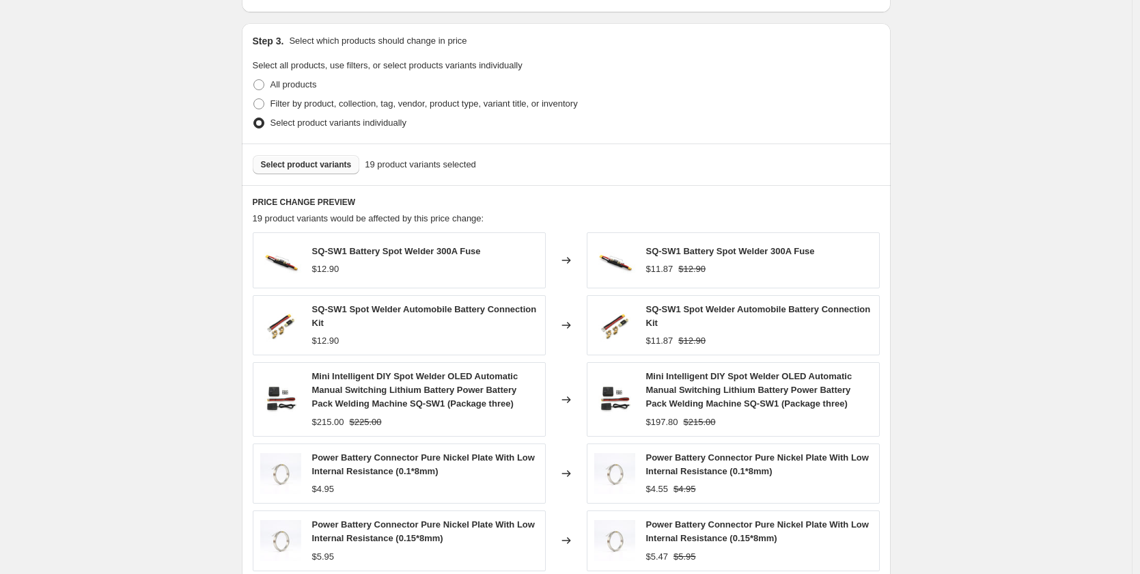
click at [315, 166] on span "Select product variants" at bounding box center [306, 164] width 91 height 11
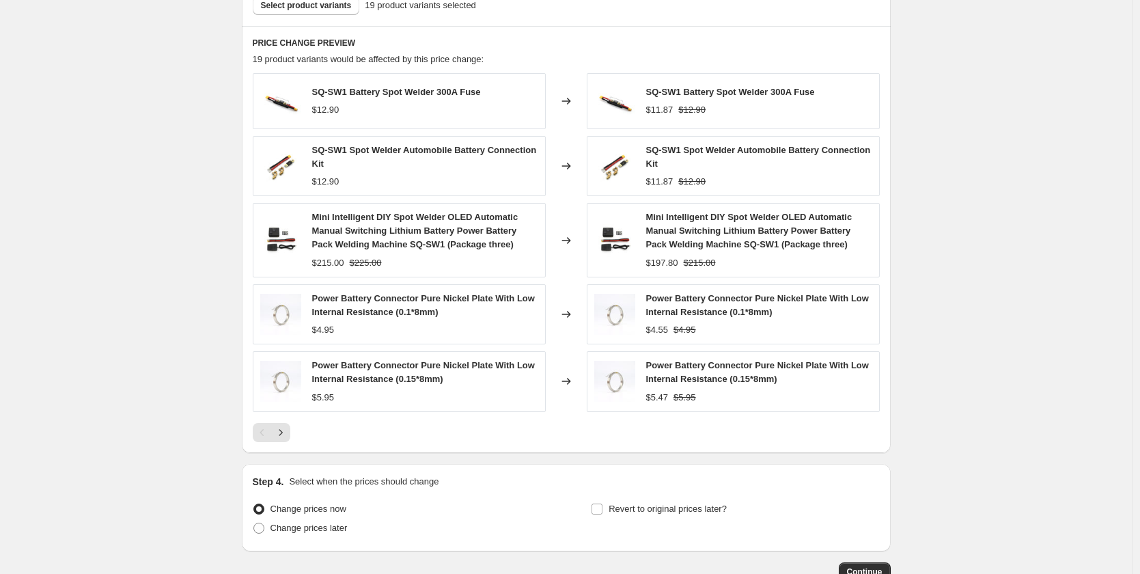
scroll to position [865, 0]
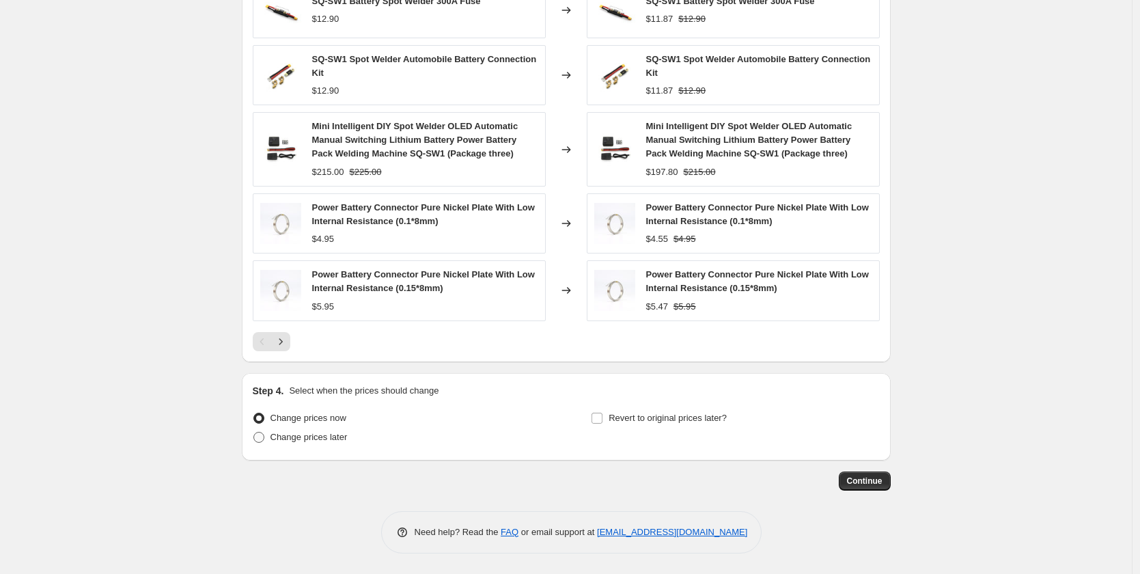
click at [281, 435] on span "Change prices later" at bounding box center [308, 437] width 77 height 10
click at [254, 432] on input "Change prices later" at bounding box center [253, 432] width 1 height 1
radio input "true"
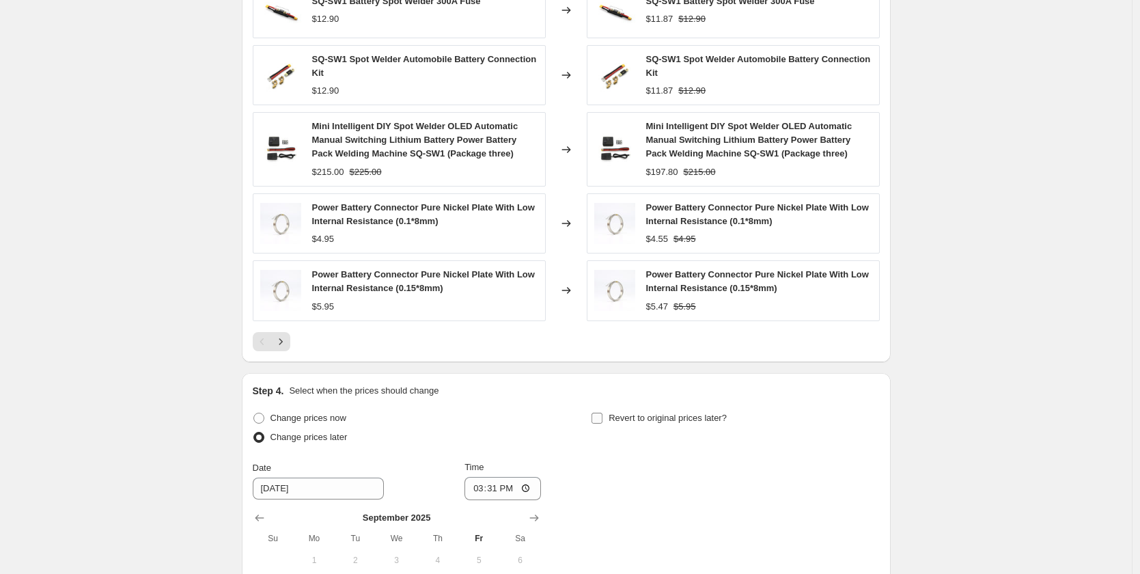
click at [617, 414] on span "Revert to original prices later?" at bounding box center [667, 417] width 118 height 10
click at [602, 414] on input "Revert to original prices later?" at bounding box center [596, 417] width 11 height 11
checkbox input "true"
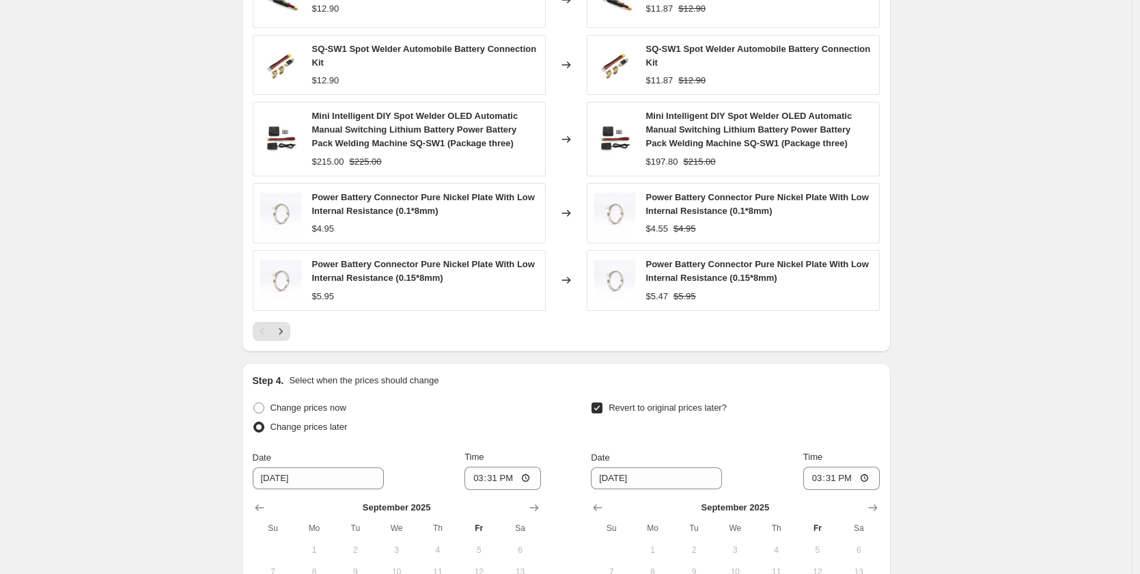
scroll to position [1069, 0]
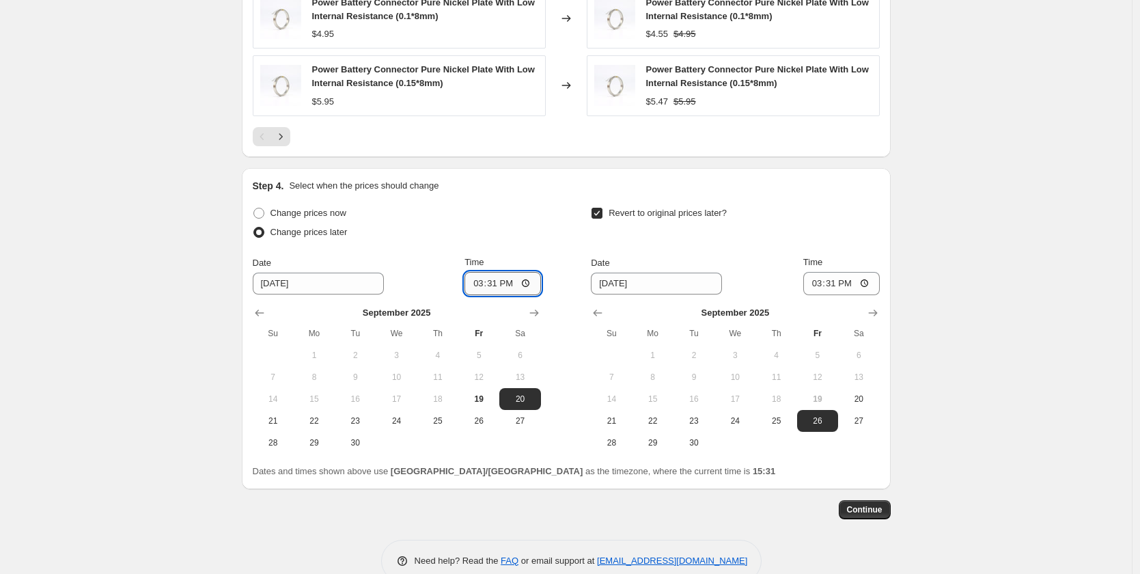
click at [499, 273] on input "15:31" at bounding box center [502, 283] width 76 height 23
type input "17:00"
drag, startPoint x: 747, startPoint y: 423, endPoint x: 811, endPoint y: 356, distance: 92.3
click at [750, 419] on span "24" at bounding box center [735, 420] width 30 height 11
type input "[DATE]"
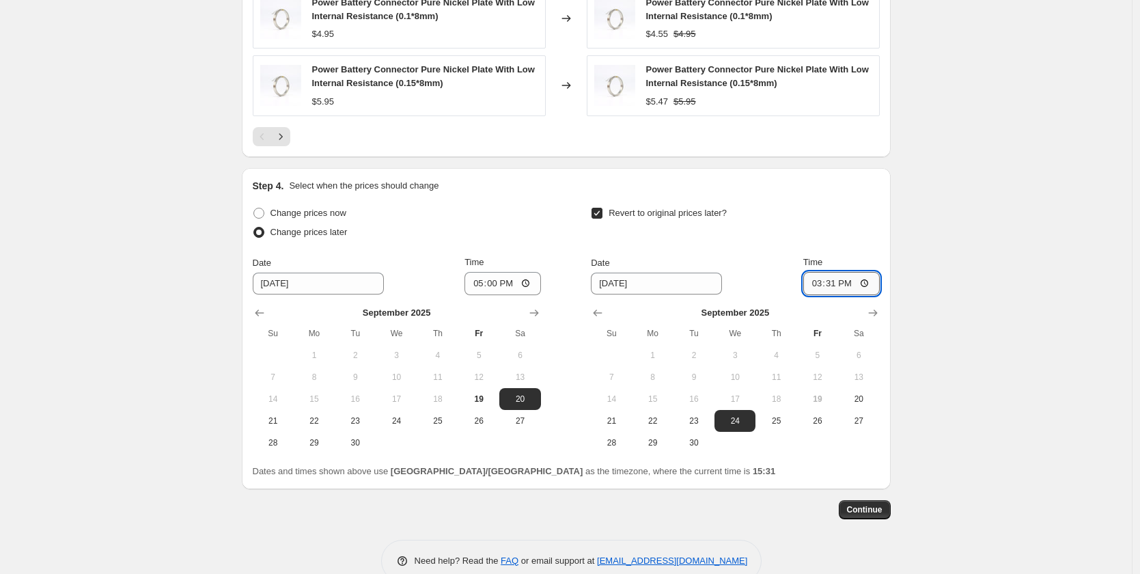
click at [833, 279] on input "15:31" at bounding box center [841, 283] width 76 height 23
type input "10:00"
click at [865, 508] on span "Continue" at bounding box center [865, 509] width 36 height 11
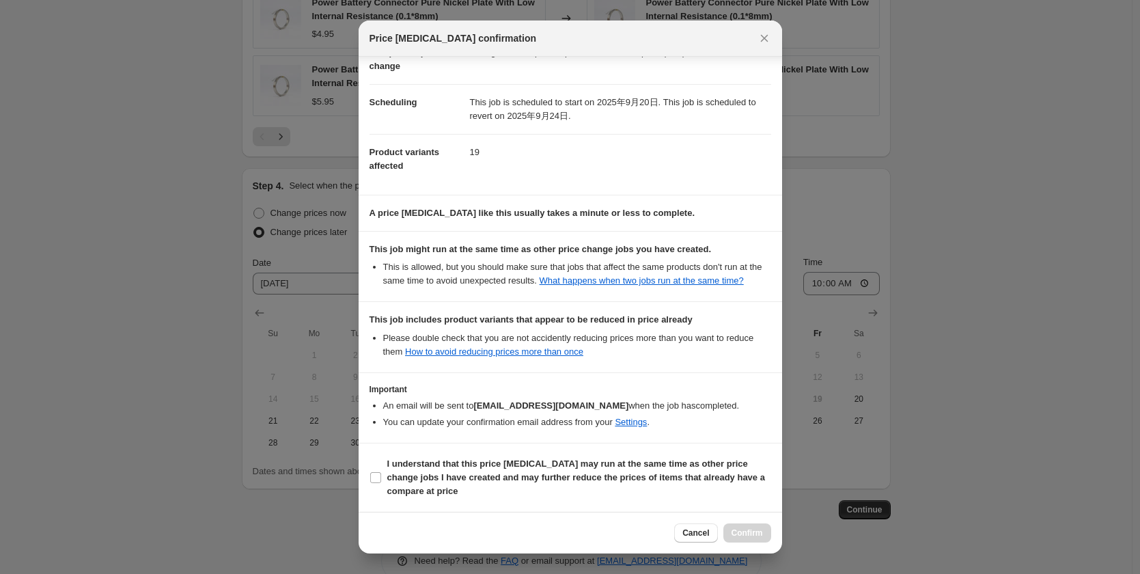
scroll to position [96, 0]
click at [380, 476] on input "I understand that this price [MEDICAL_DATA] may run at the same time as other p…" at bounding box center [375, 477] width 11 height 11
checkbox input "true"
click at [744, 533] on span "Confirm" at bounding box center [746, 532] width 31 height 11
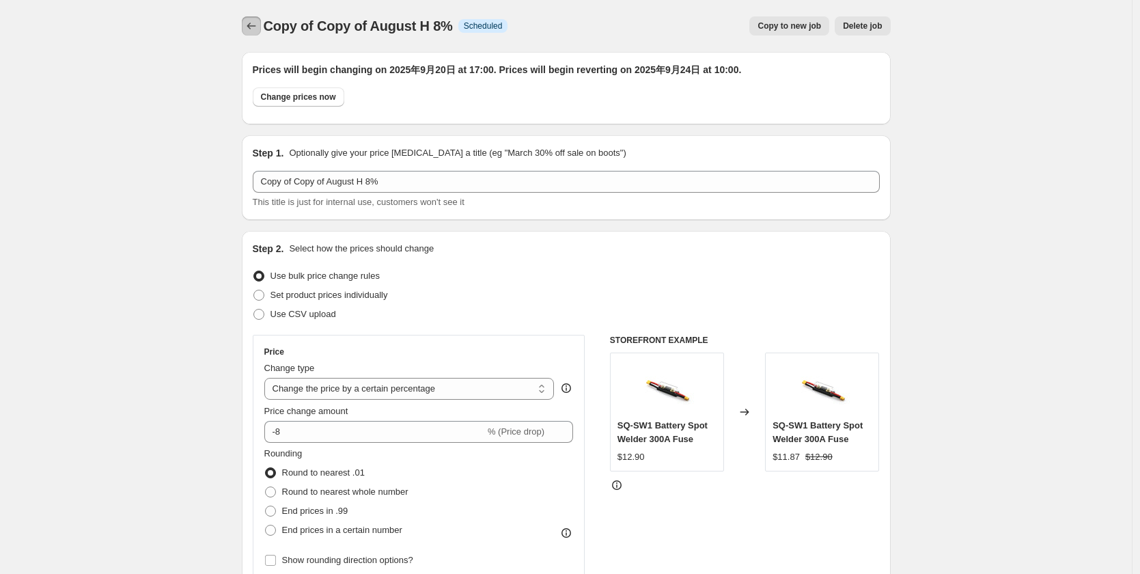
click at [249, 25] on icon "Price change jobs" at bounding box center [251, 26] width 14 height 14
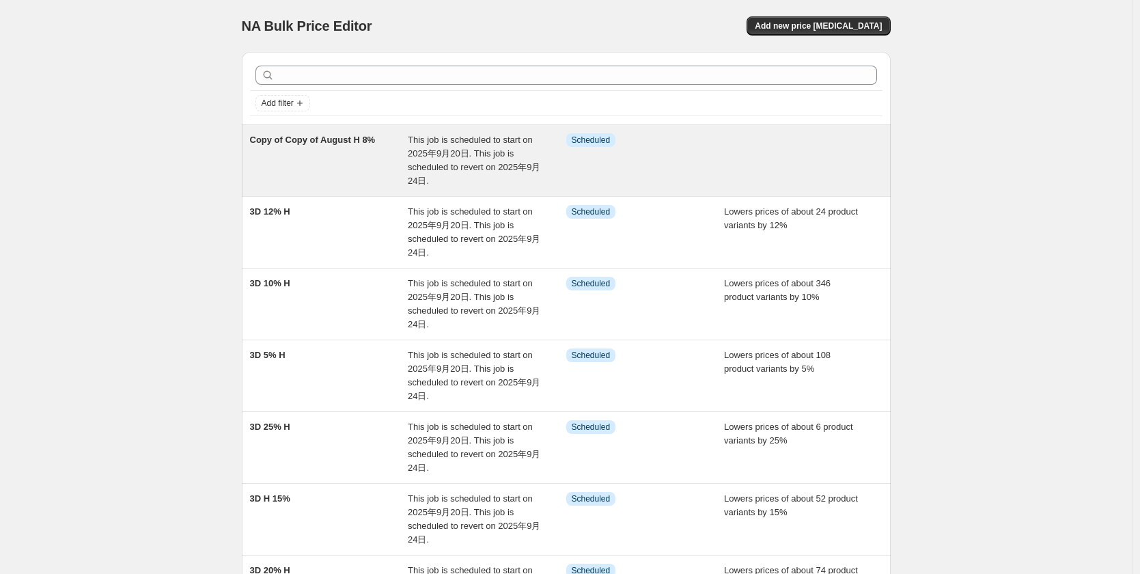
click at [449, 143] on span "This job is scheduled to start on 2025年9月20日. This job is scheduled to revert o…" at bounding box center [474, 160] width 132 height 51
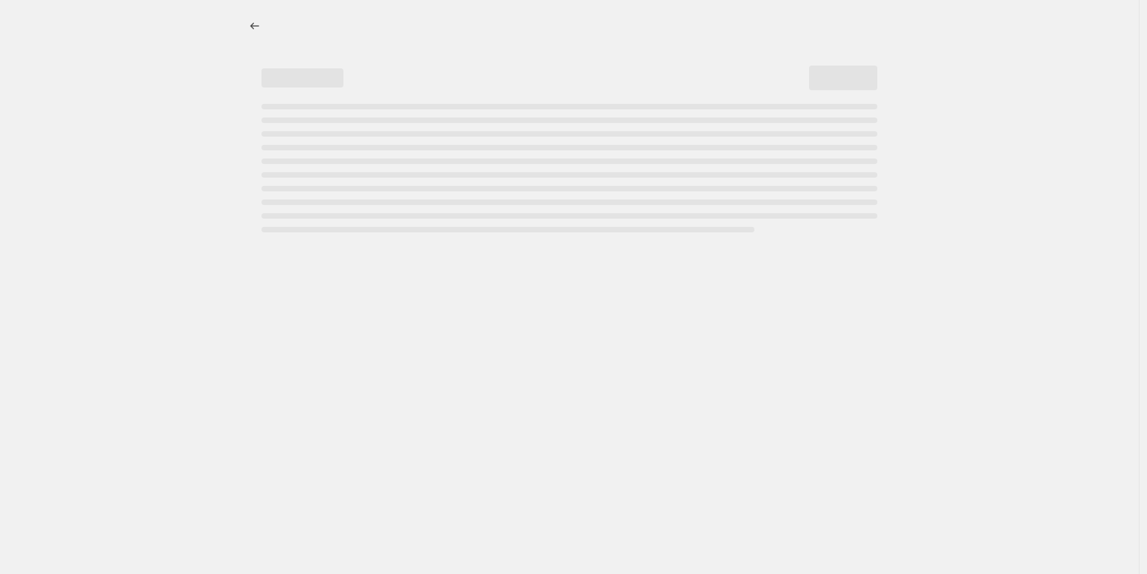
select select "percentage"
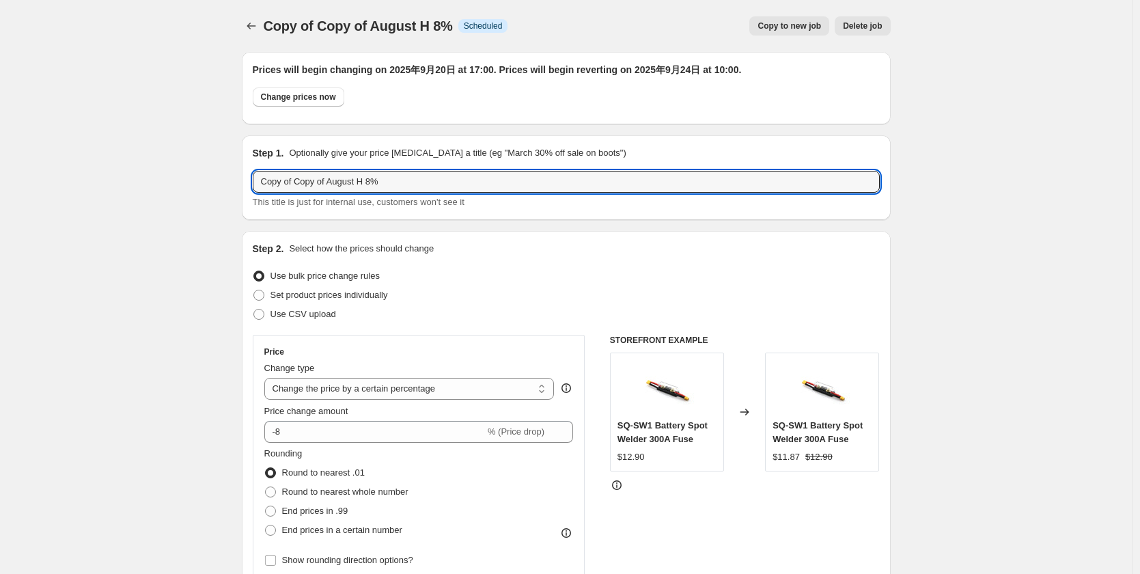
drag, startPoint x: 373, startPoint y: 182, endPoint x: 243, endPoint y: 181, distance: 129.8
click at [320, 178] on input "3D 8%" at bounding box center [566, 182] width 627 height 22
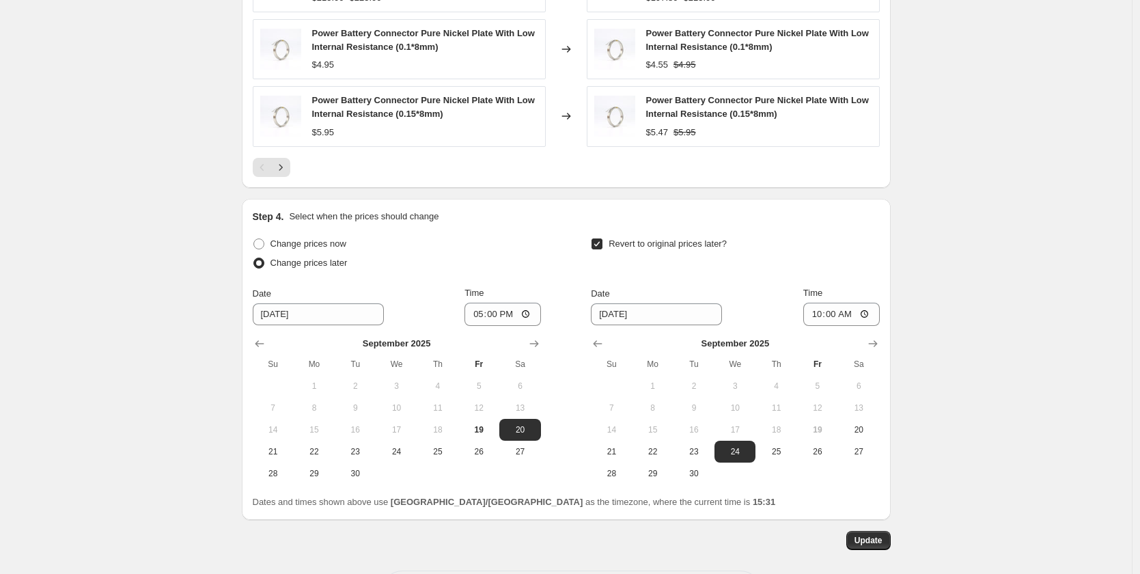
scroll to position [1181, 0]
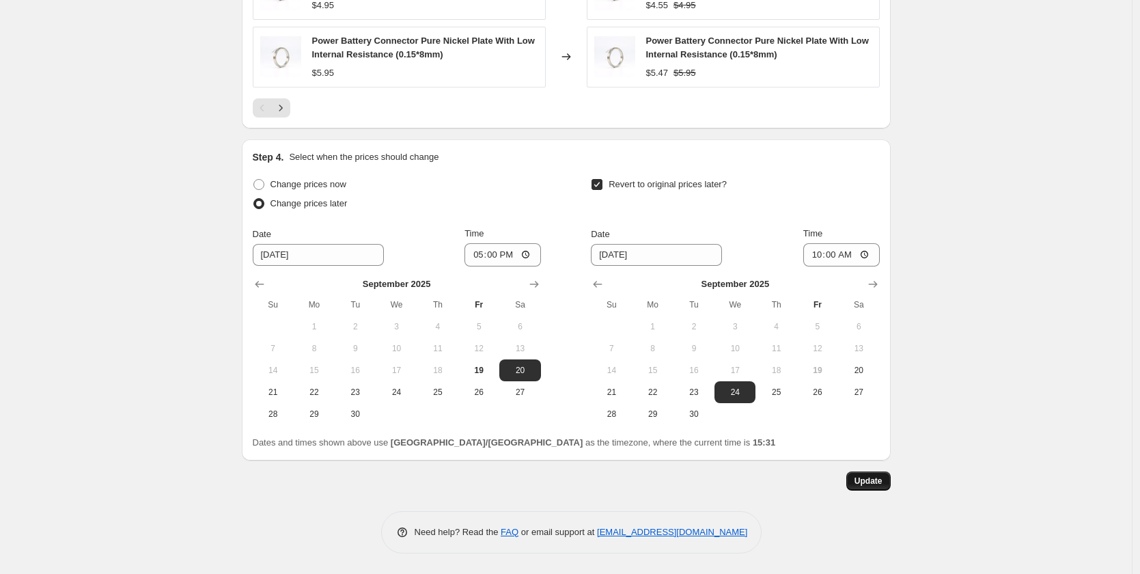
type input "3D 8% H"
click at [865, 479] on span "Update" at bounding box center [868, 480] width 28 height 11
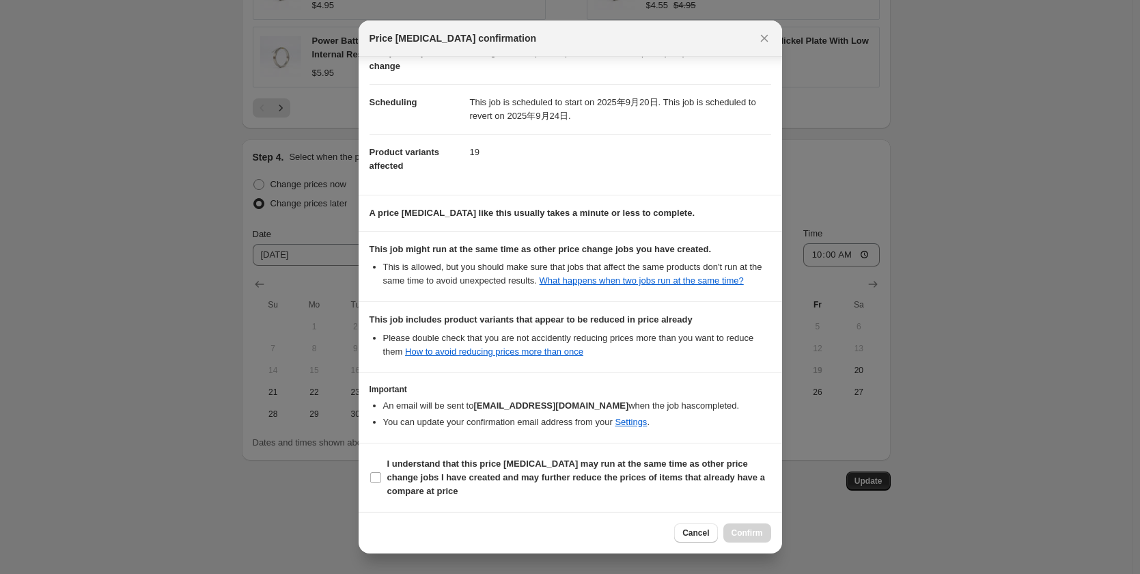
scroll to position [96, 0]
click at [371, 476] on input "I understand that this price [MEDICAL_DATA] may run at the same time as other p…" at bounding box center [375, 477] width 11 height 11
checkbox input "true"
drag, startPoint x: 738, startPoint y: 533, endPoint x: 707, endPoint y: 455, distance: 83.1
click at [739, 532] on span "Confirm" at bounding box center [746, 532] width 31 height 11
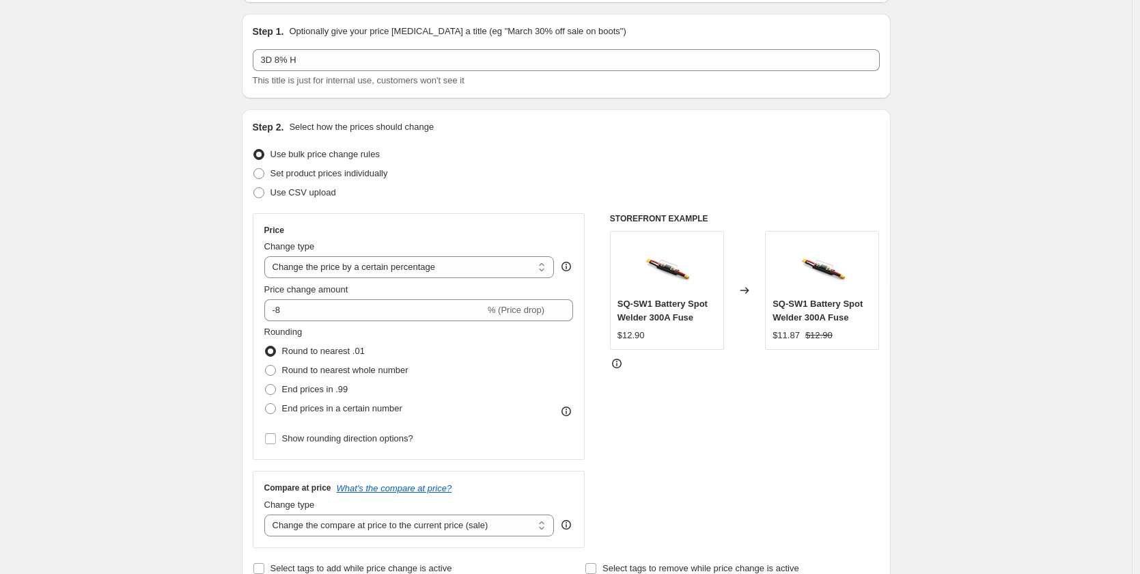
scroll to position [0, 0]
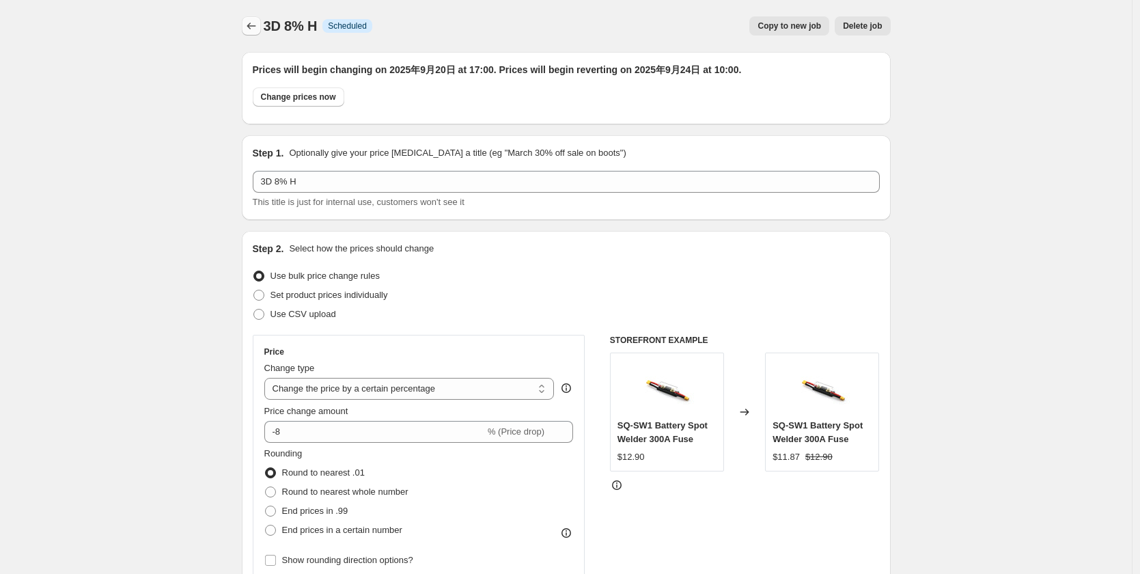
click at [249, 24] on icon "Price change jobs" at bounding box center [251, 26] width 14 height 14
